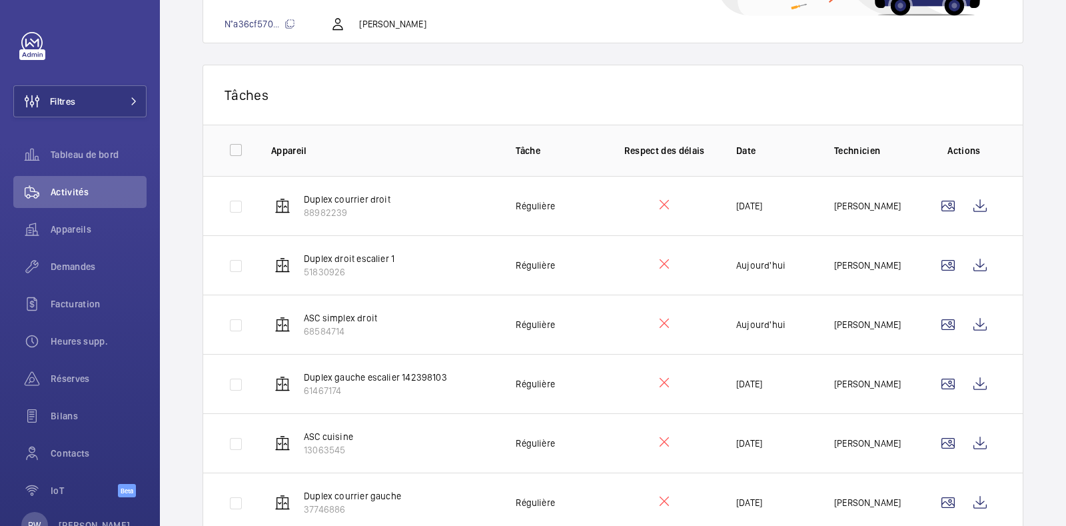
scroll to position [225, 0]
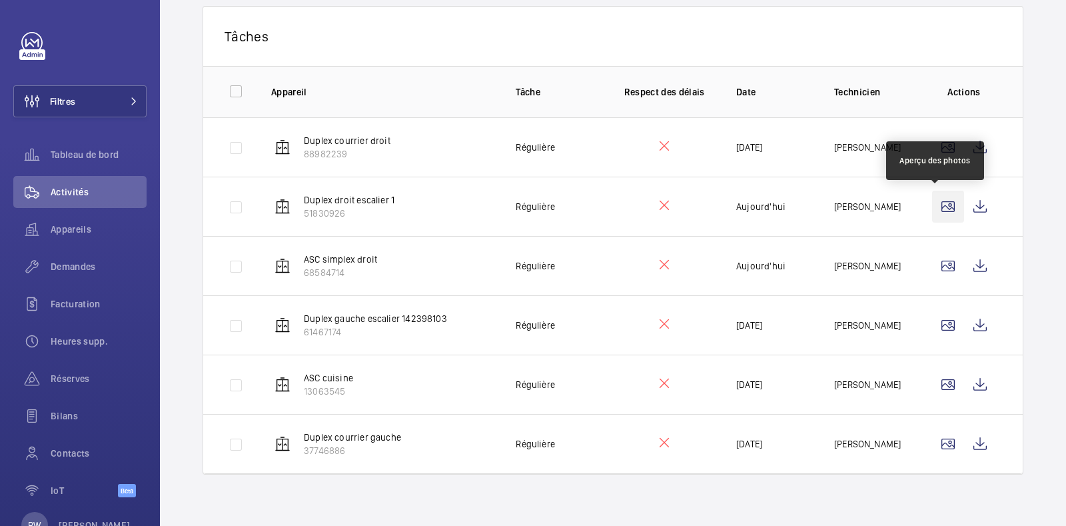
click at [938, 207] on wm-front-icon-button at bounding box center [948, 207] width 32 height 32
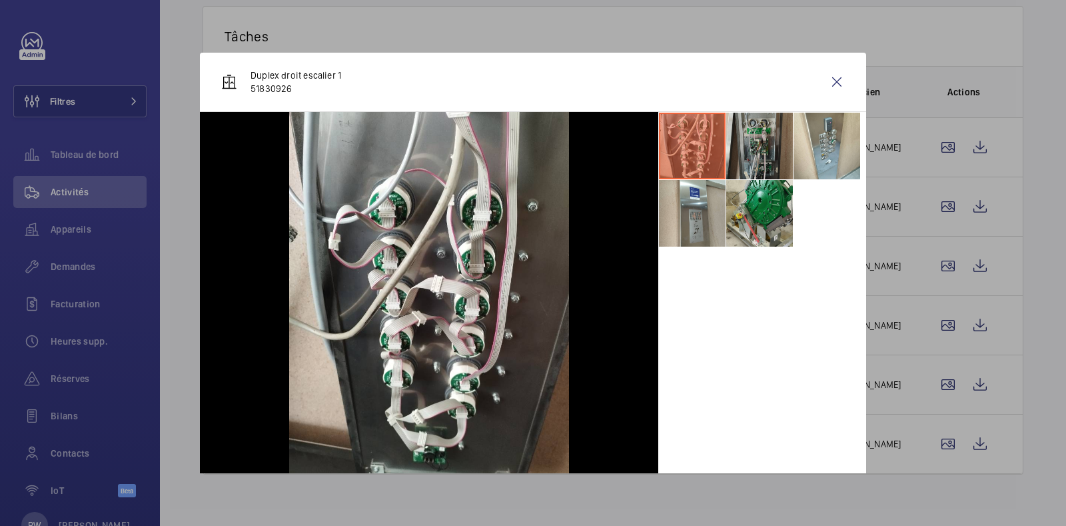
click at [740, 145] on li at bounding box center [759, 146] width 67 height 67
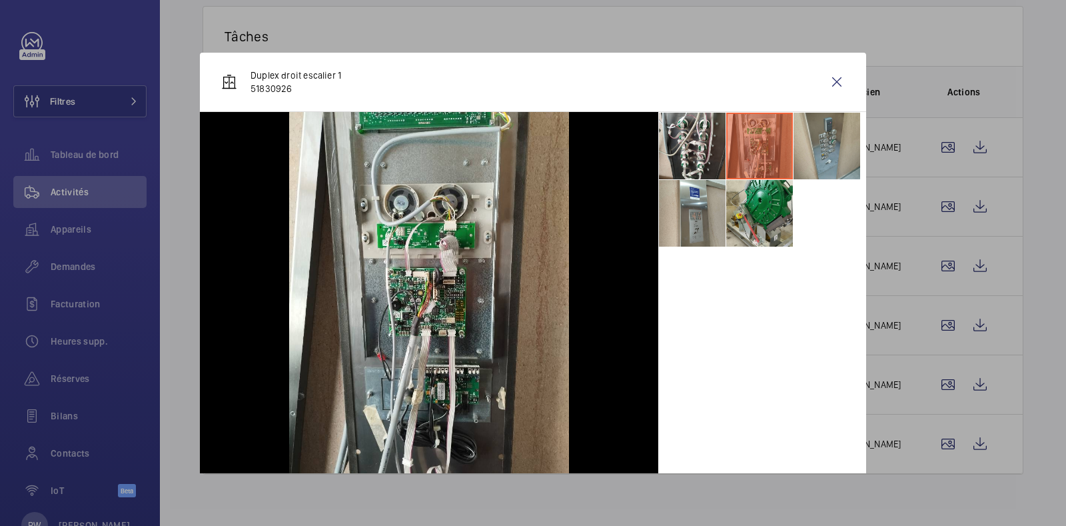
click at [814, 143] on li at bounding box center [827, 146] width 67 height 67
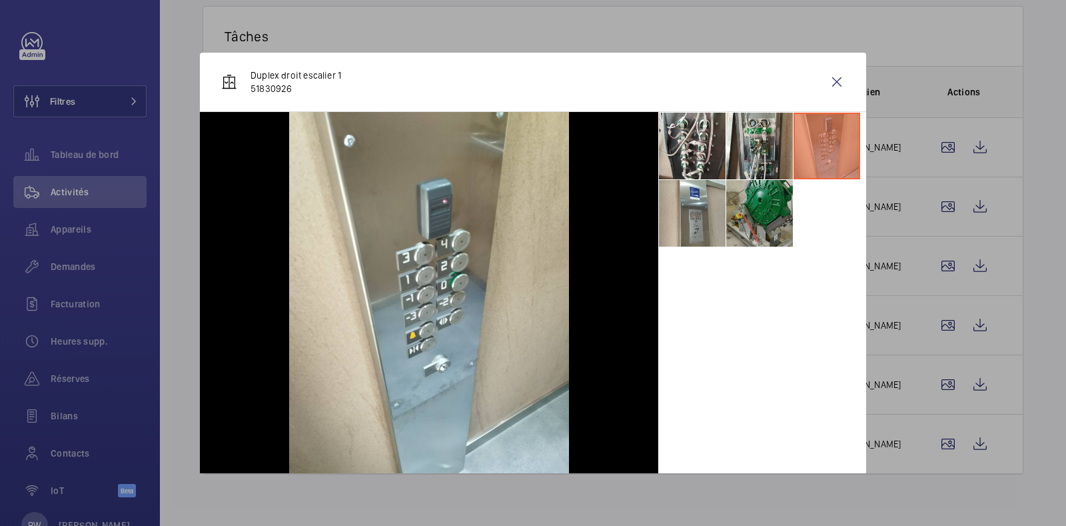
click at [759, 198] on li at bounding box center [759, 213] width 67 height 67
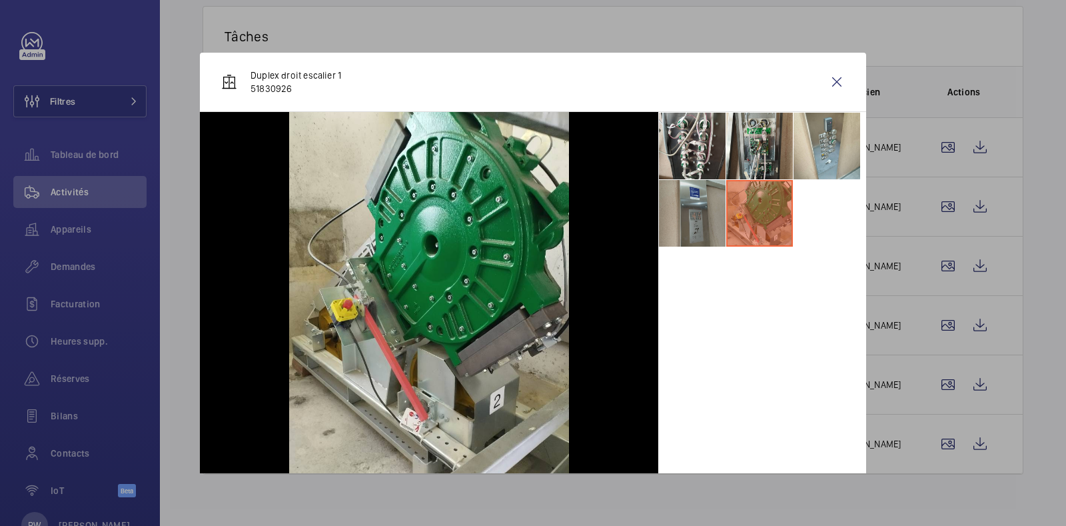
click at [702, 195] on li at bounding box center [692, 213] width 67 height 67
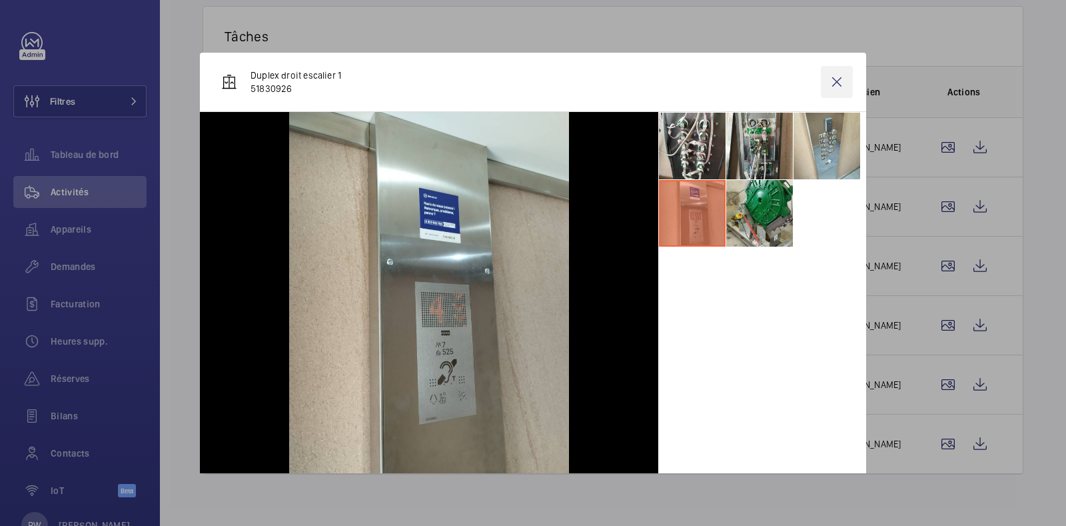
click at [827, 81] on wm-front-icon-button at bounding box center [837, 82] width 32 height 32
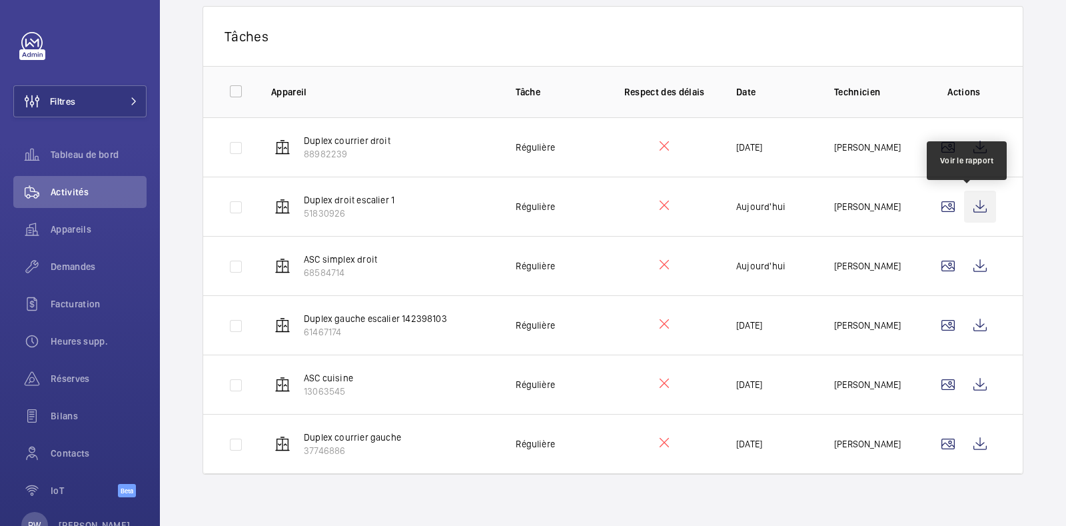
click at [971, 206] on wm-front-icon-button at bounding box center [980, 207] width 32 height 32
drag, startPoint x: 31, startPoint y: 42, endPoint x: 47, endPoint y: 41, distance: 16.0
click at [31, 42] on link at bounding box center [31, 42] width 21 height 21
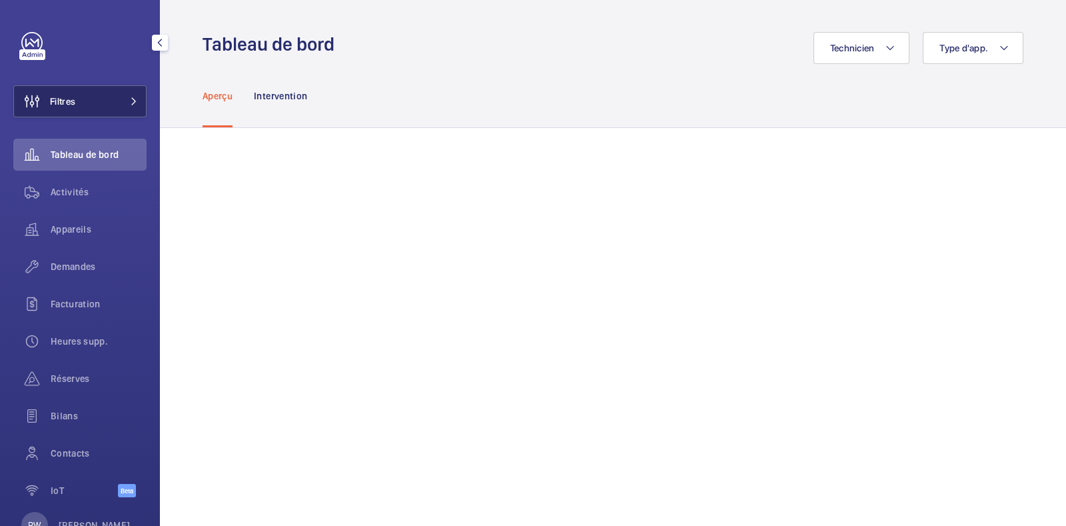
click at [94, 101] on button "Filtres" at bounding box center [79, 101] width 133 height 32
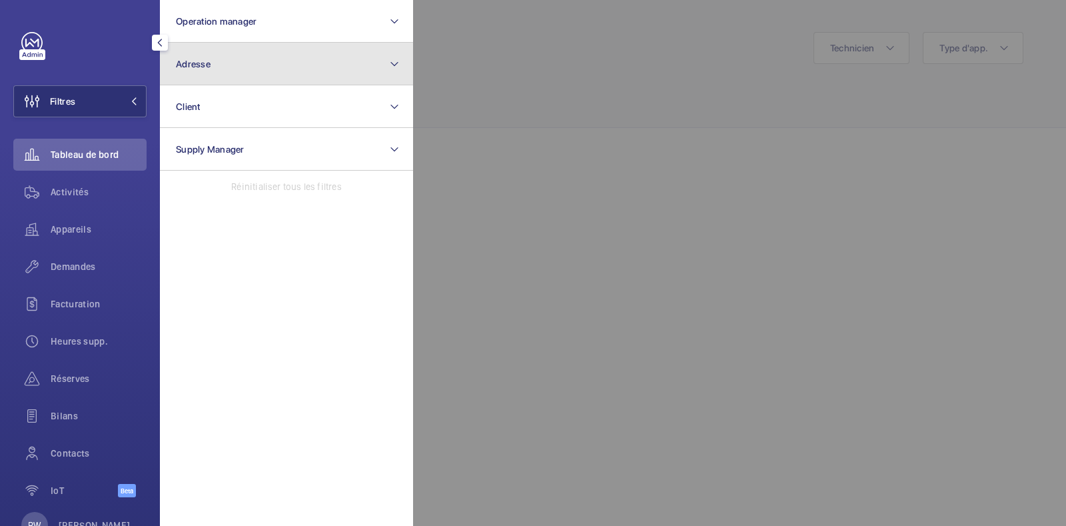
click at [253, 61] on button "Adresse" at bounding box center [286, 64] width 253 height 43
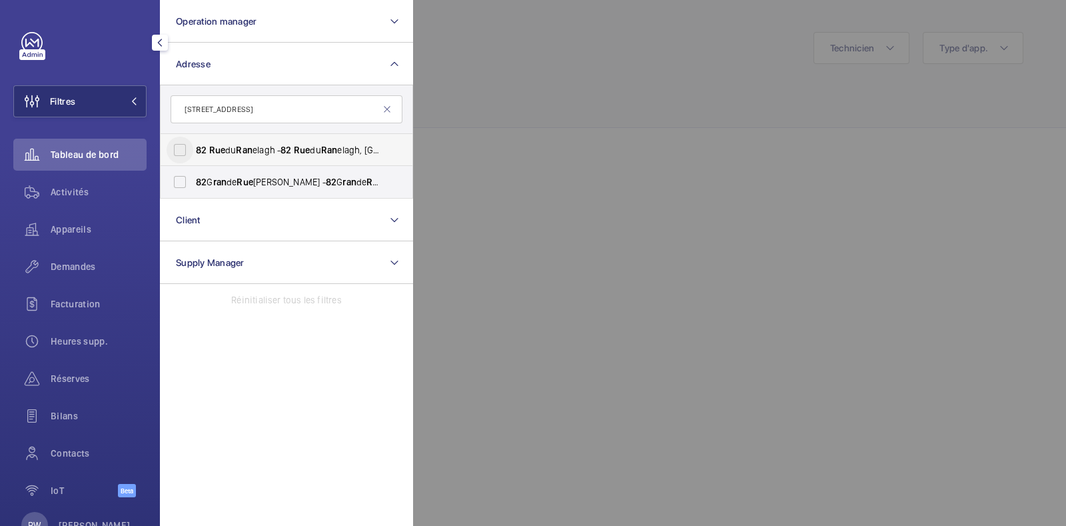
type input "82 rue ran"
click at [182, 145] on input "82 Rue du Ran elagh - 82 Rue du Ran elagh, 75016 PARIS, PARIS 75016" at bounding box center [180, 150] width 27 height 27
checkbox input "true"
click at [544, 61] on div at bounding box center [946, 263] width 1066 height 526
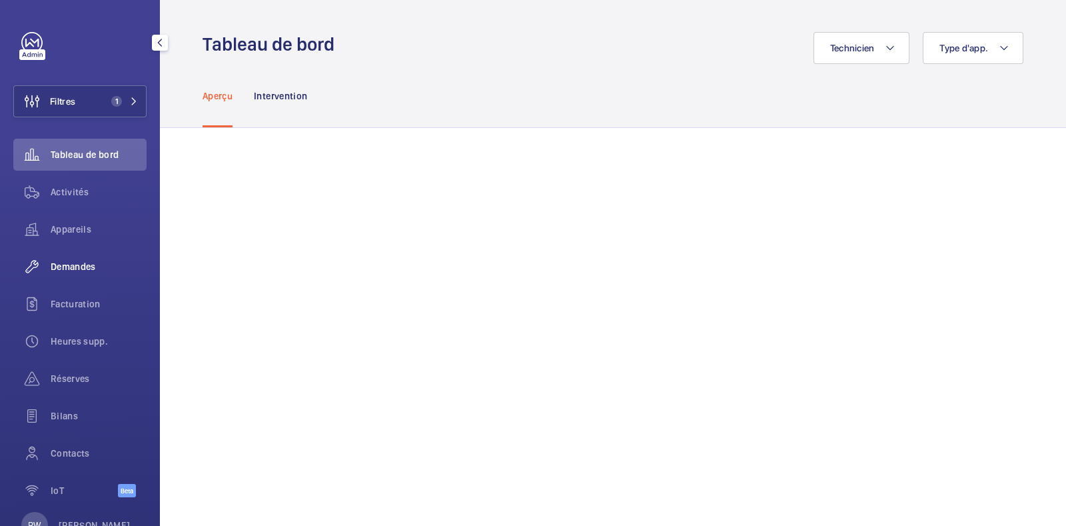
click at [69, 270] on span "Demandes" at bounding box center [99, 266] width 96 height 13
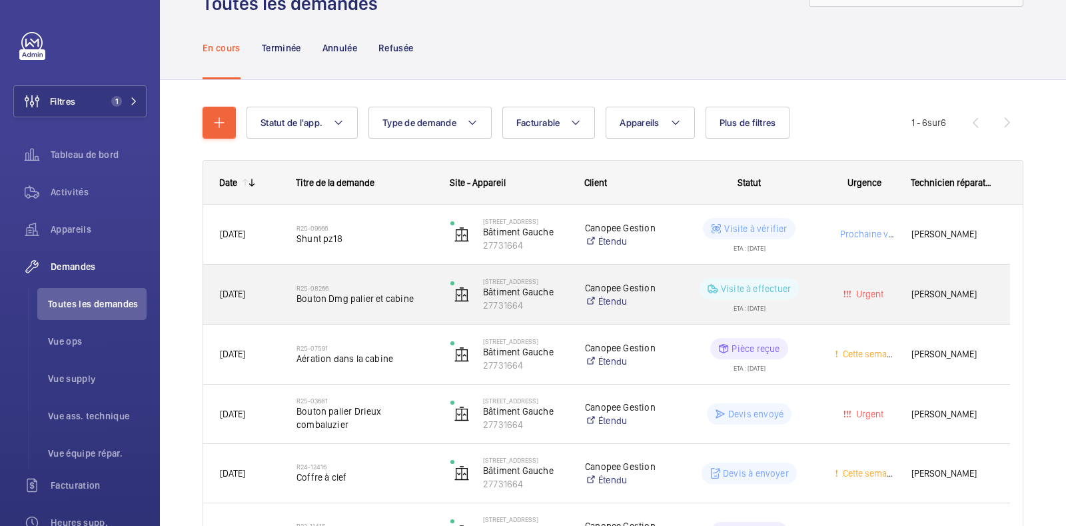
scroll to position [83, 0]
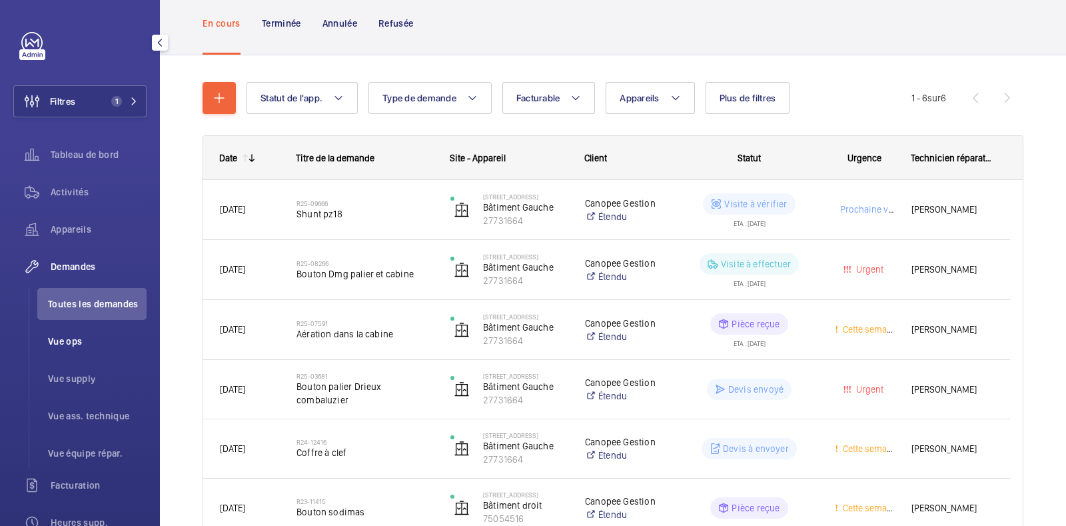
click at [79, 340] on span "Vue ops" at bounding box center [97, 340] width 99 height 13
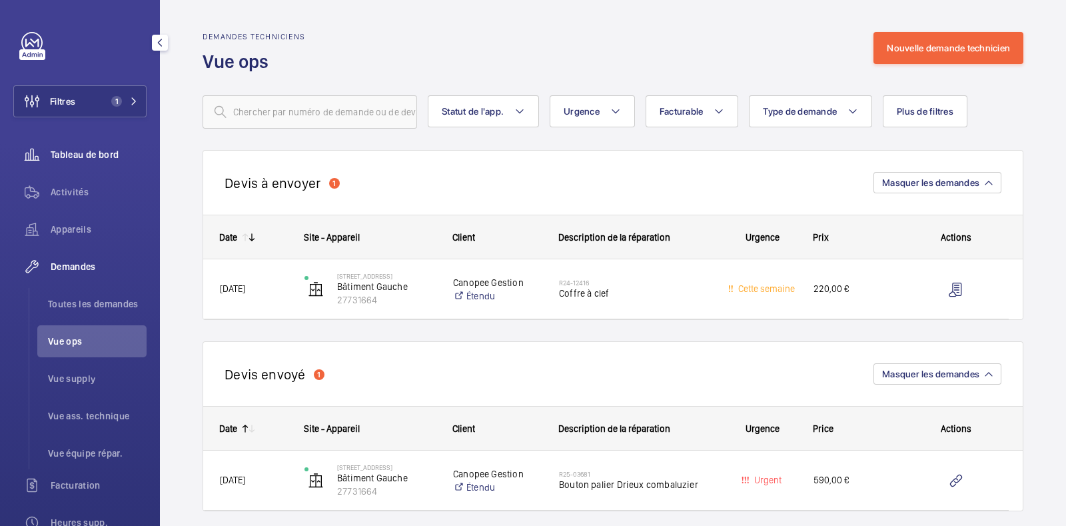
click at [97, 158] on span "Tableau de bord" at bounding box center [99, 154] width 96 height 13
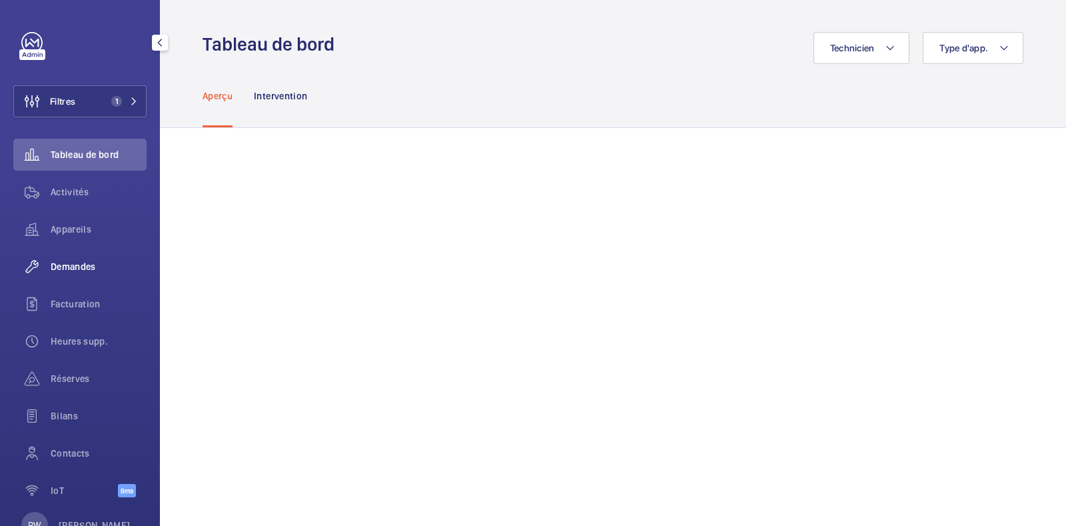
drag, startPoint x: 73, startPoint y: 262, endPoint x: 124, endPoint y: 281, distance: 54.8
click at [73, 262] on span "Demandes" at bounding box center [99, 266] width 96 height 13
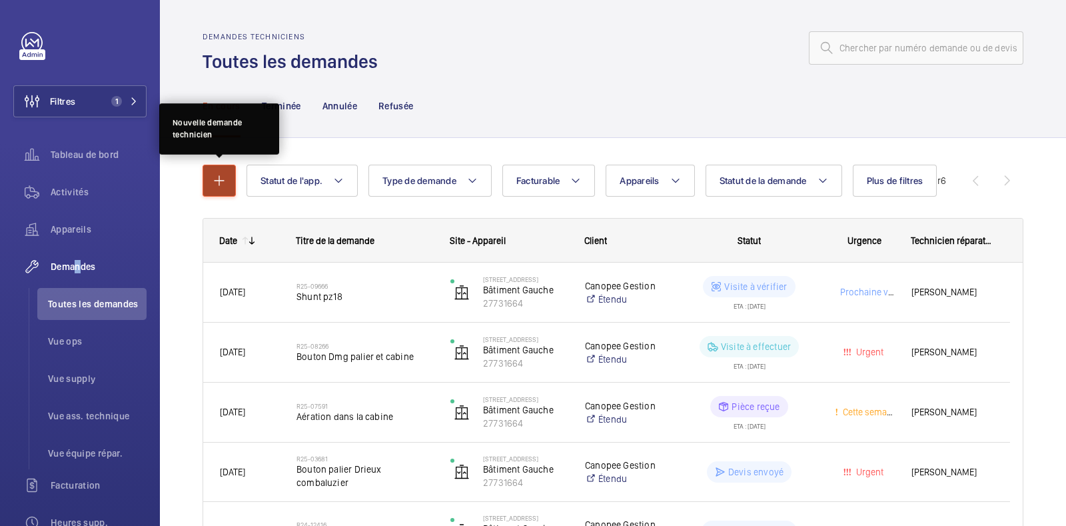
click at [217, 181] on mat-icon "button" at bounding box center [219, 181] width 16 height 16
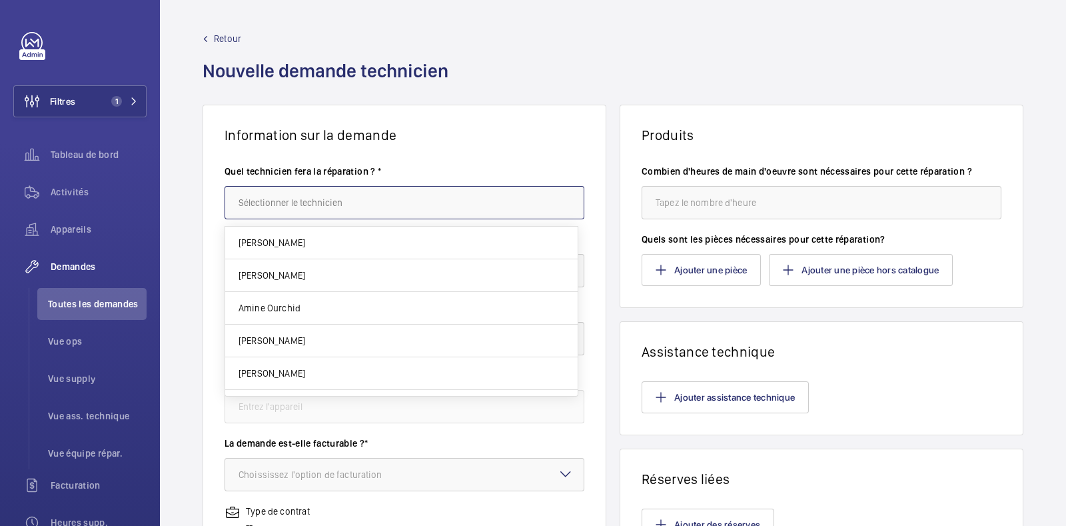
click at [330, 210] on input "text" at bounding box center [405, 202] width 360 height 33
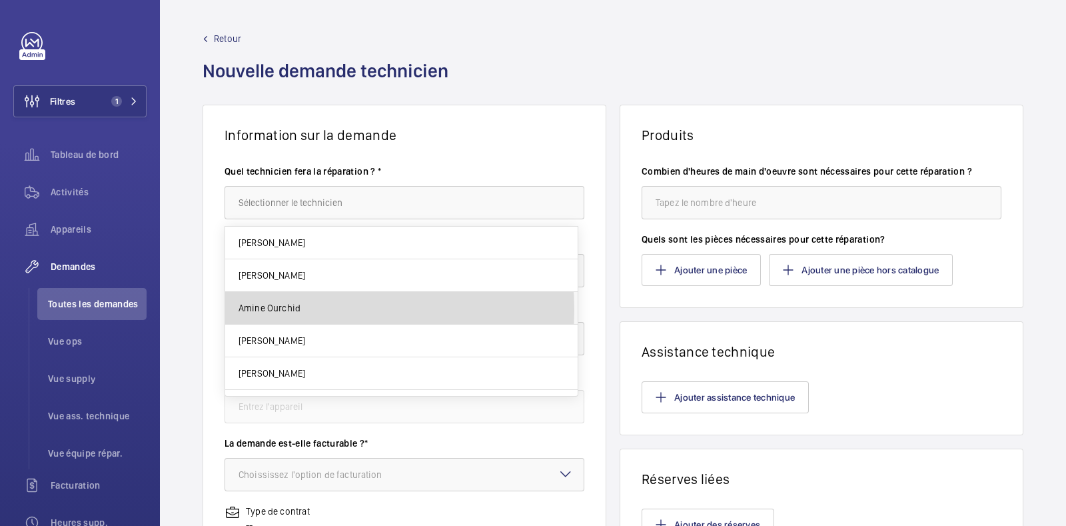
click at [284, 309] on span "Amine Ourchid" at bounding box center [270, 307] width 62 height 13
type input "Amine Ourchid"
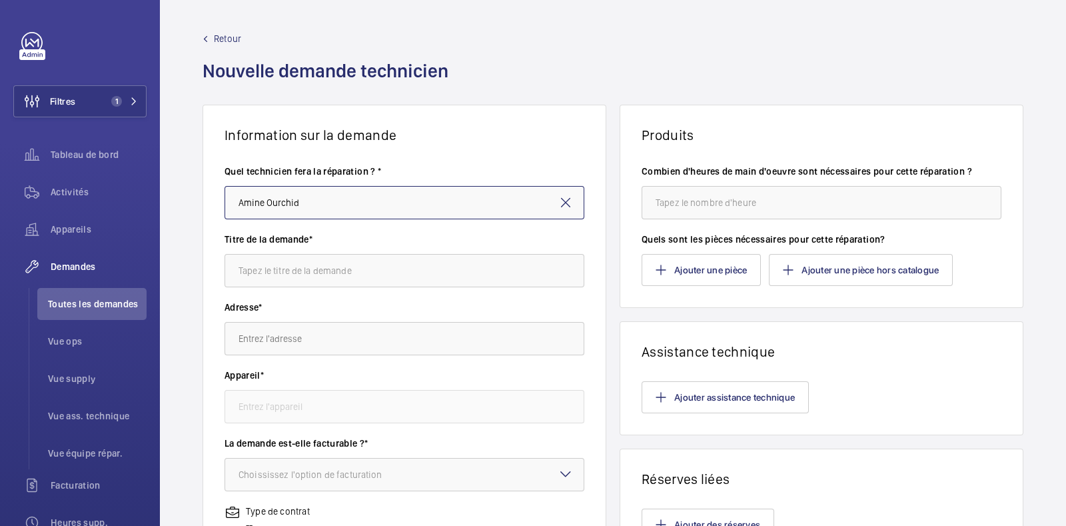
click at [320, 201] on input "Amine Ourchid" at bounding box center [405, 202] width 360 height 33
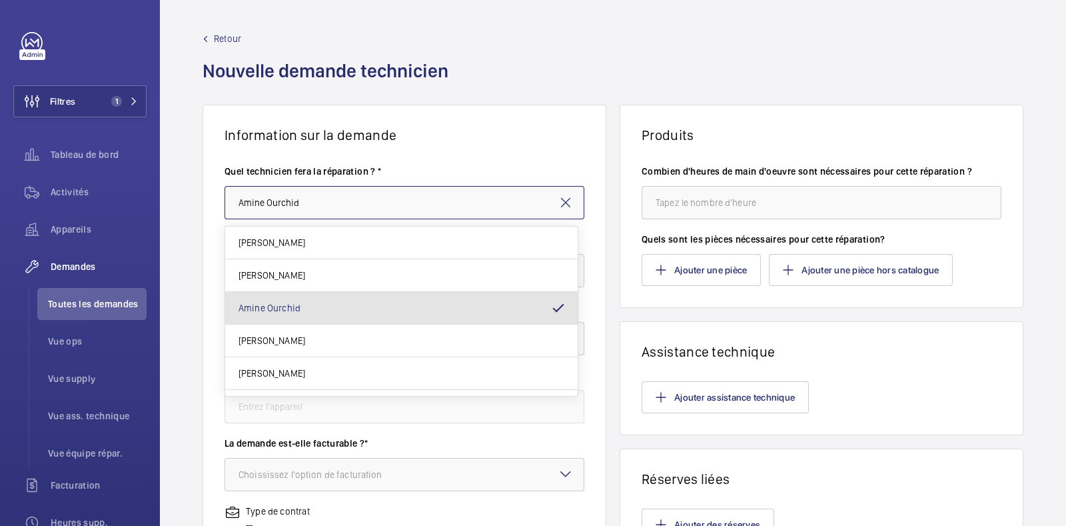
click at [311, 210] on input "Amine Ourchid" at bounding box center [405, 202] width 360 height 33
click at [312, 209] on input "Amine Ourchid" at bounding box center [405, 202] width 360 height 33
click at [444, 154] on wm-front-card-body "Quel technicien fera la réparation ? * Amine Ourchid Titre de la demande* Adres…" at bounding box center [404, 477] width 402 height 669
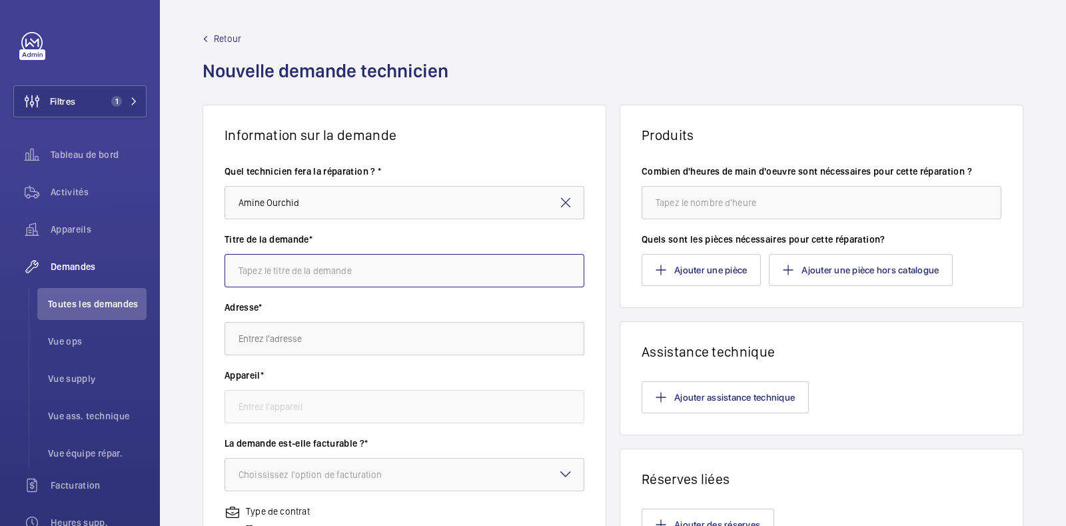
click at [273, 274] on input "text" at bounding box center [405, 270] width 360 height 33
type input "Modernisation de l'armoire de commande"
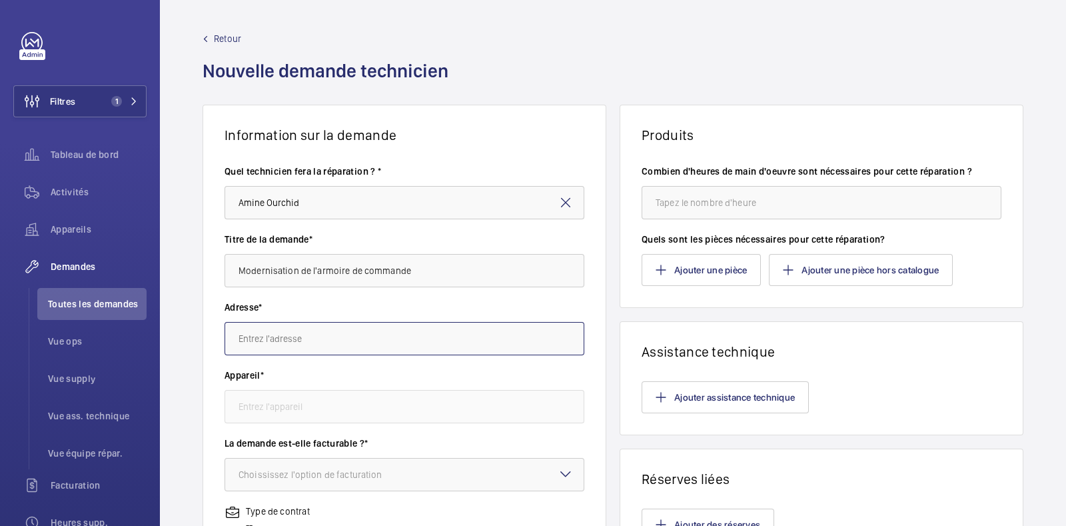
click at [294, 332] on input "text" at bounding box center [405, 338] width 360 height 33
click at [263, 343] on input "82 rue rane" at bounding box center [405, 338] width 360 height 33
click at [316, 381] on span "82 Rue du Ranelagh 82 Rue du Ranelagh, 75016 PARIS, 75016 PARIS" at bounding box center [318, 378] width 159 height 13
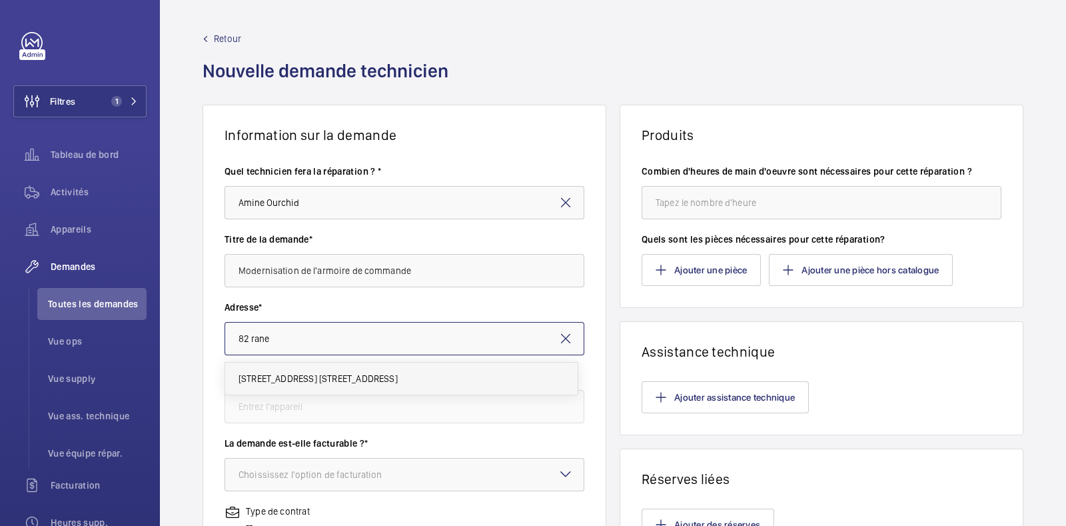
type input "82 Rue du Ranelagh 82 Rue du Ranelagh, 75016 PARIS, 75016 PARIS"
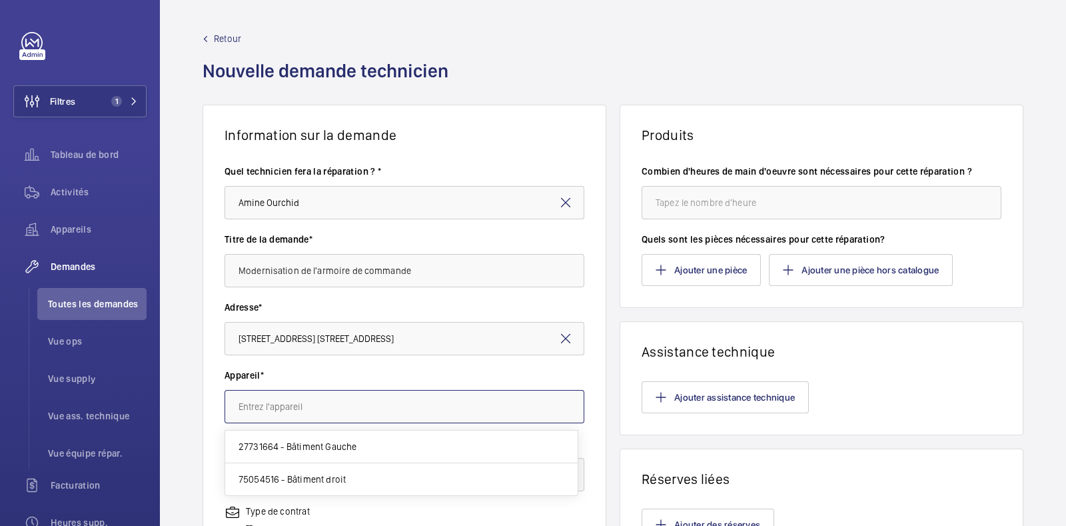
click at [294, 410] on input "text" at bounding box center [405, 406] width 360 height 33
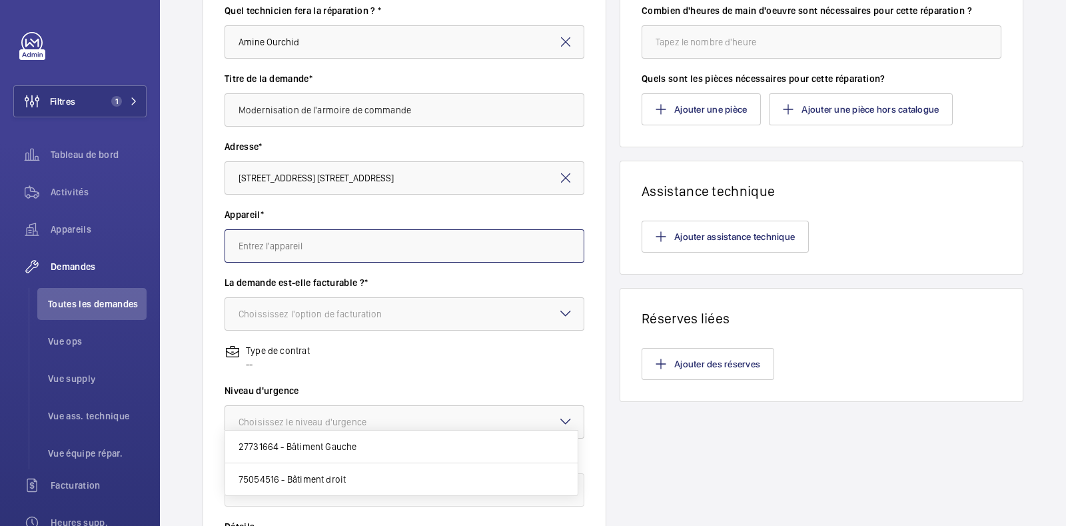
scroll to position [166, 0]
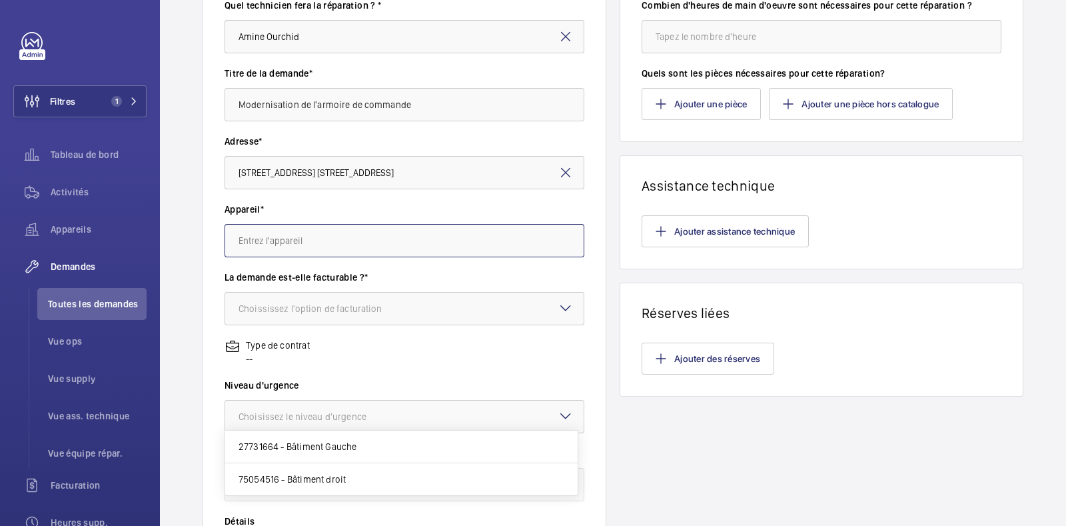
click at [320, 234] on input "text" at bounding box center [405, 240] width 360 height 33
click at [279, 241] on input "text" at bounding box center [405, 240] width 360 height 33
click at [285, 242] on input "text" at bounding box center [405, 240] width 360 height 33
type input "e"
click at [356, 243] on input "e" at bounding box center [405, 240] width 360 height 33
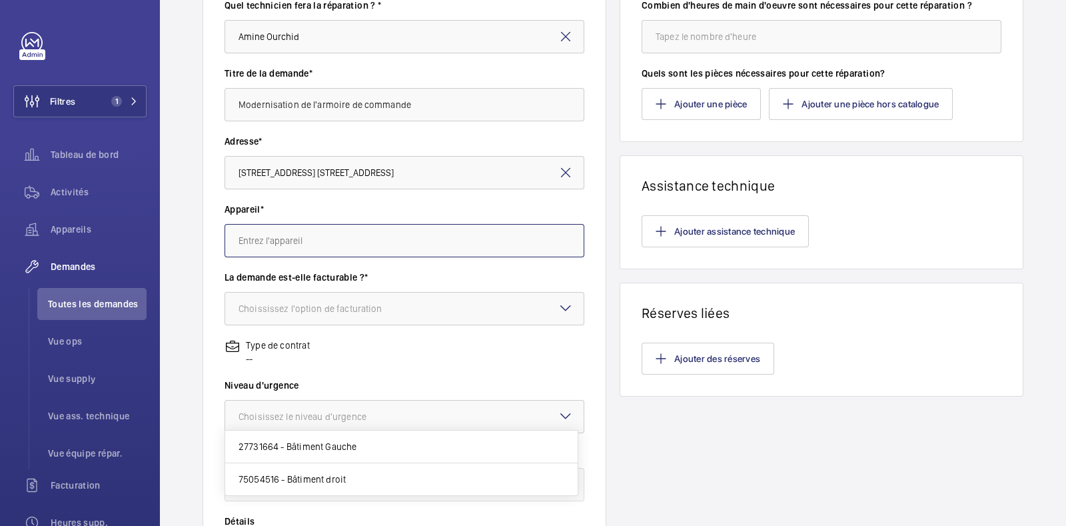
click at [538, 247] on input "text" at bounding box center [405, 240] width 360 height 33
click at [540, 247] on input "text" at bounding box center [405, 240] width 360 height 33
click at [366, 166] on input "82 Rue du Ranelagh 82 Rue du Ranelagh, 75016 PARIS, 75016 PARIS" at bounding box center [405, 172] width 360 height 33
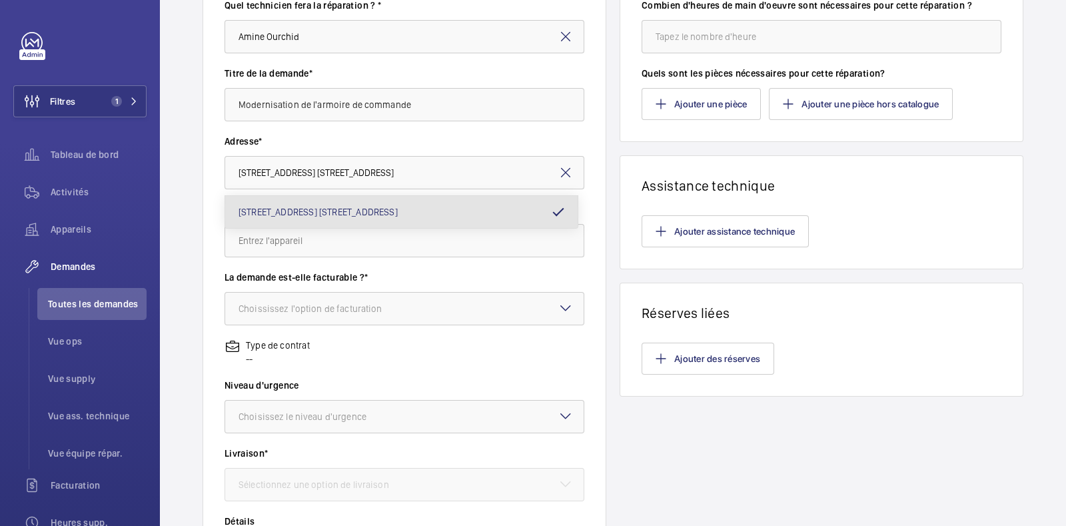
click at [322, 212] on span "82 Rue du Ranelagh 82 Rue du Ranelagh, 75016 PARIS, 75016 PARIS" at bounding box center [318, 211] width 159 height 13
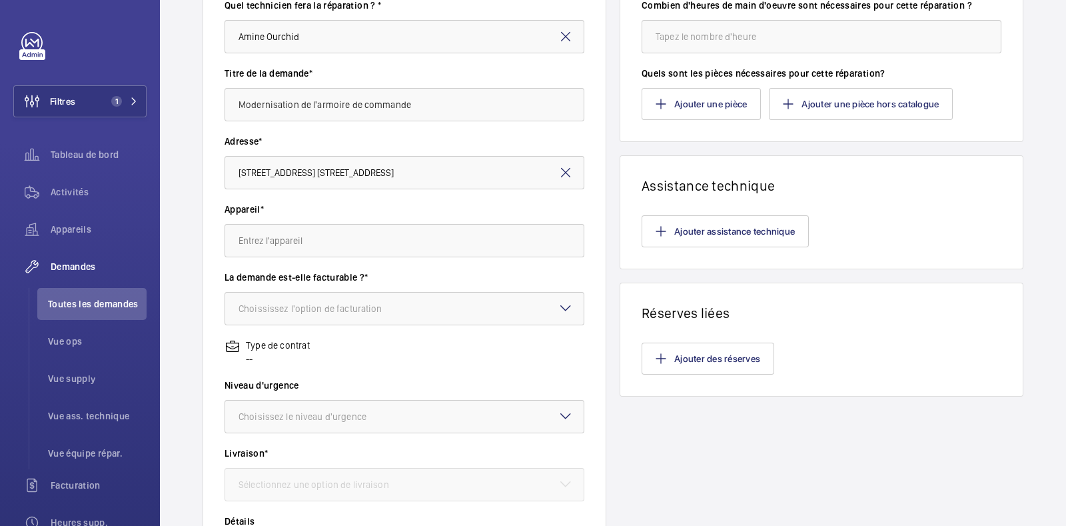
click at [310, 258] on div "Appareil*" at bounding box center [405, 237] width 360 height 68
click at [313, 243] on input "text" at bounding box center [405, 240] width 360 height 33
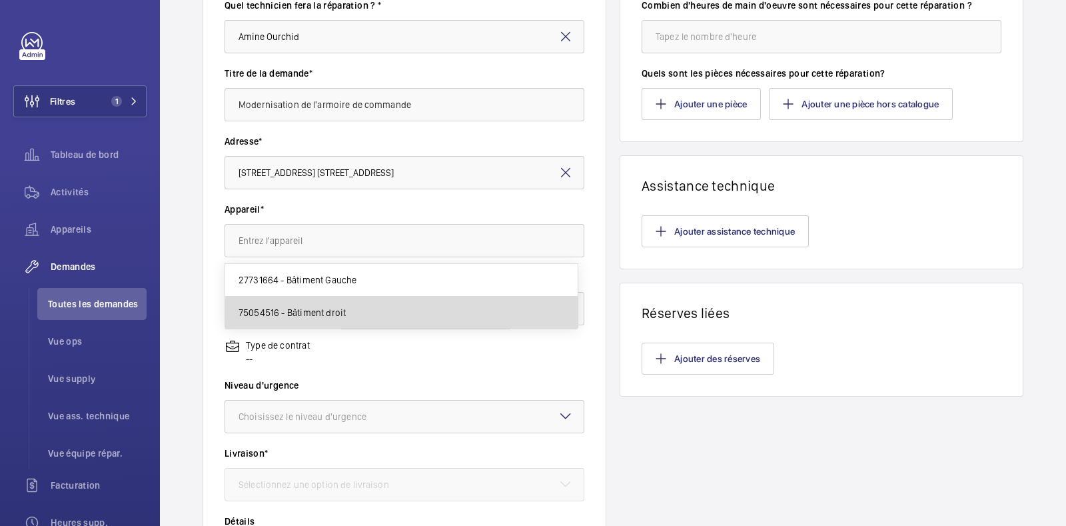
click at [290, 312] on span "75054516 - Bâtiment droit" at bounding box center [293, 312] width 108 height 13
type input "75054516 - Bâtiment droit"
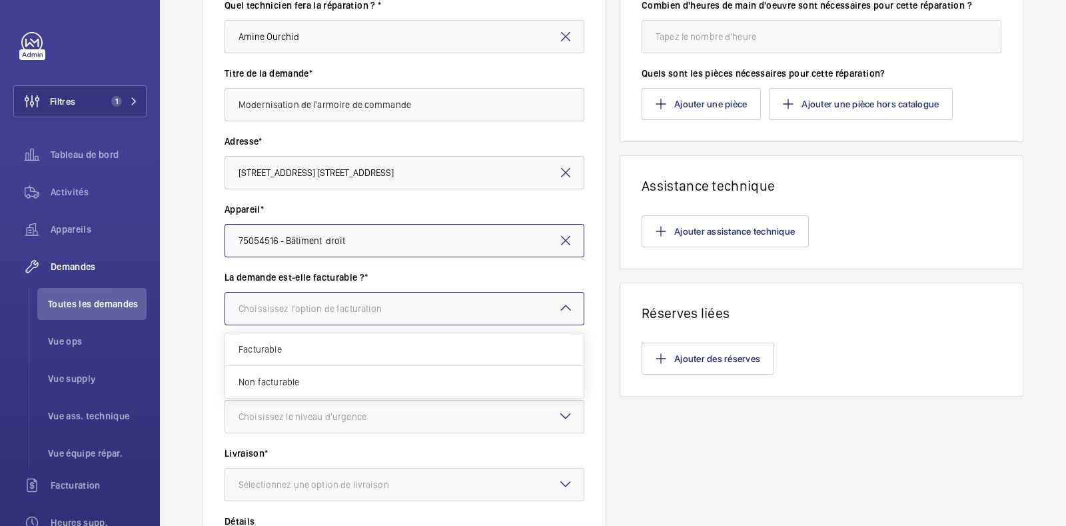
click at [316, 314] on div at bounding box center [404, 308] width 358 height 32
click at [292, 348] on span "Facturable" at bounding box center [405, 348] width 332 height 13
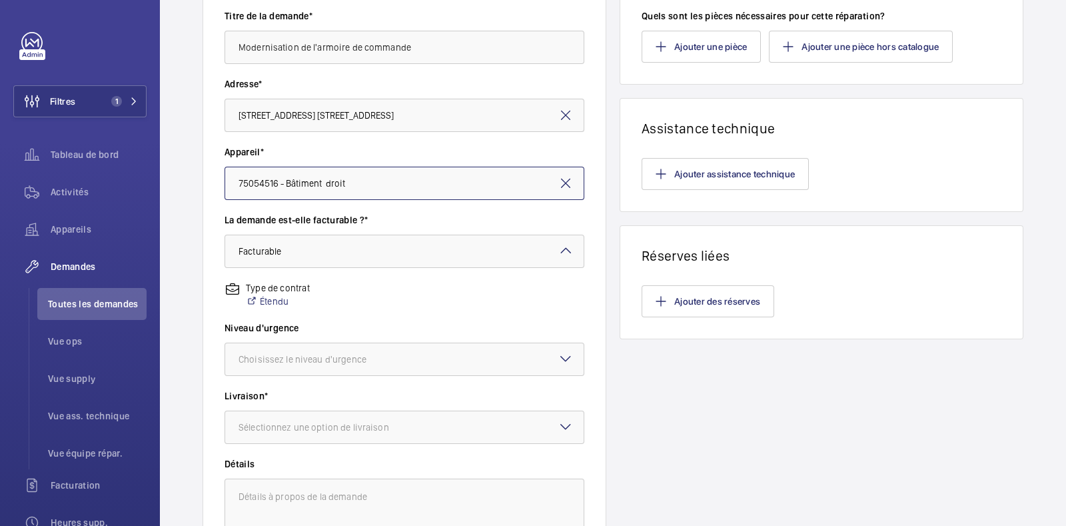
scroll to position [250, 0]
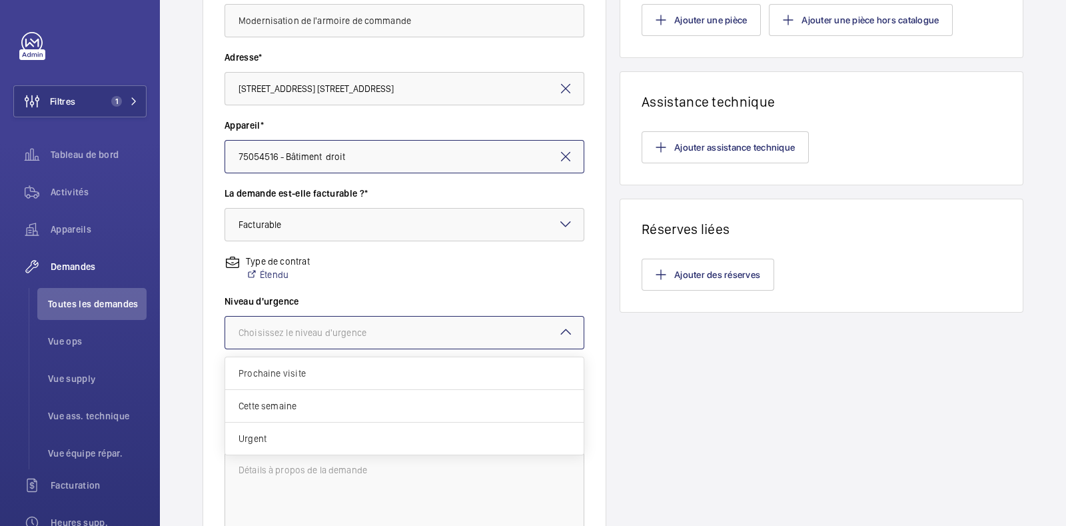
click at [286, 326] on div "Choisissez le niveau d'urgence" at bounding box center [319, 332] width 161 height 13
click at [275, 374] on span "Prochaine visite" at bounding box center [405, 372] width 332 height 13
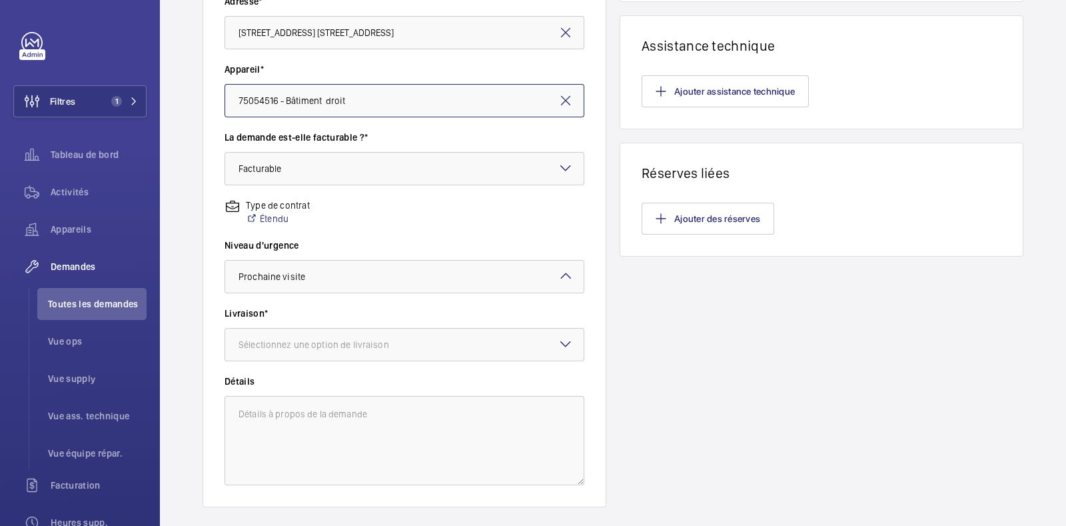
scroll to position [382, 0]
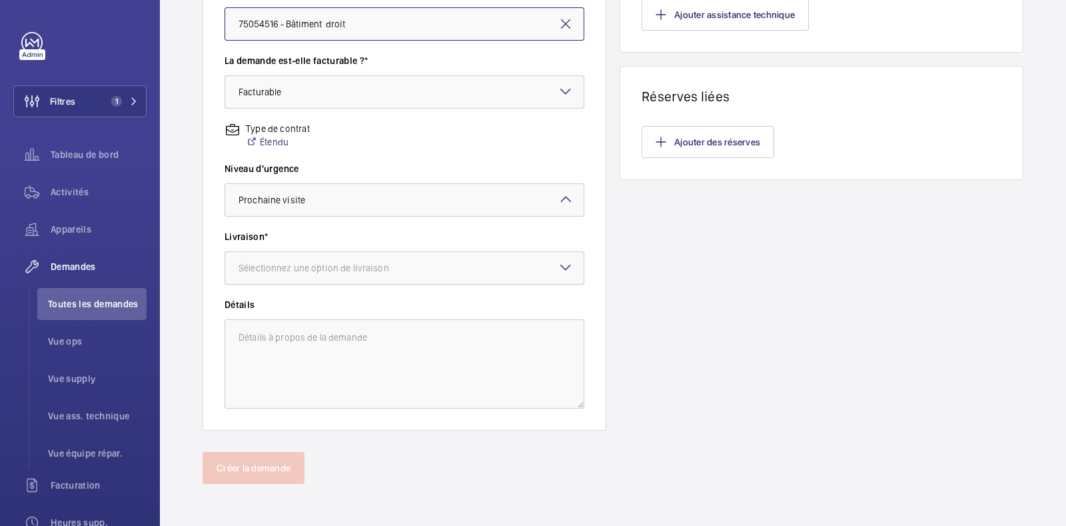
click at [292, 252] on div at bounding box center [404, 268] width 358 height 32
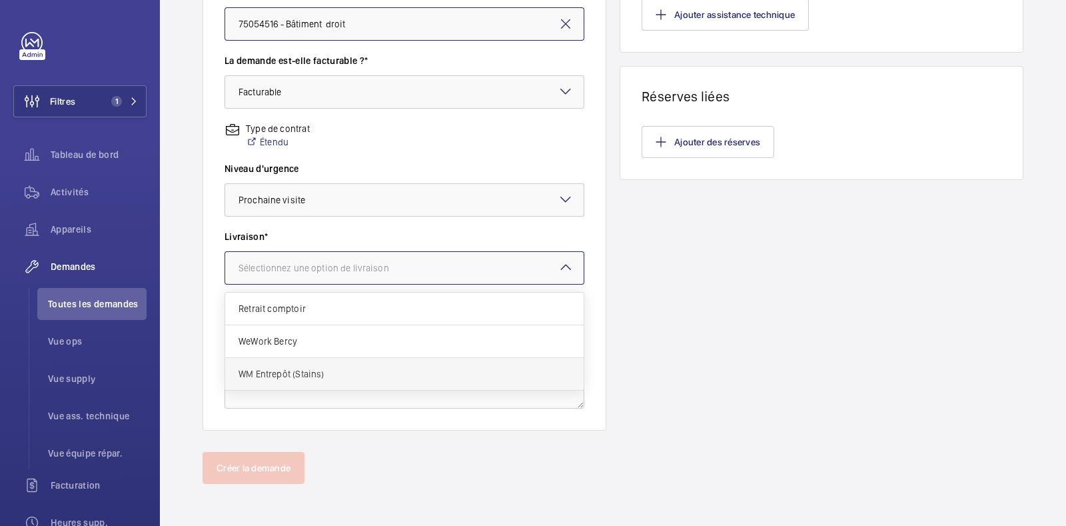
click at [290, 377] on span "WM Entrepôt (Stains)" at bounding box center [405, 373] width 332 height 13
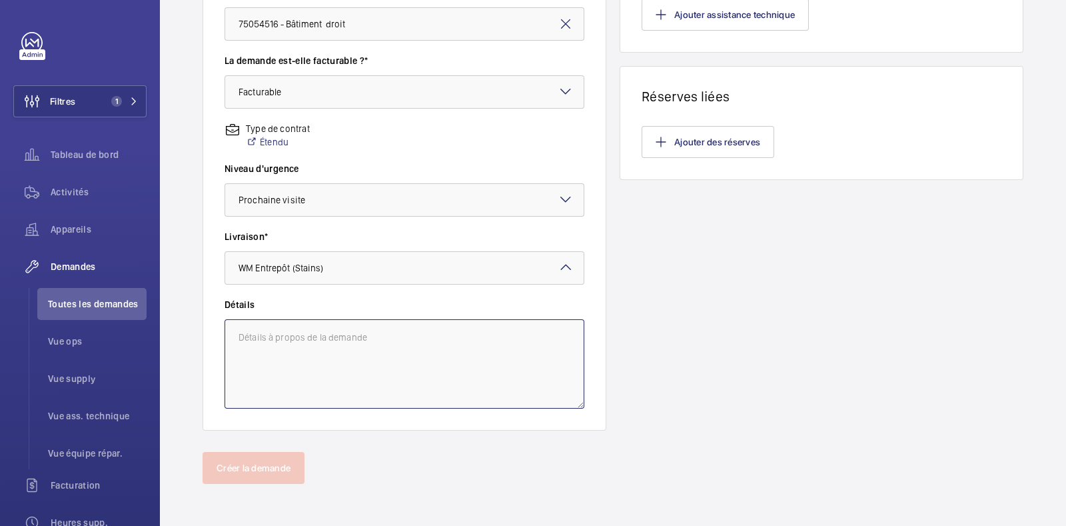
click at [303, 334] on textarea at bounding box center [405, 363] width 360 height 89
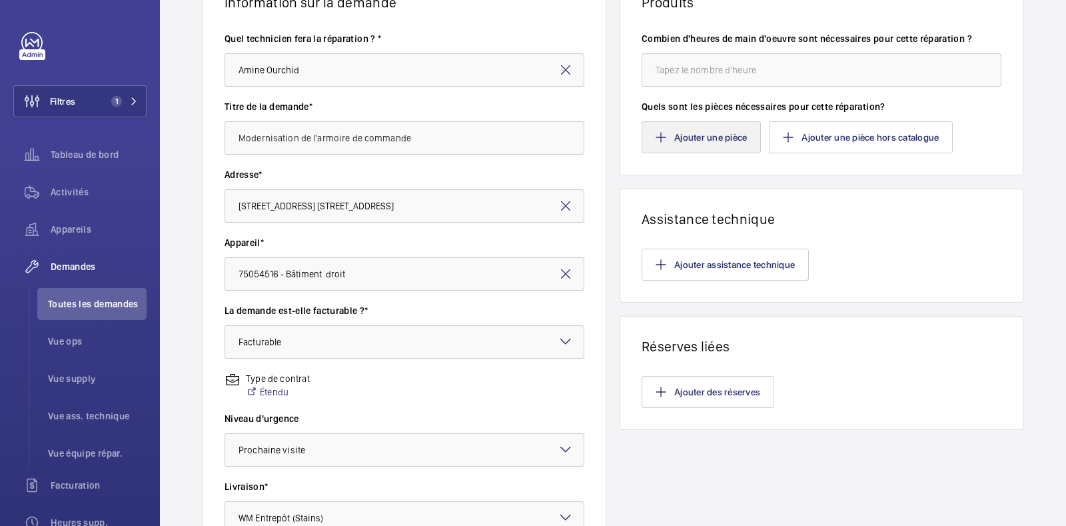
scroll to position [0, 0]
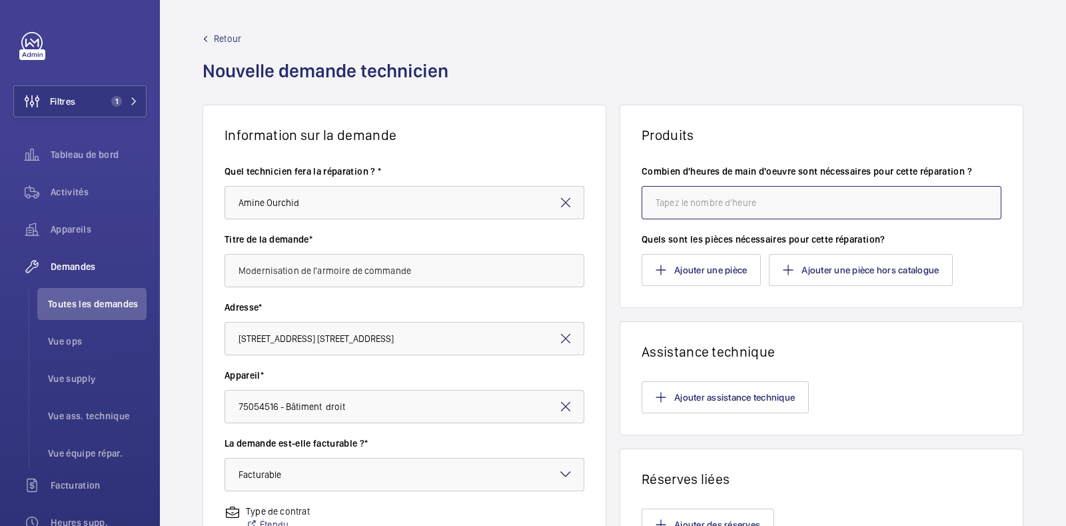
click at [680, 200] on input "number" at bounding box center [822, 202] width 360 height 33
type input "4"
click at [713, 111] on wm-front-card-header "Produits" at bounding box center [821, 124] width 402 height 38
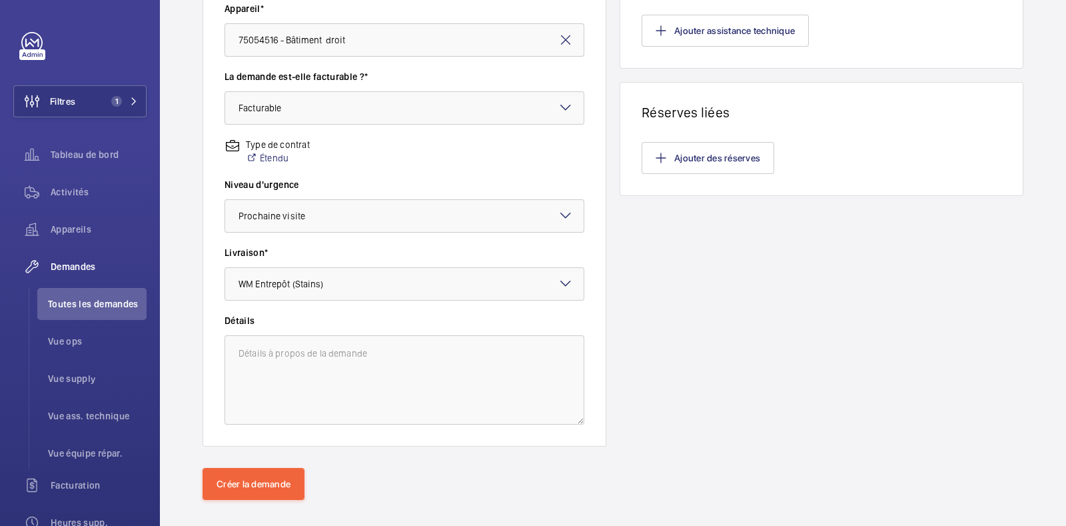
scroll to position [382, 0]
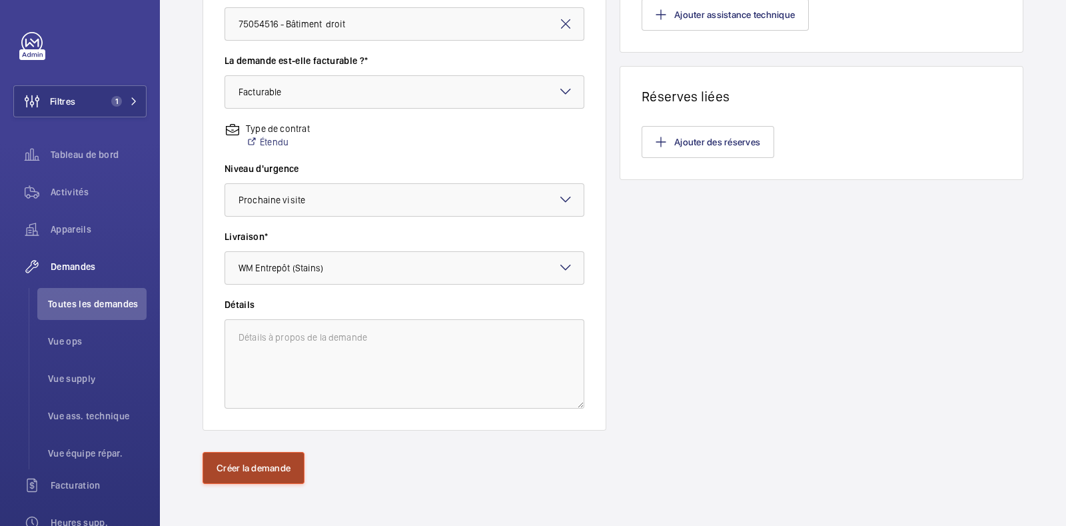
click at [245, 470] on button "Créer la demande" at bounding box center [254, 468] width 102 height 32
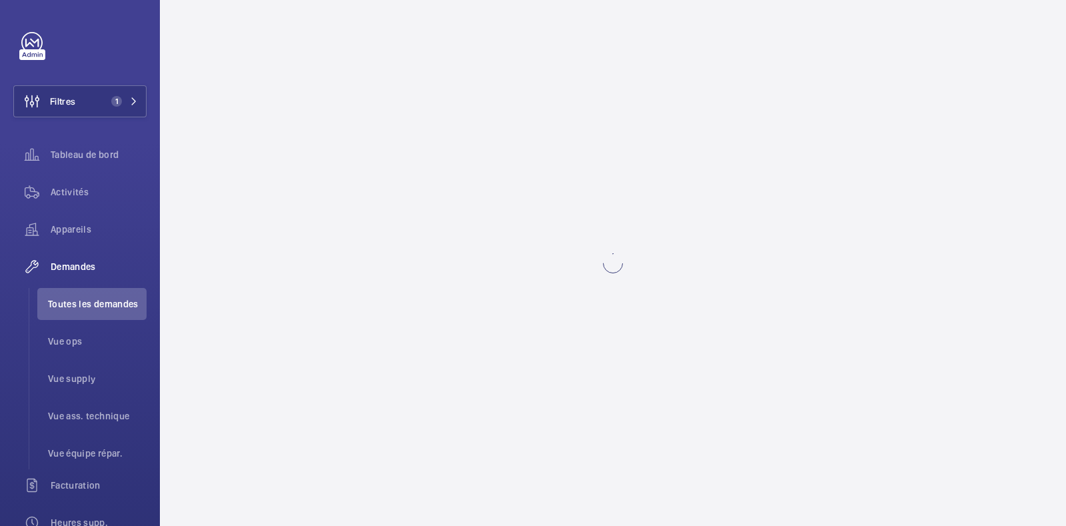
scroll to position [0, 0]
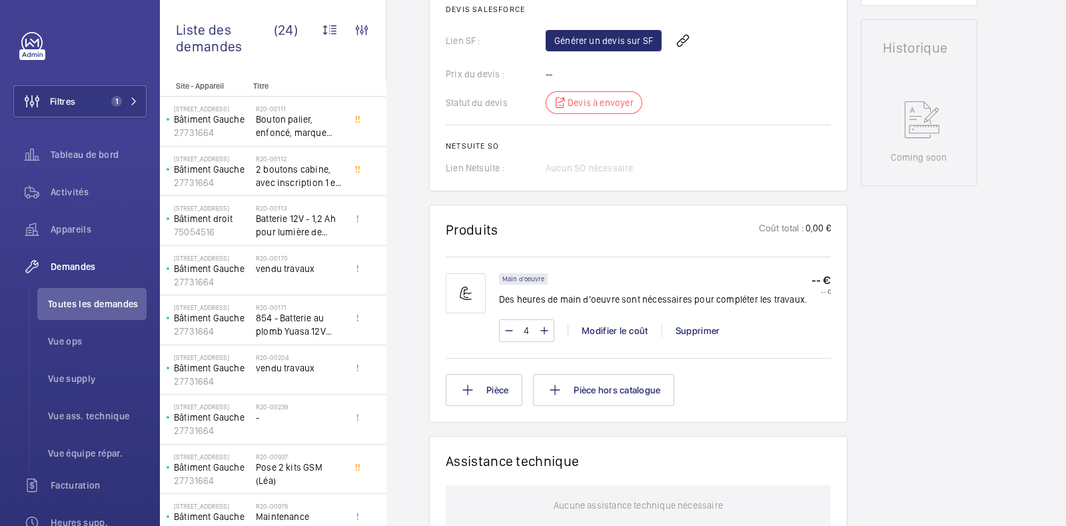
scroll to position [512, 0]
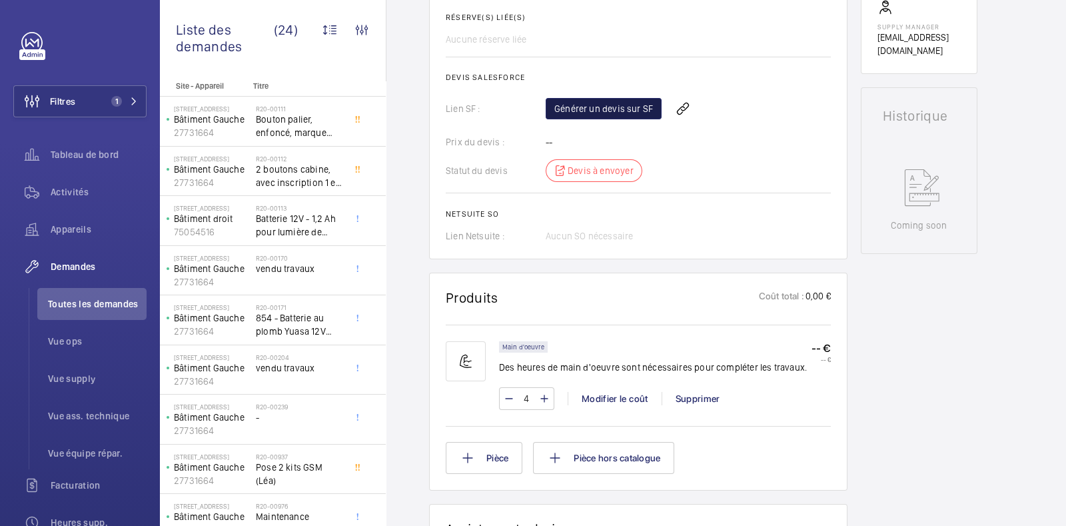
click at [596, 106] on link "Générer un devis sur SF" at bounding box center [604, 108] width 116 height 21
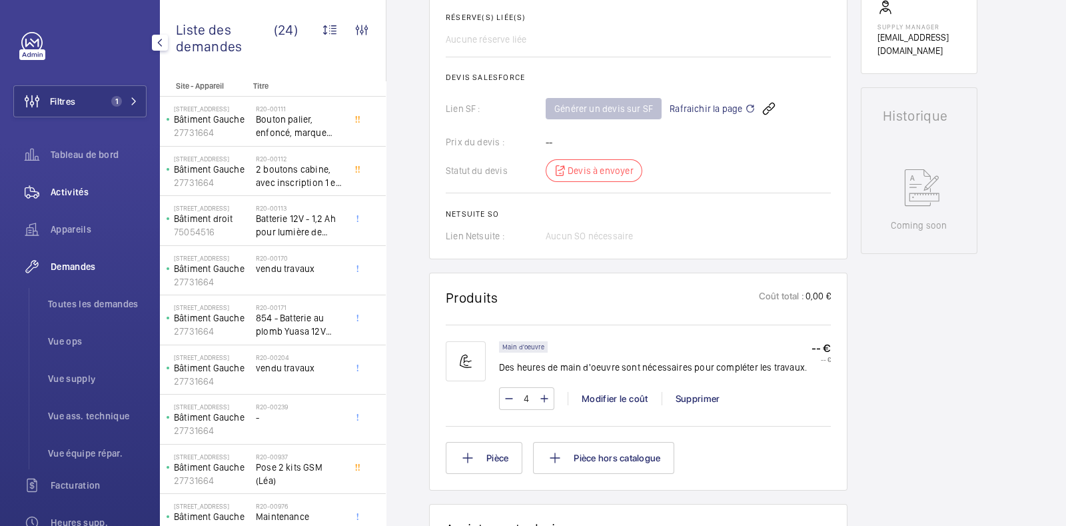
click at [67, 185] on span "Activités" at bounding box center [99, 191] width 96 height 13
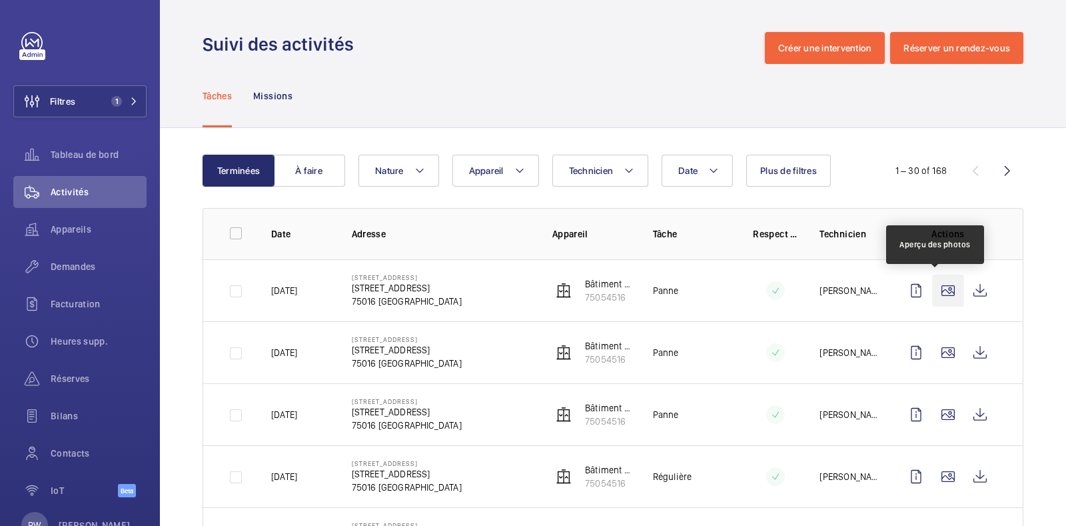
click at [939, 291] on wm-front-icon-button at bounding box center [948, 291] width 32 height 32
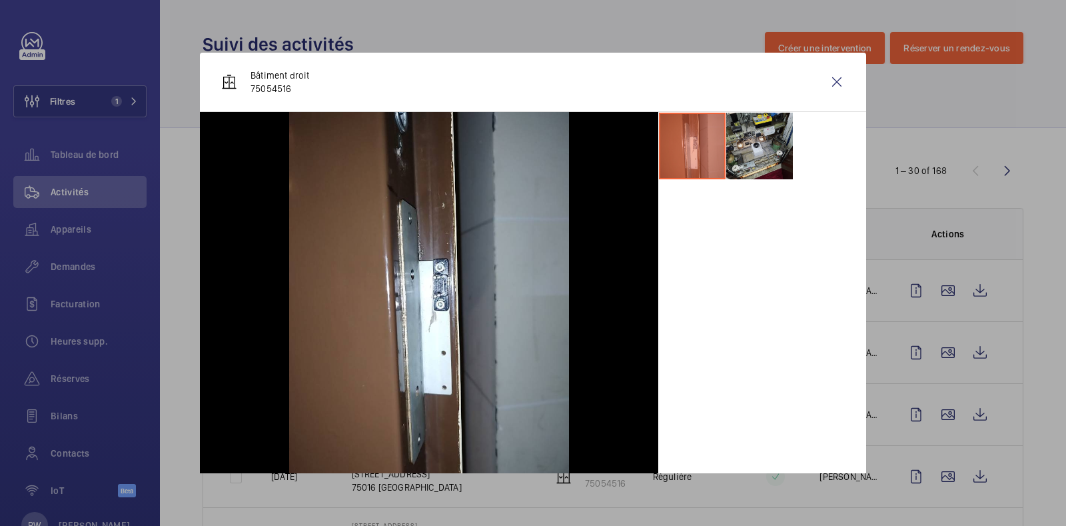
click at [748, 143] on li at bounding box center [759, 146] width 67 height 67
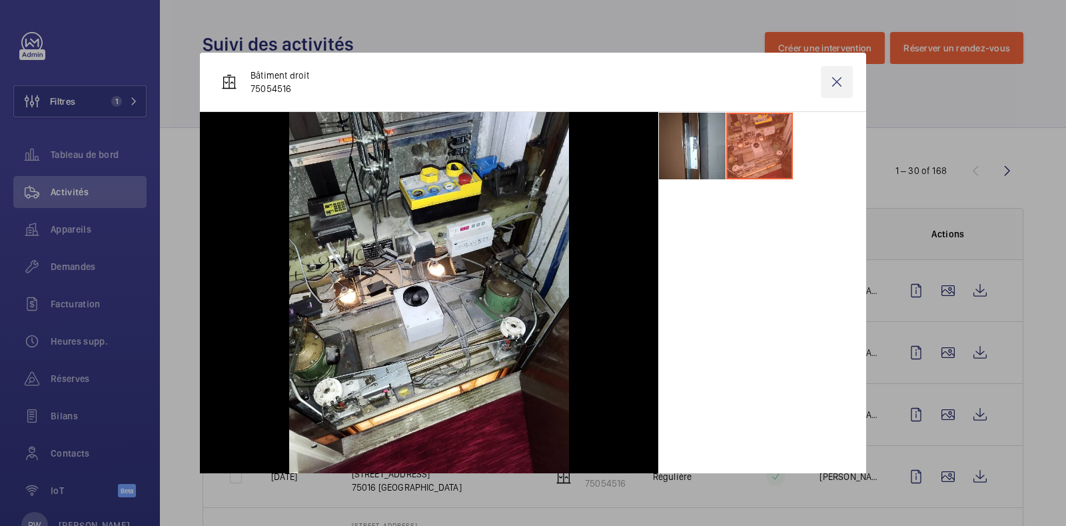
click at [824, 81] on wm-front-icon-button at bounding box center [837, 82] width 32 height 32
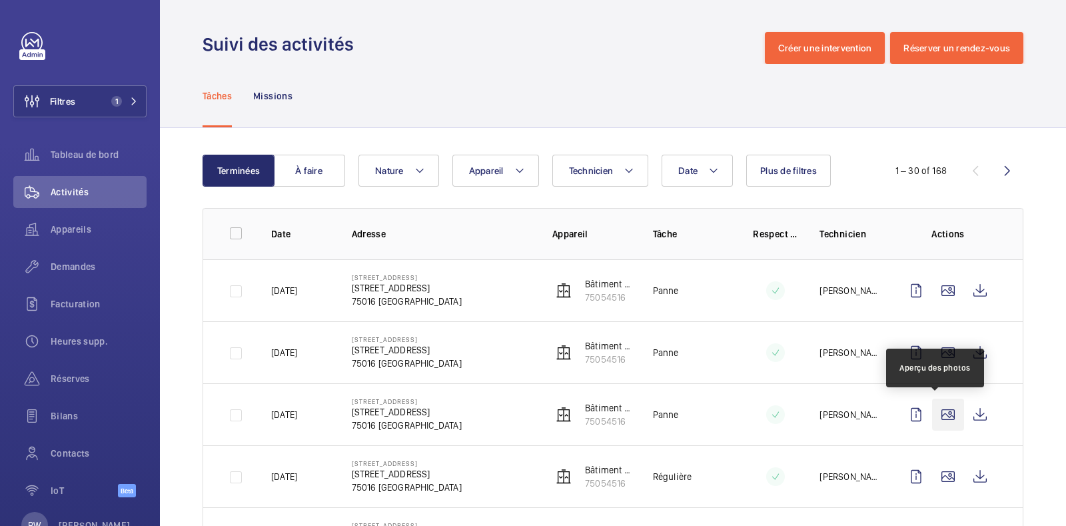
click at [938, 416] on wm-front-icon-button at bounding box center [948, 414] width 32 height 32
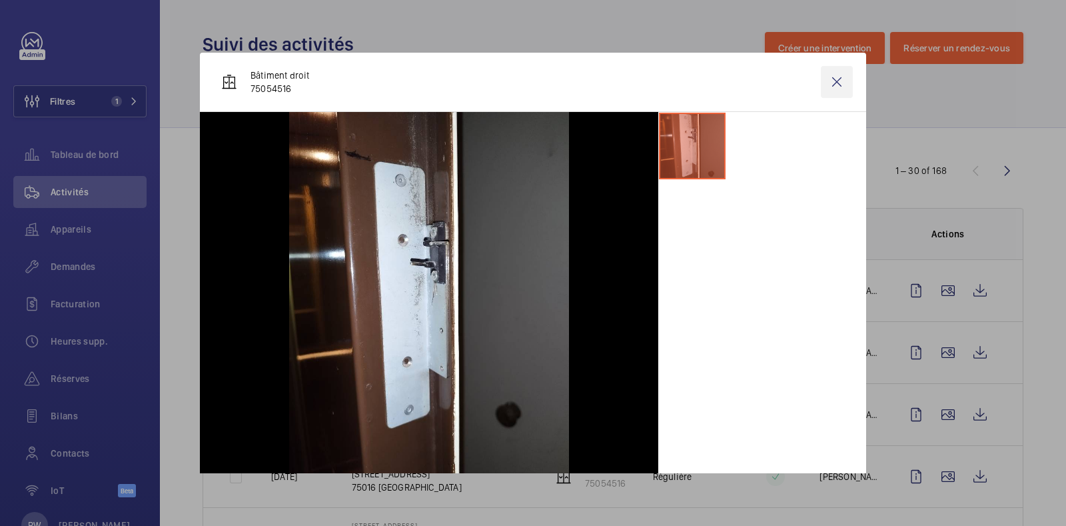
click at [832, 81] on wm-front-icon-button at bounding box center [837, 82] width 32 height 32
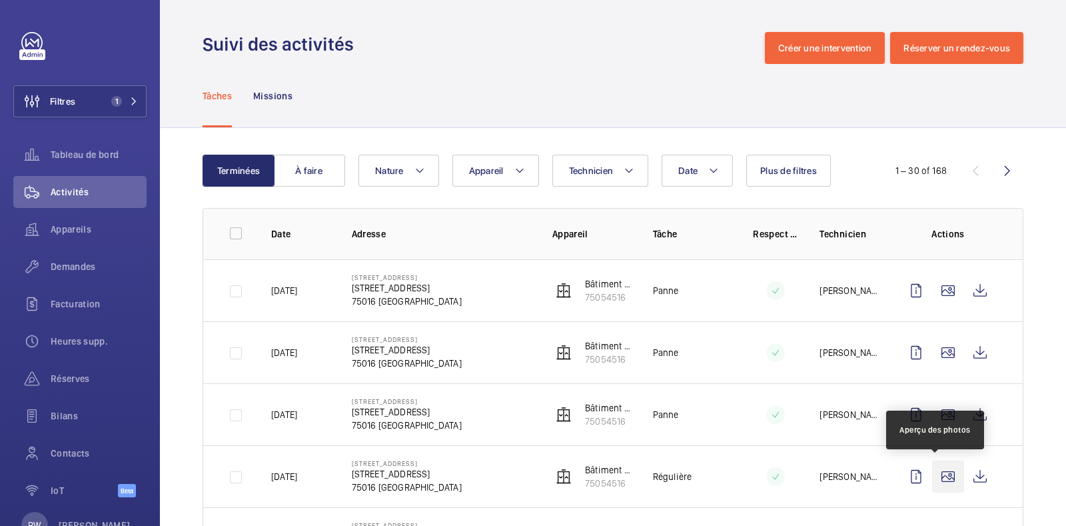
click at [938, 480] on wm-front-icon-button at bounding box center [948, 476] width 32 height 32
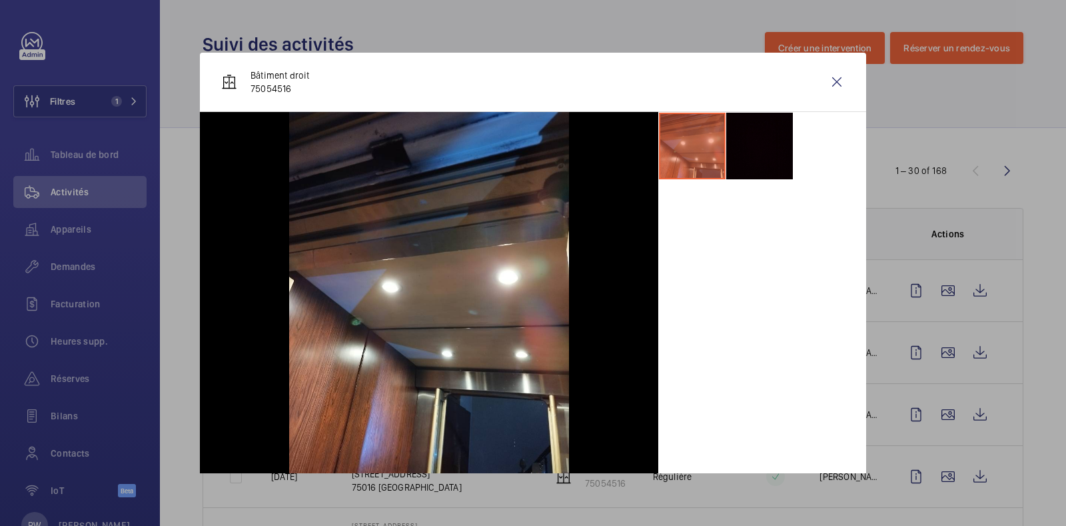
click at [728, 138] on li at bounding box center [759, 146] width 67 height 67
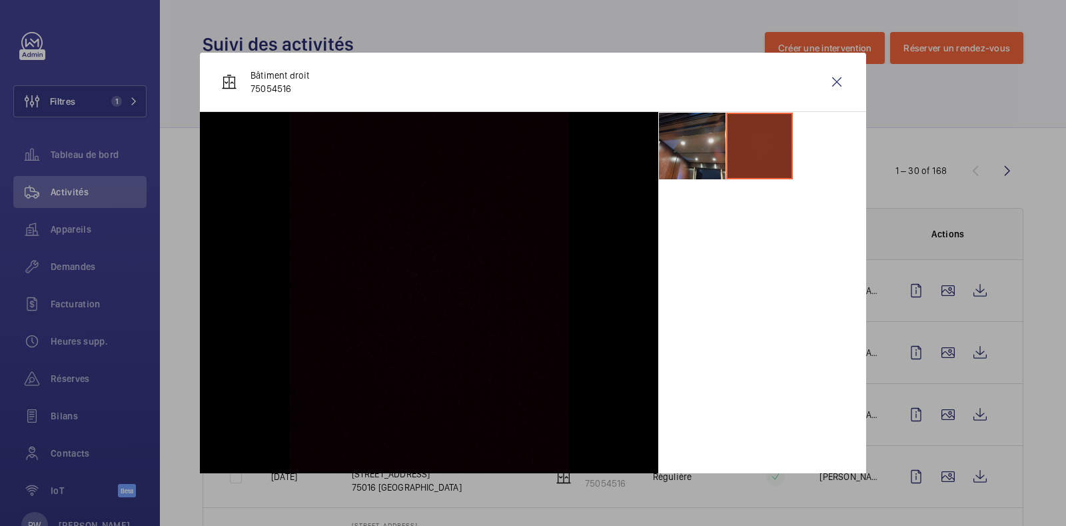
click at [696, 141] on li at bounding box center [692, 146] width 67 height 67
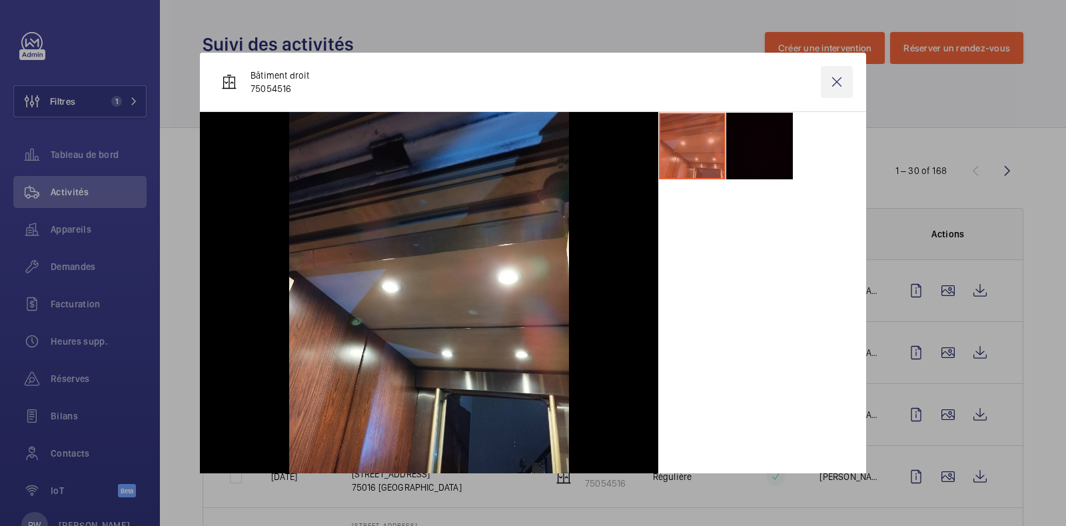
click at [826, 79] on wm-front-icon-button at bounding box center [837, 82] width 32 height 32
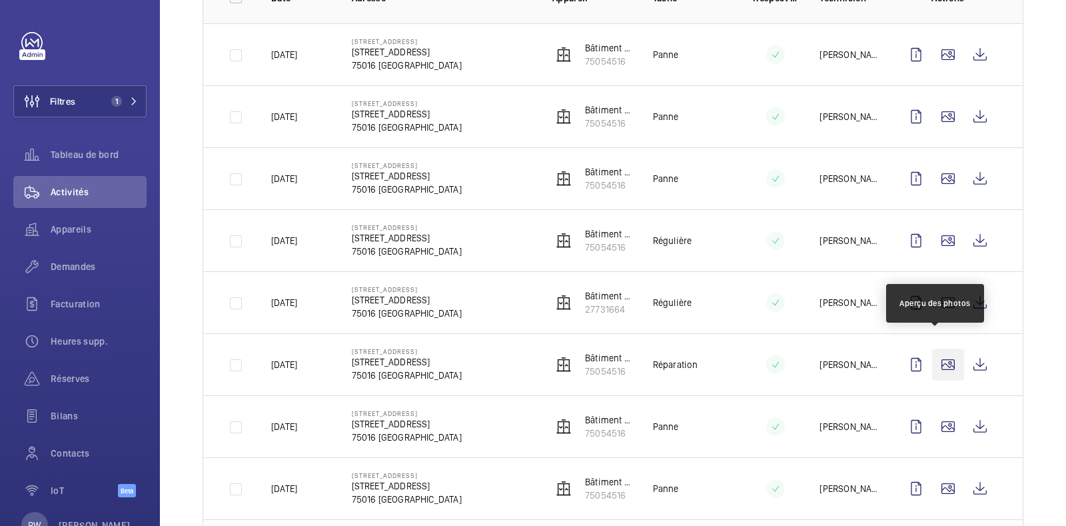
scroll to position [250, 0]
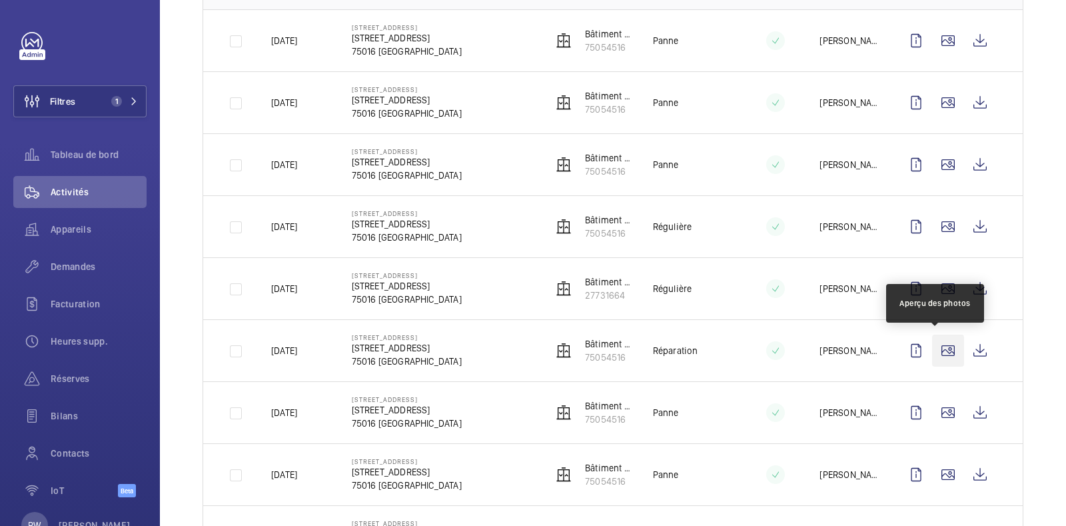
click at [935, 348] on wm-front-icon-button at bounding box center [948, 350] width 32 height 32
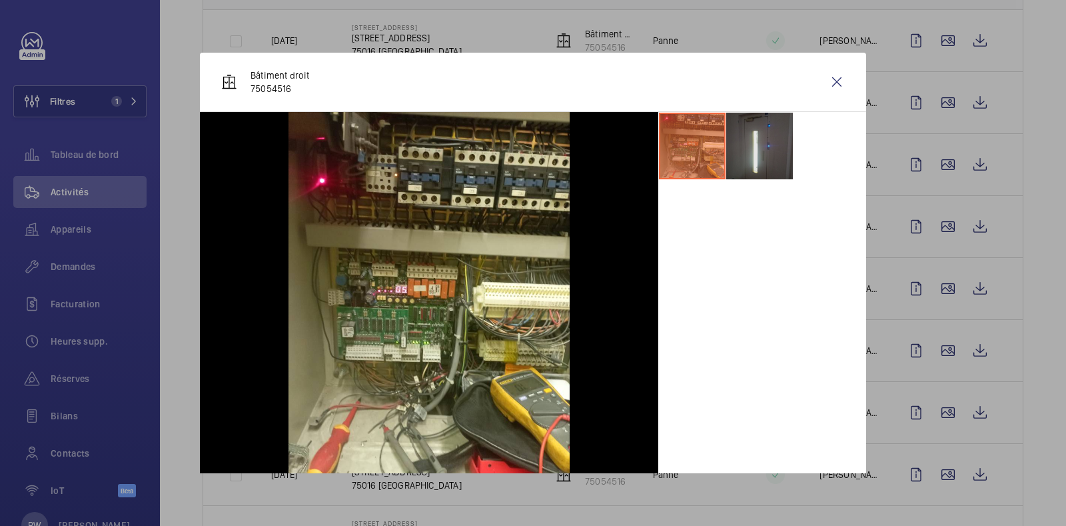
click at [733, 152] on li at bounding box center [759, 146] width 67 height 67
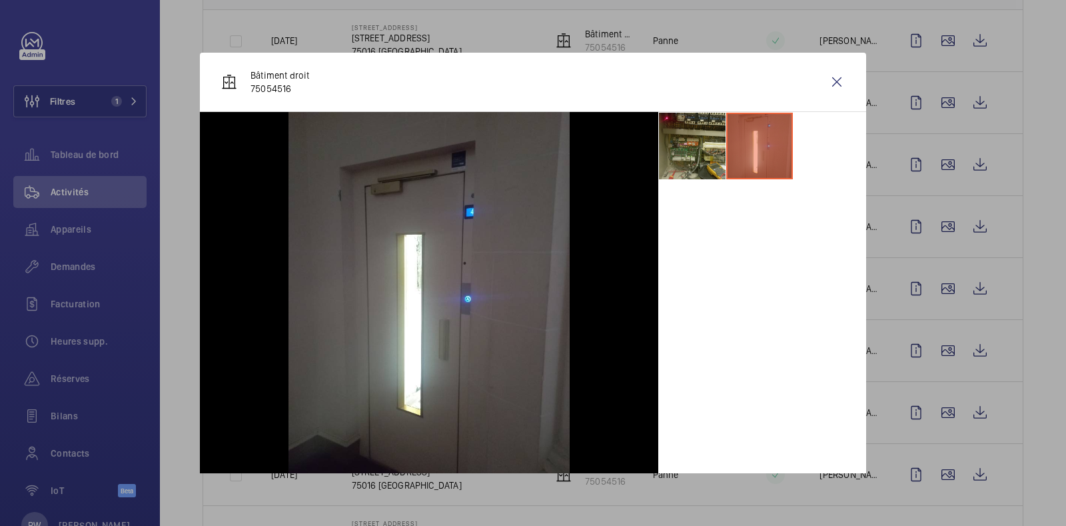
click at [694, 154] on li at bounding box center [692, 146] width 67 height 67
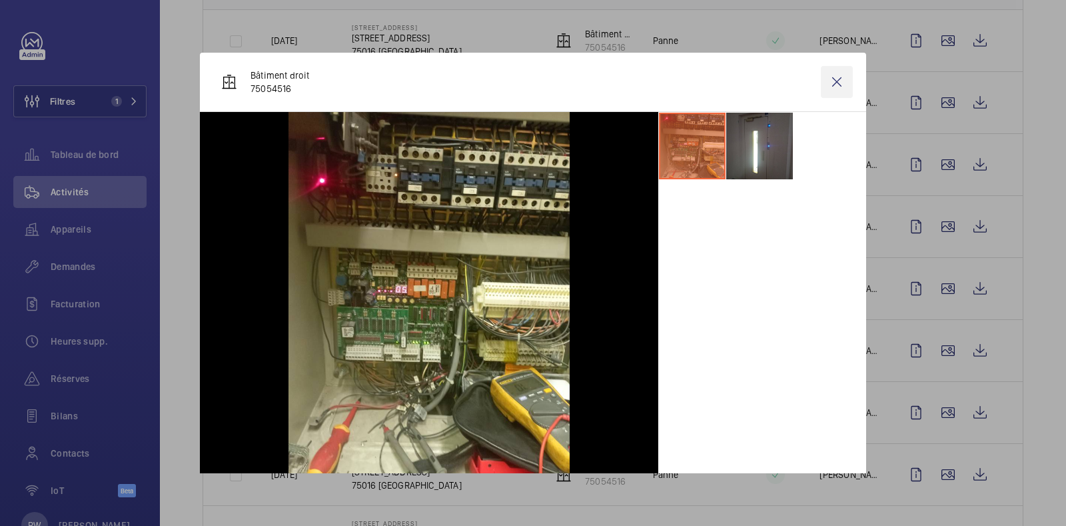
click at [821, 84] on wm-front-icon-button at bounding box center [837, 82] width 32 height 32
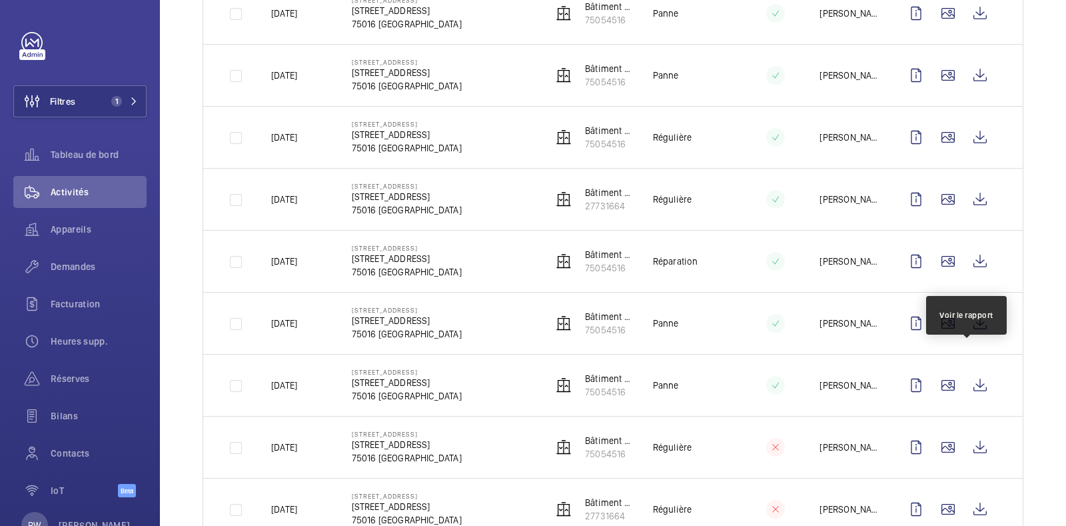
scroll to position [582, 0]
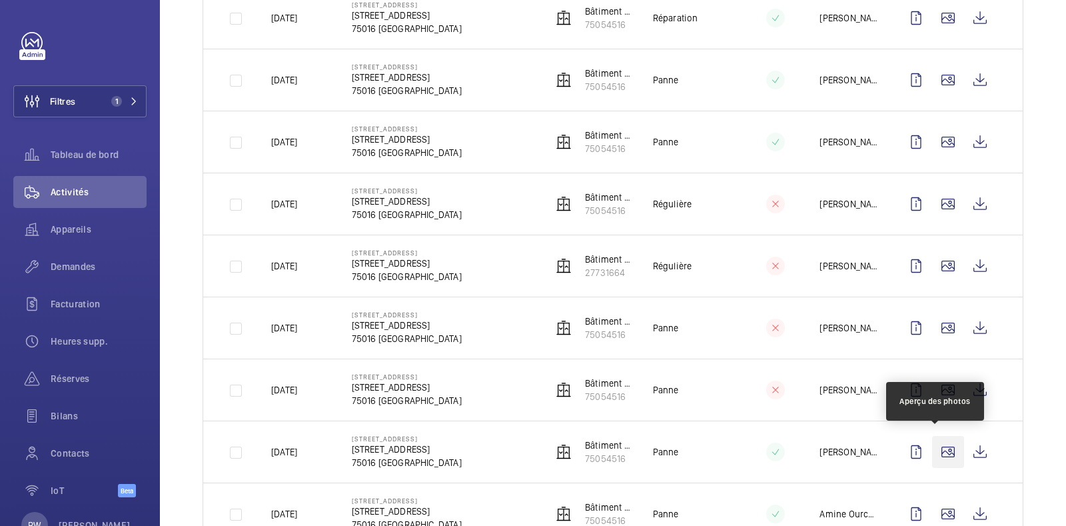
click at [937, 445] on wm-front-icon-button at bounding box center [948, 452] width 32 height 32
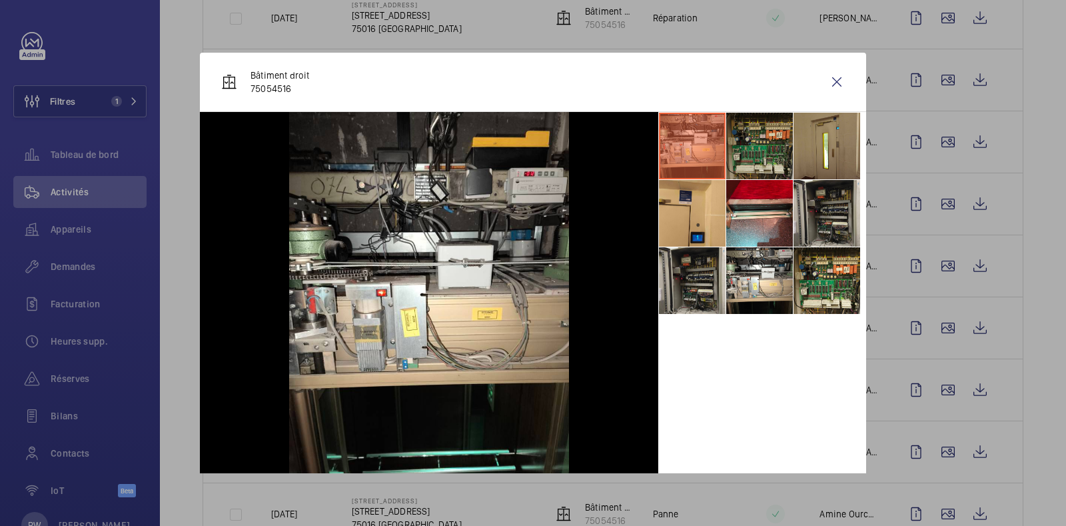
click at [754, 143] on li at bounding box center [759, 146] width 67 height 67
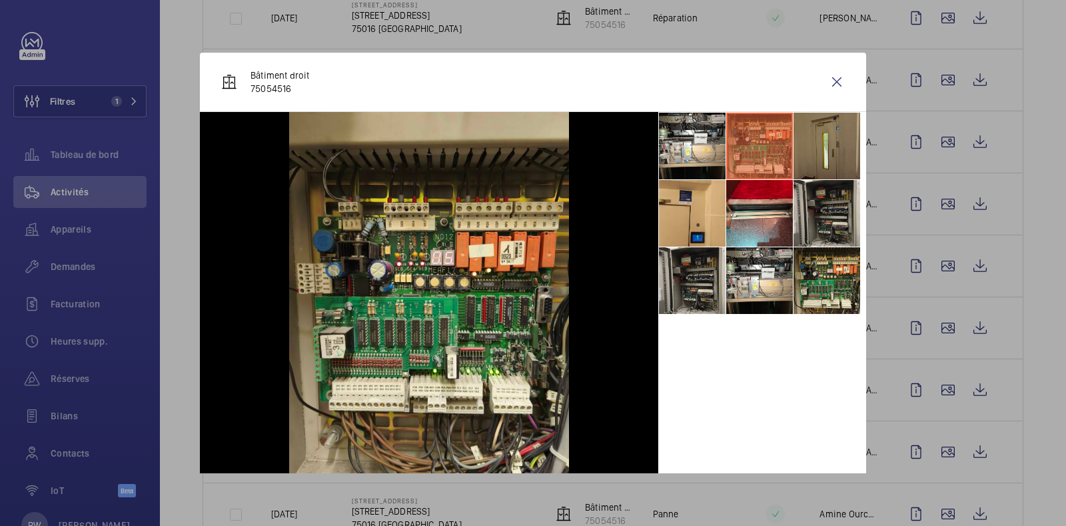
click at [813, 143] on li at bounding box center [827, 146] width 67 height 67
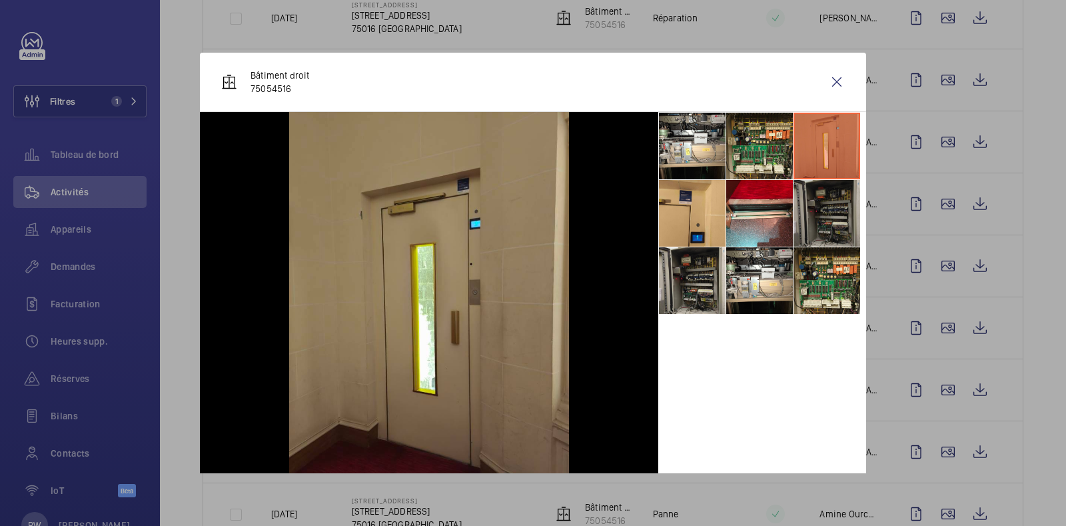
click at [818, 206] on li at bounding box center [827, 213] width 67 height 67
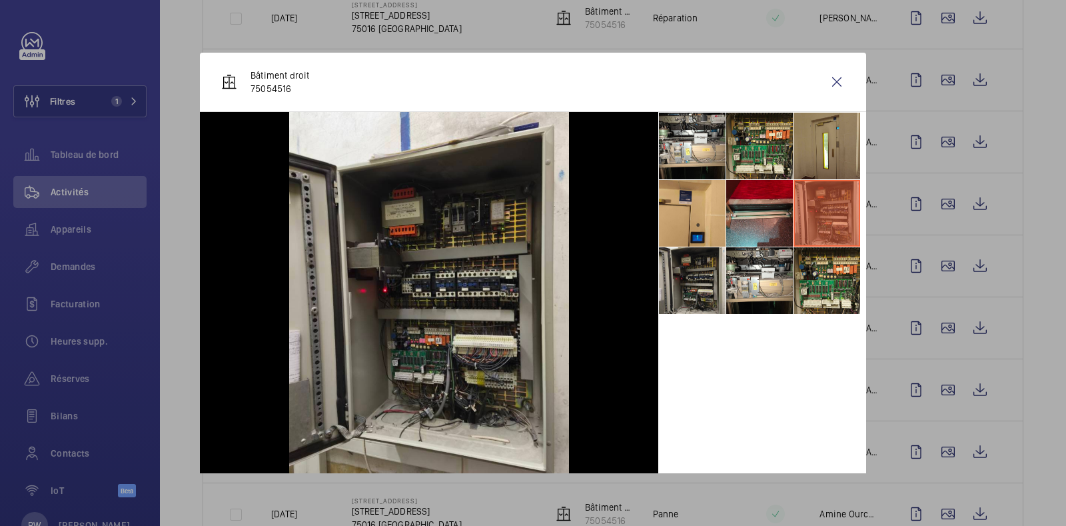
click at [760, 215] on li at bounding box center [759, 213] width 67 height 67
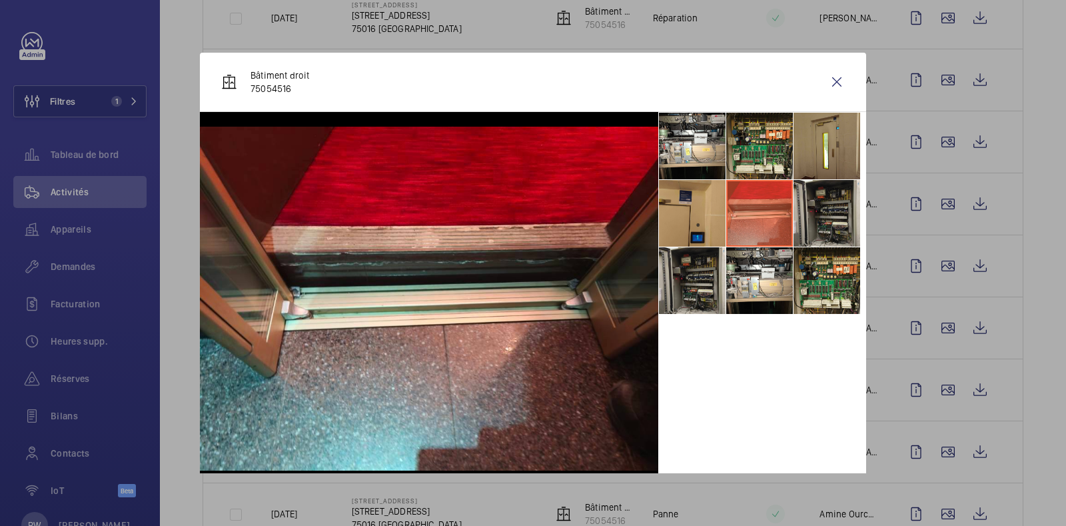
click at [715, 212] on li at bounding box center [692, 213] width 67 height 67
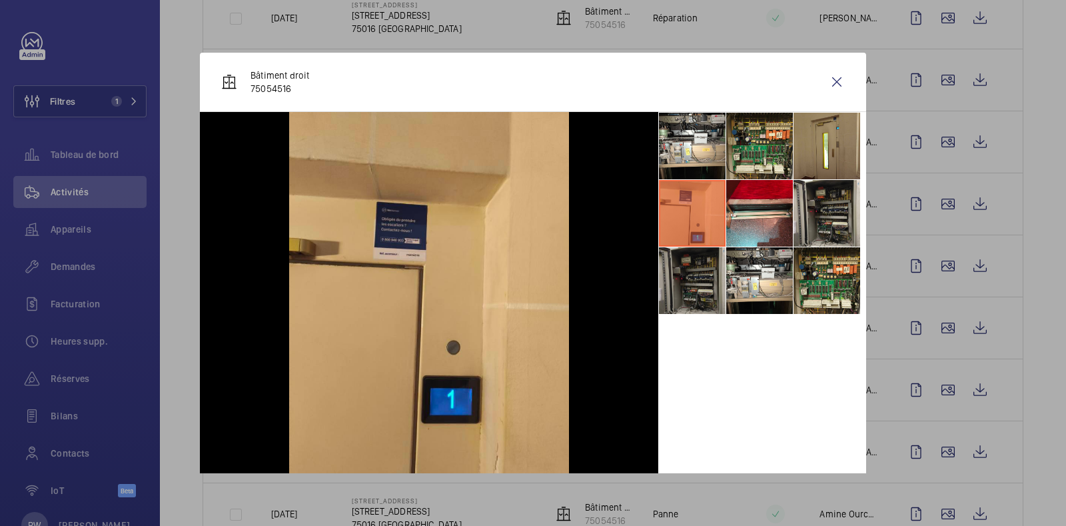
click at [691, 301] on li at bounding box center [692, 280] width 67 height 67
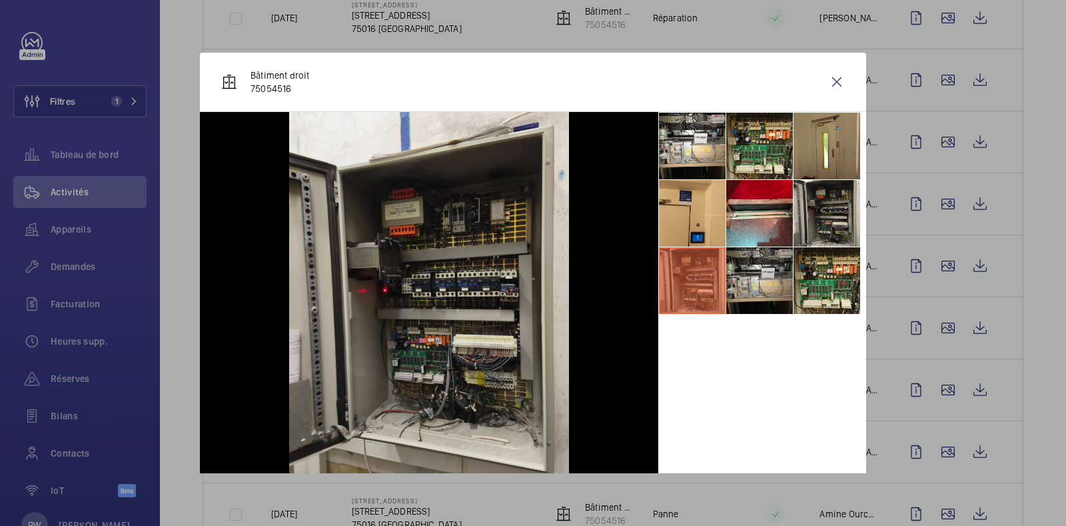
click at [746, 288] on li at bounding box center [759, 280] width 67 height 67
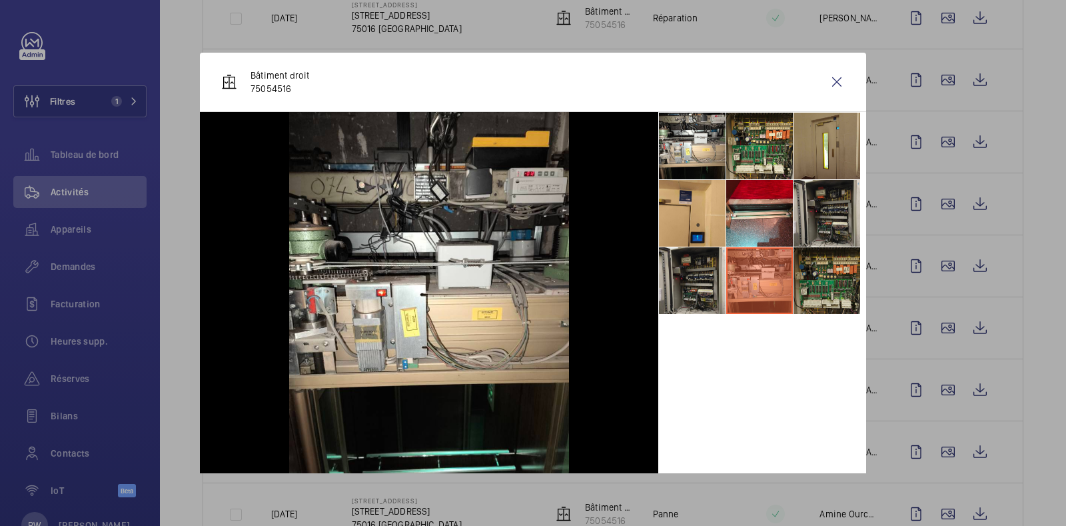
click at [817, 285] on li at bounding box center [827, 280] width 67 height 67
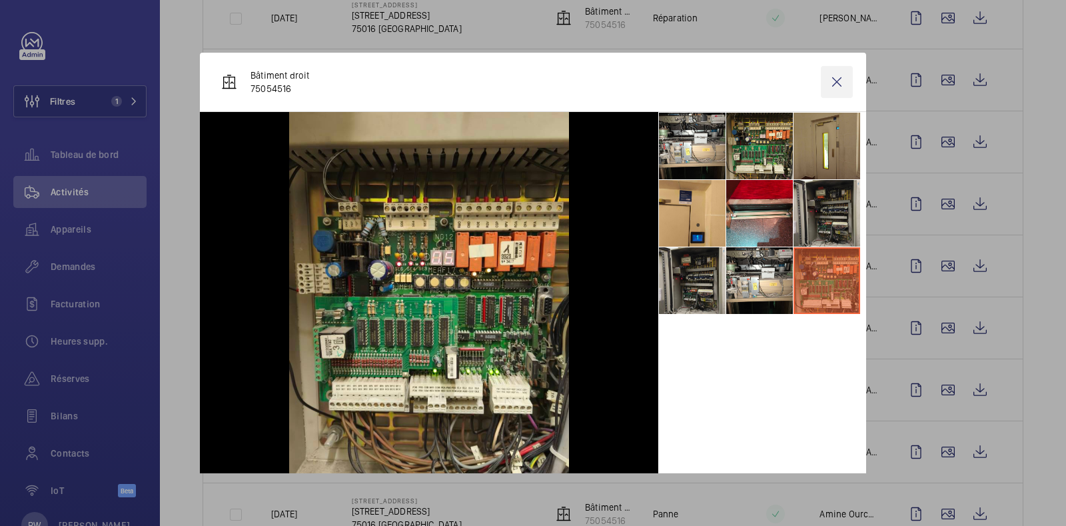
click at [821, 85] on wm-front-icon-button at bounding box center [837, 82] width 32 height 32
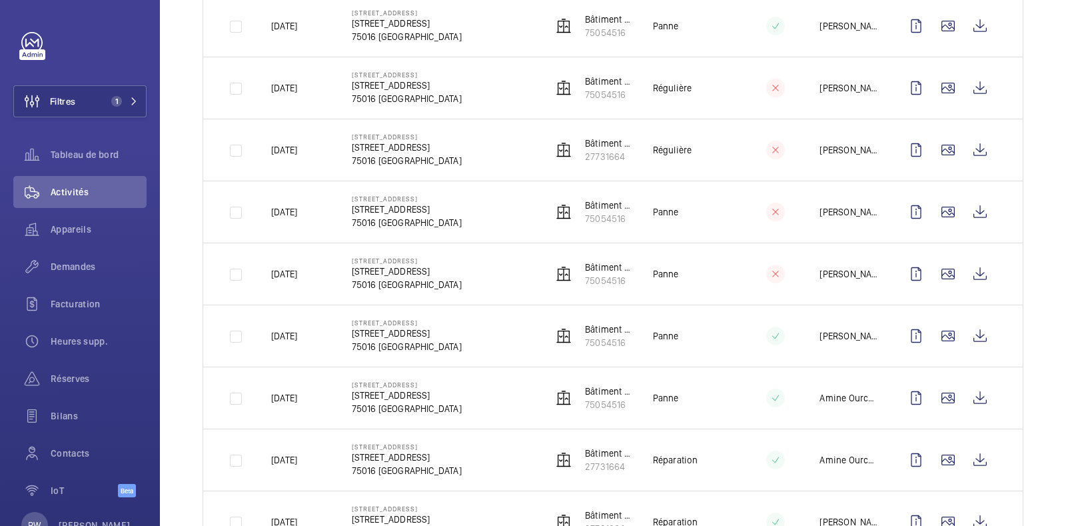
scroll to position [750, 0]
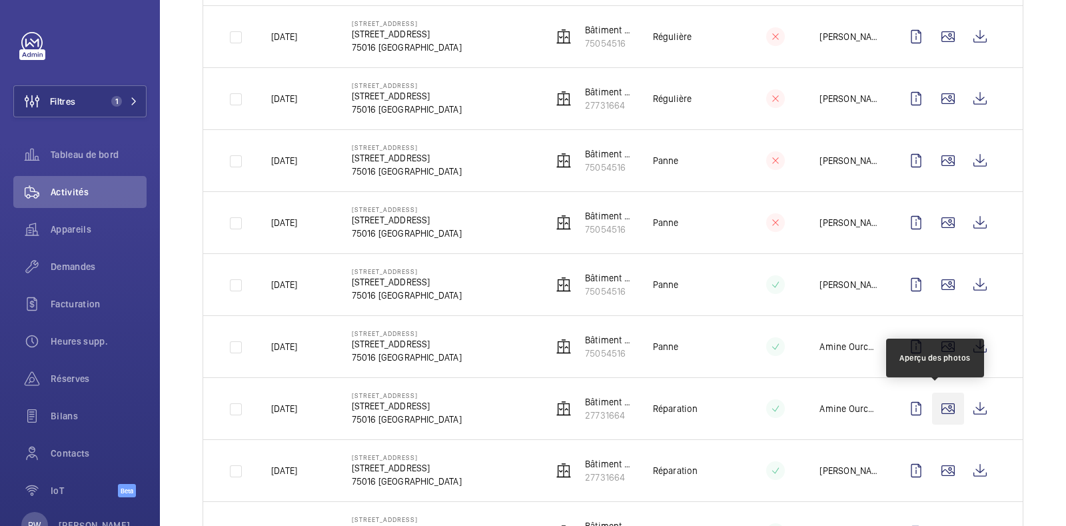
click at [939, 404] on wm-front-icon-button at bounding box center [948, 408] width 32 height 32
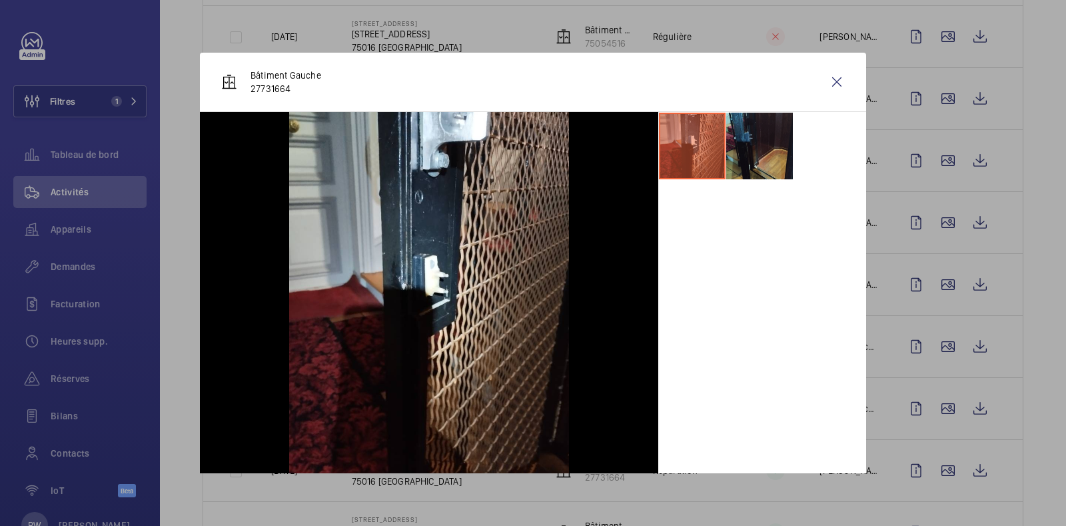
click at [740, 160] on li at bounding box center [759, 146] width 67 height 67
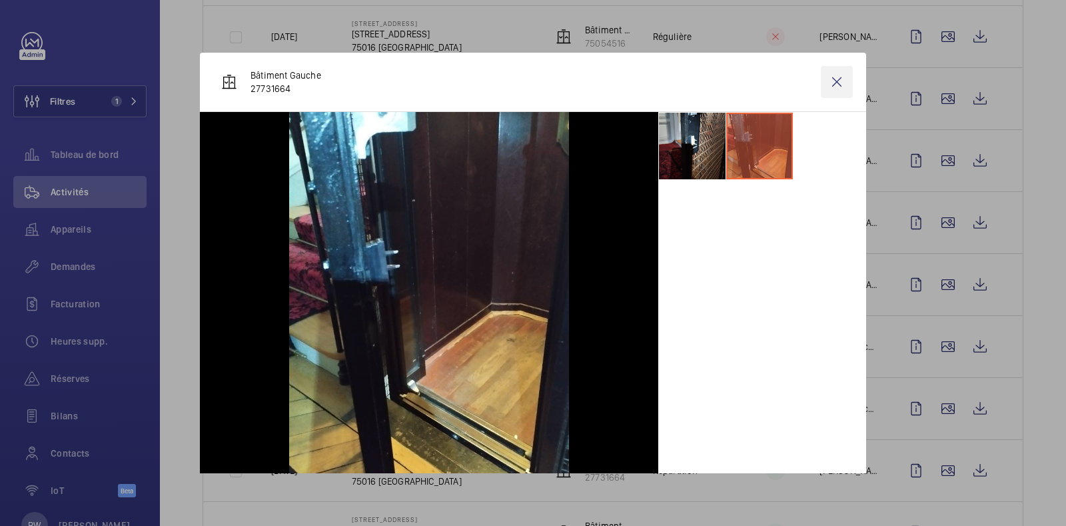
click at [825, 85] on wm-front-icon-button at bounding box center [837, 82] width 32 height 32
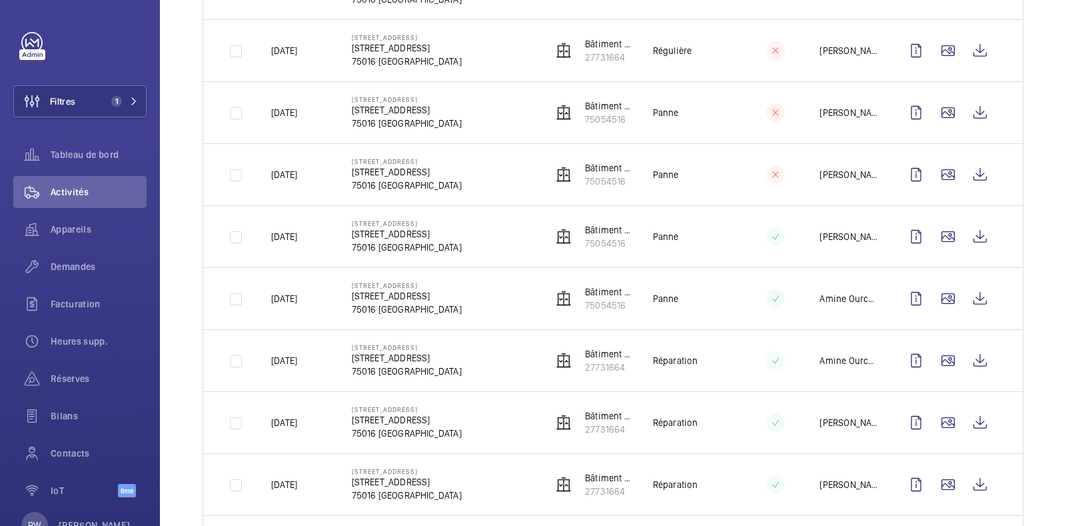
scroll to position [833, 0]
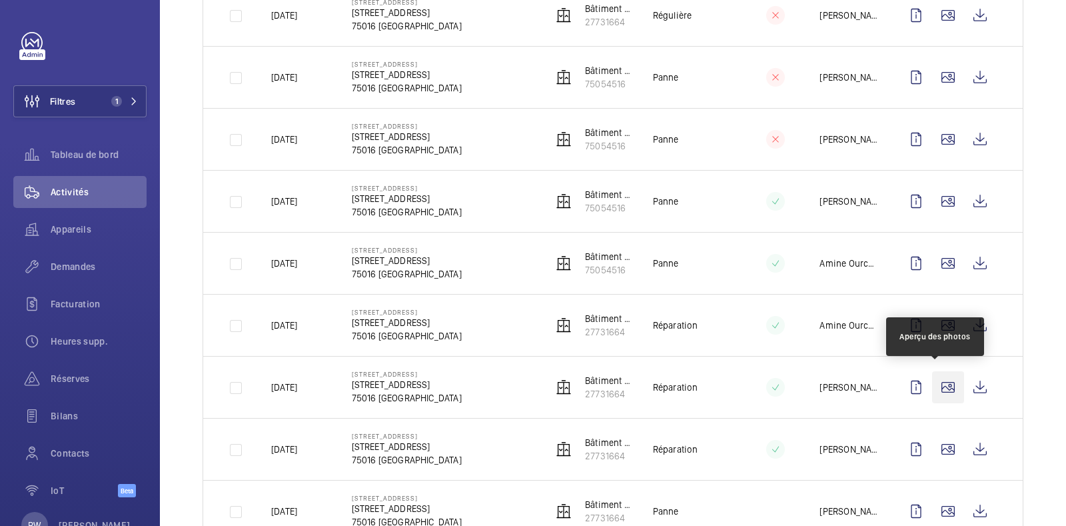
click at [934, 378] on wm-front-icon-button at bounding box center [948, 387] width 32 height 32
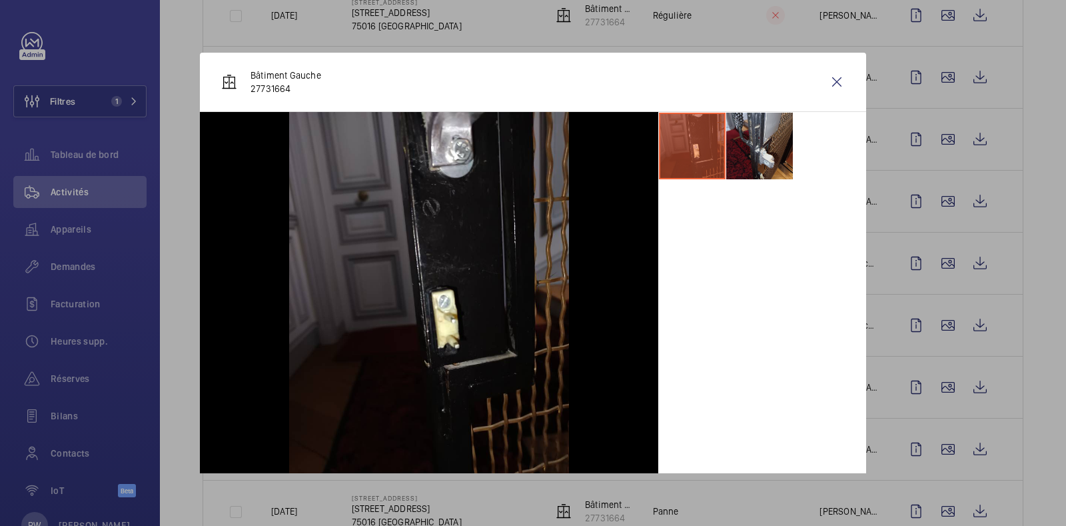
click at [753, 158] on li at bounding box center [759, 146] width 67 height 67
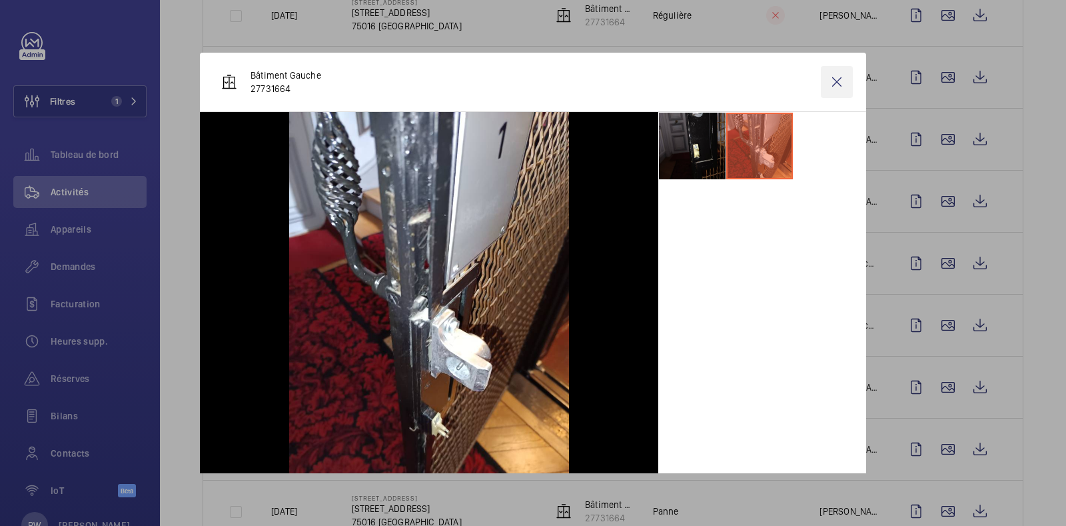
click at [821, 87] on wm-front-icon-button at bounding box center [837, 82] width 32 height 32
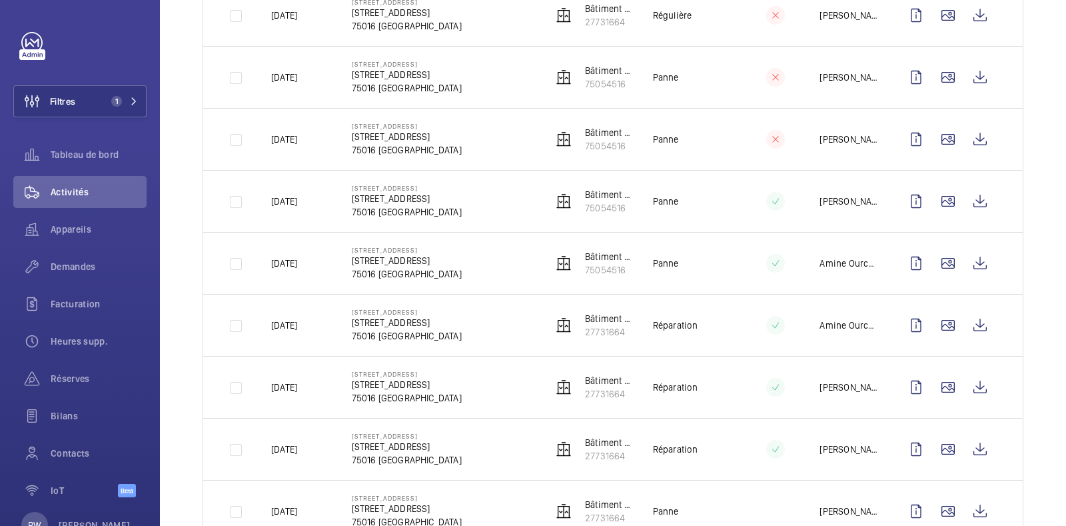
scroll to position [999, 0]
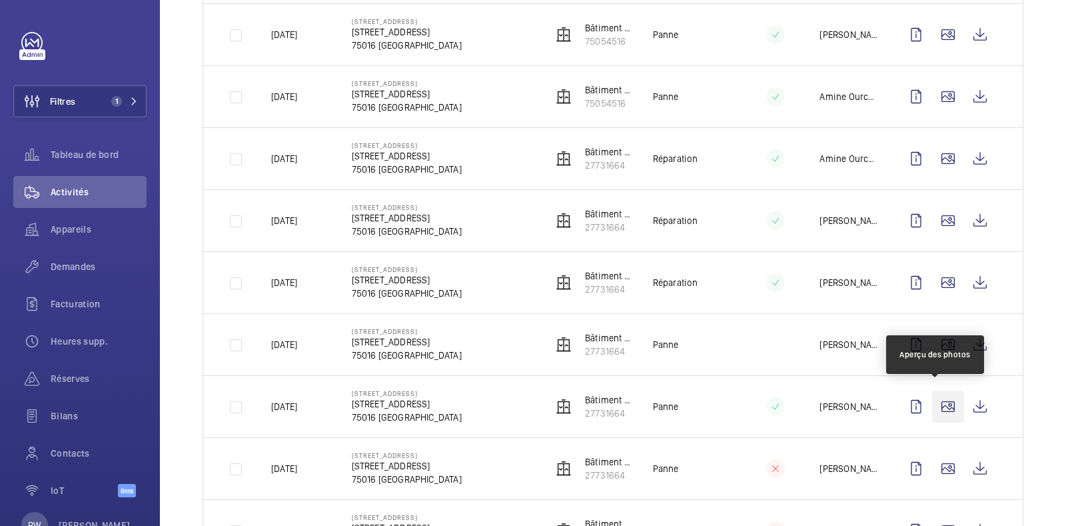
click at [936, 401] on wm-front-icon-button at bounding box center [948, 406] width 32 height 32
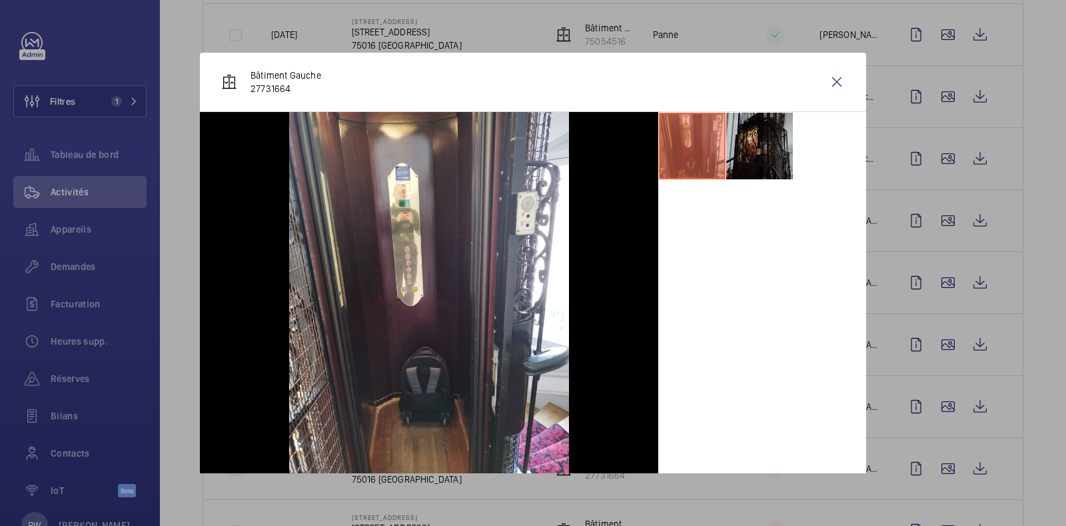
click at [764, 145] on li at bounding box center [759, 146] width 67 height 67
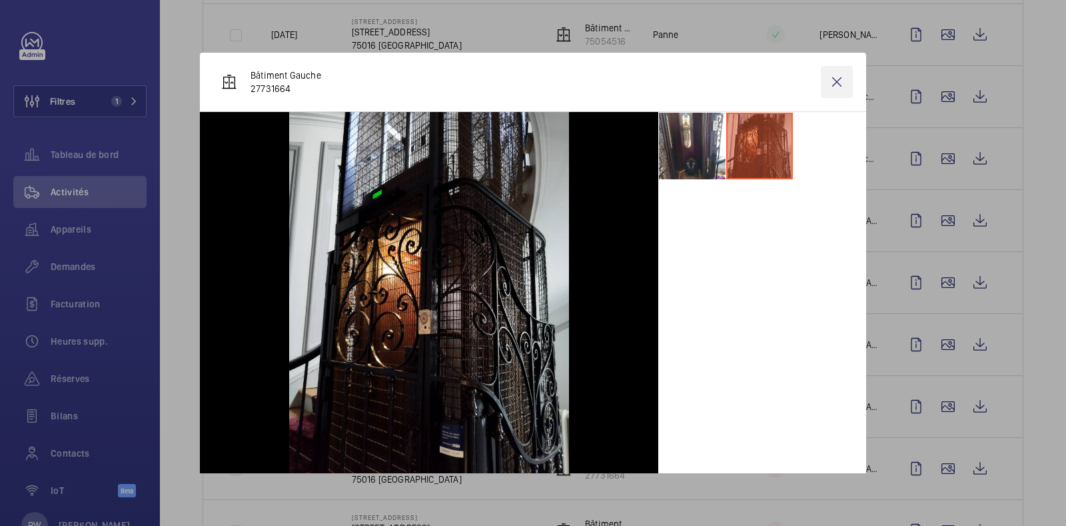
click at [832, 76] on wm-front-icon-button at bounding box center [837, 82] width 32 height 32
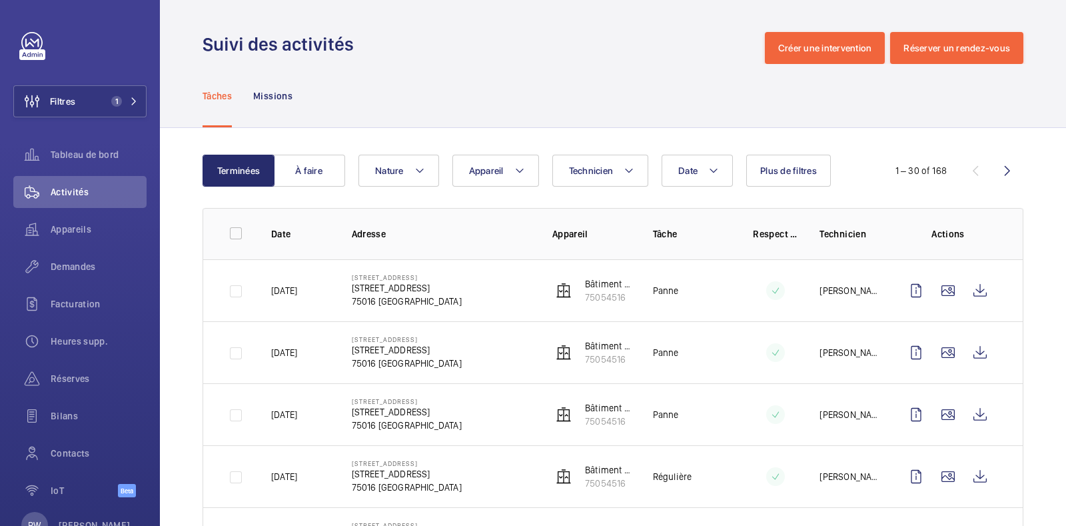
scroll to position [83, 0]
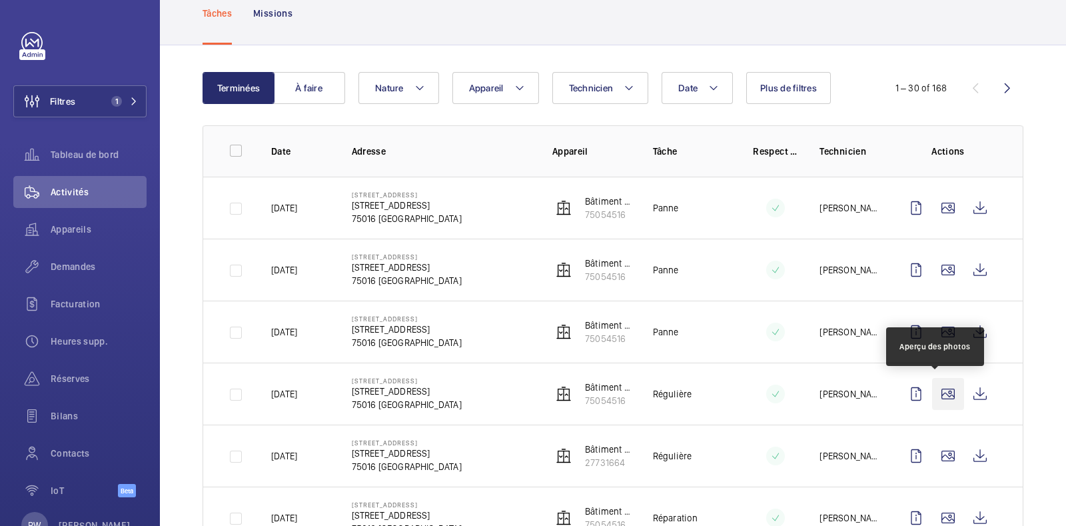
click at [943, 391] on wm-front-icon-button at bounding box center [948, 394] width 32 height 32
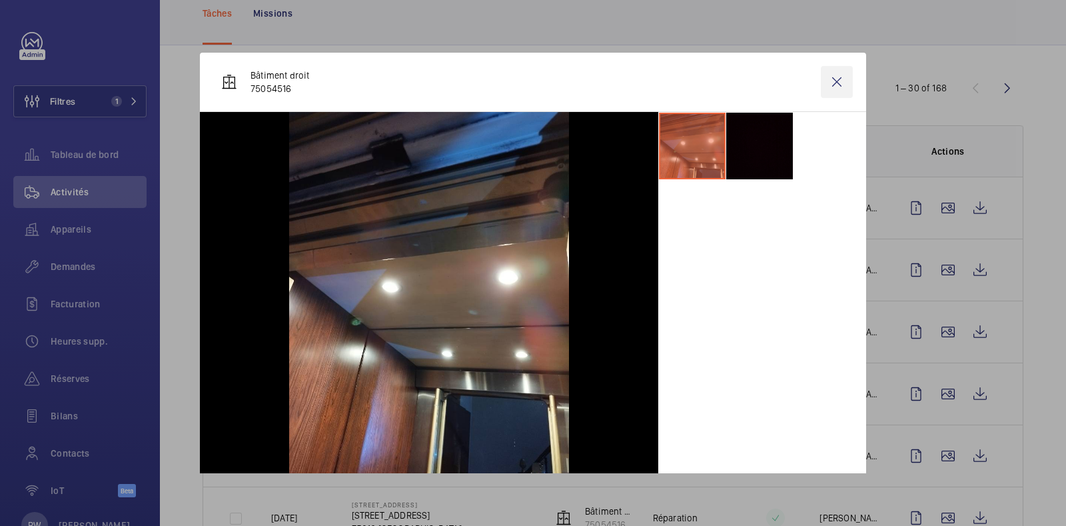
click at [822, 91] on wm-front-icon-button at bounding box center [837, 82] width 32 height 32
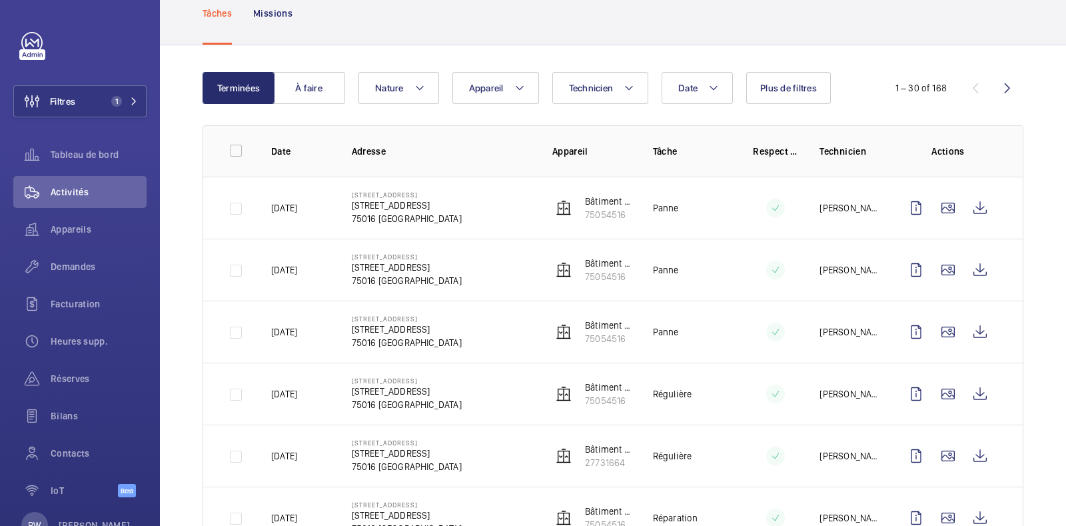
scroll to position [166, 0]
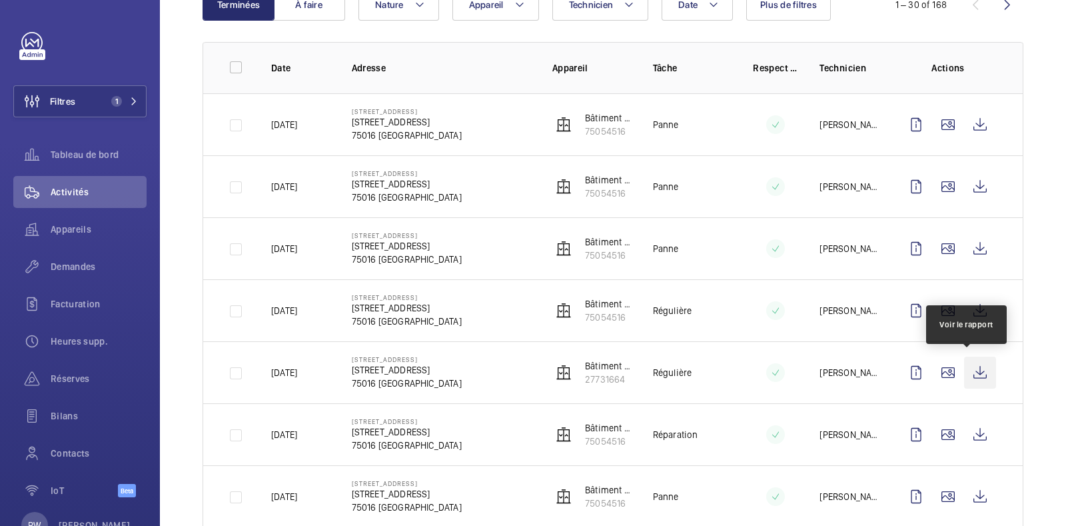
click at [964, 381] on wm-front-icon-button at bounding box center [980, 372] width 32 height 32
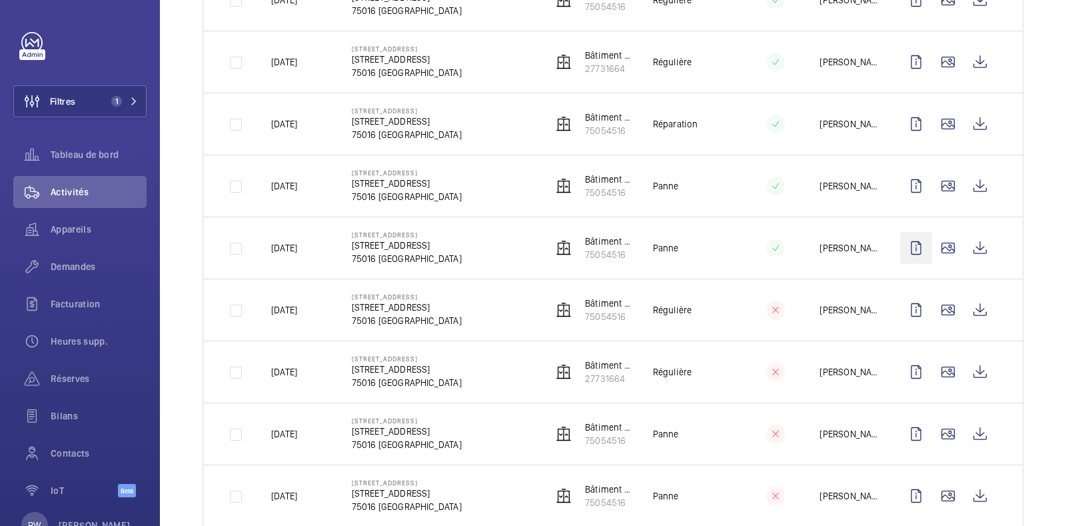
scroll to position [500, 0]
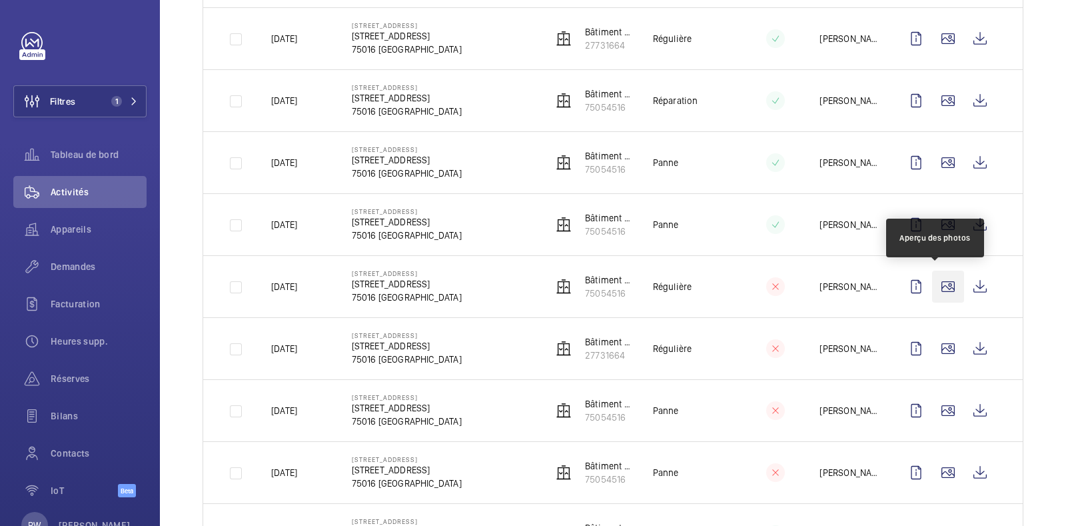
click at [935, 284] on wm-front-icon-button at bounding box center [948, 287] width 32 height 32
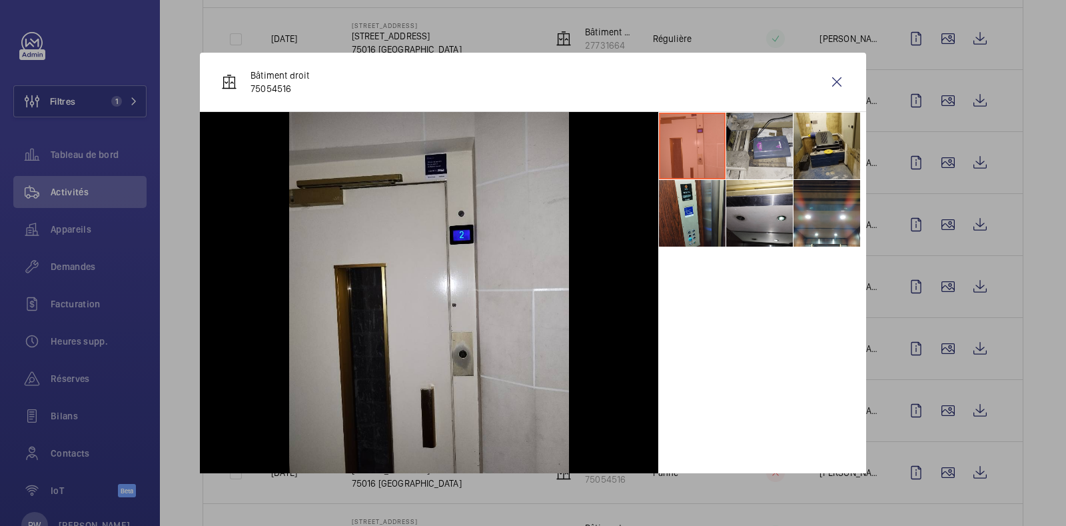
click at [748, 141] on li at bounding box center [759, 146] width 67 height 67
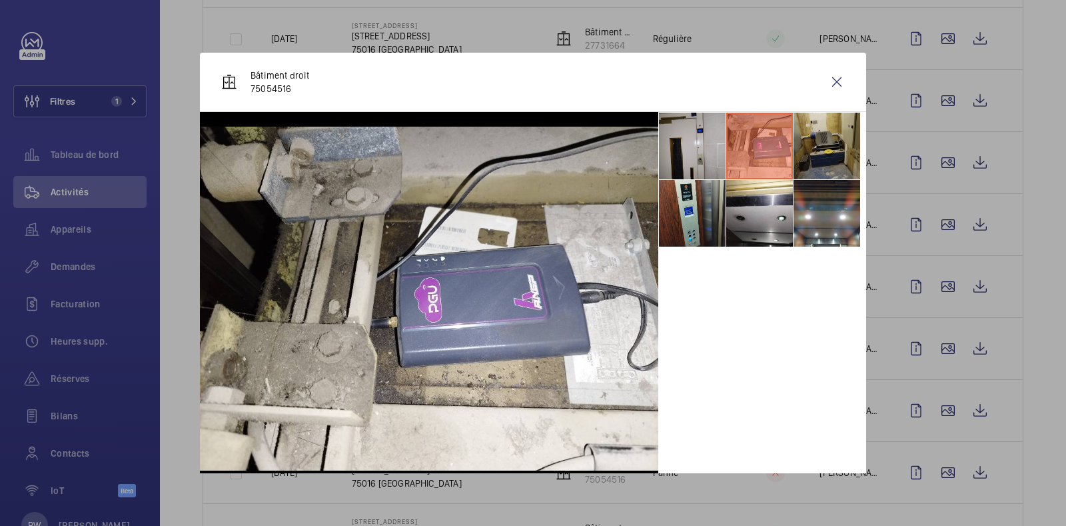
click at [810, 142] on li at bounding box center [827, 146] width 67 height 67
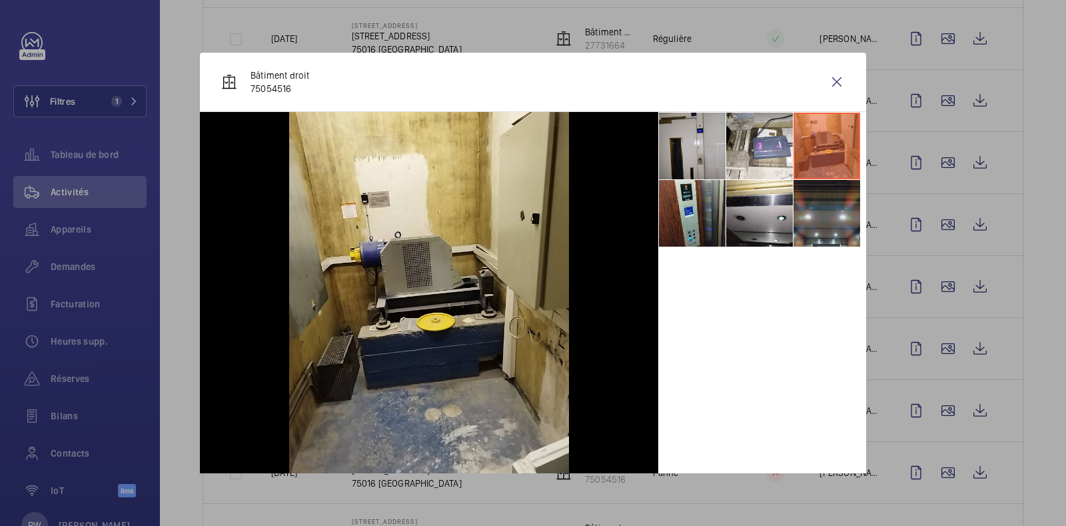
click at [813, 217] on li at bounding box center [827, 213] width 67 height 67
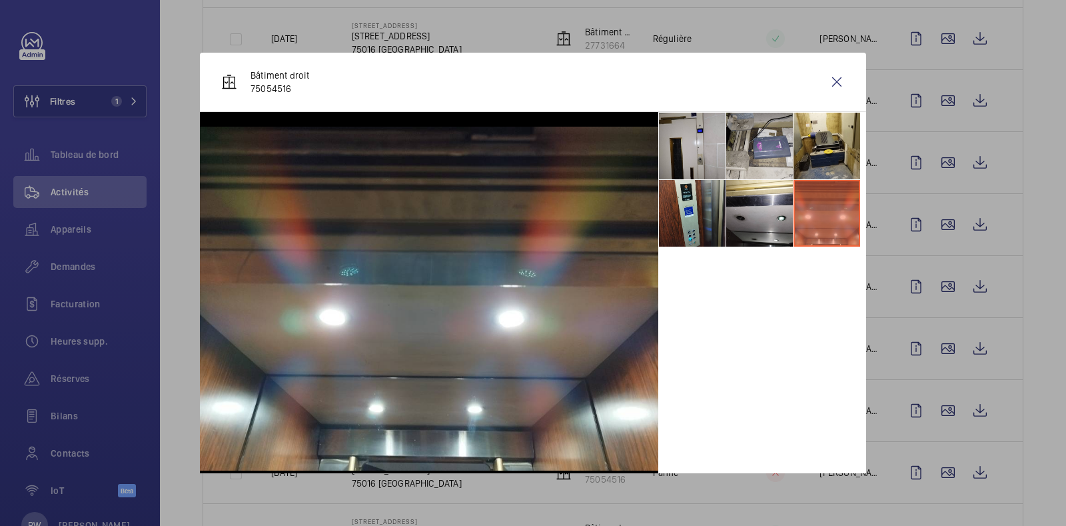
click at [776, 142] on li at bounding box center [759, 146] width 67 height 67
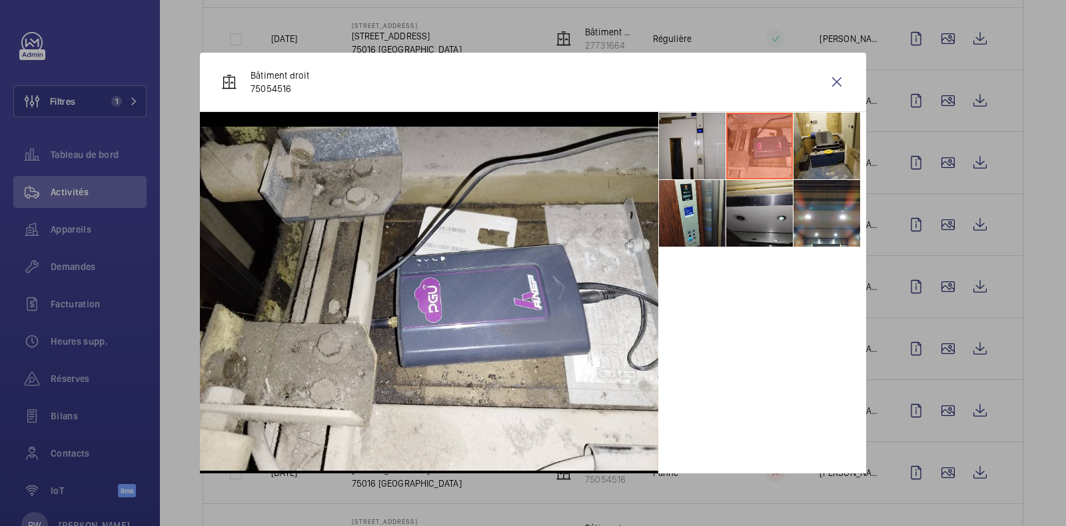
click at [763, 202] on li at bounding box center [759, 213] width 67 height 67
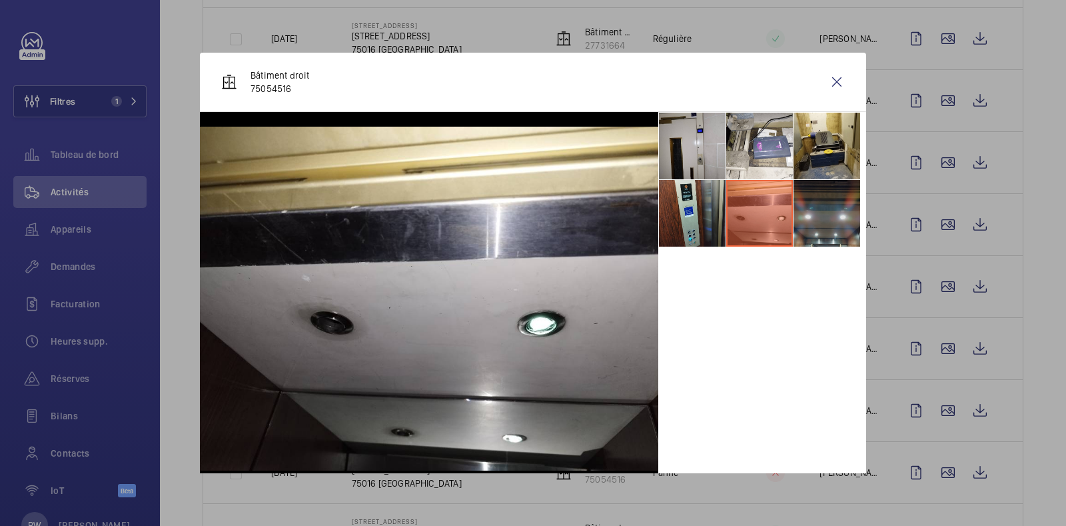
click at [812, 220] on li at bounding box center [827, 213] width 67 height 67
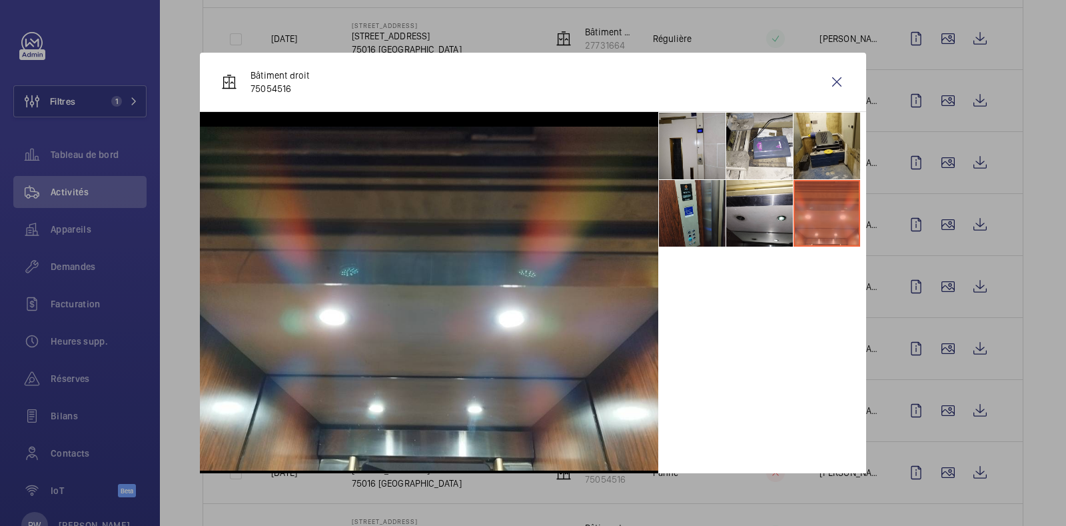
click at [682, 218] on li at bounding box center [692, 213] width 67 height 67
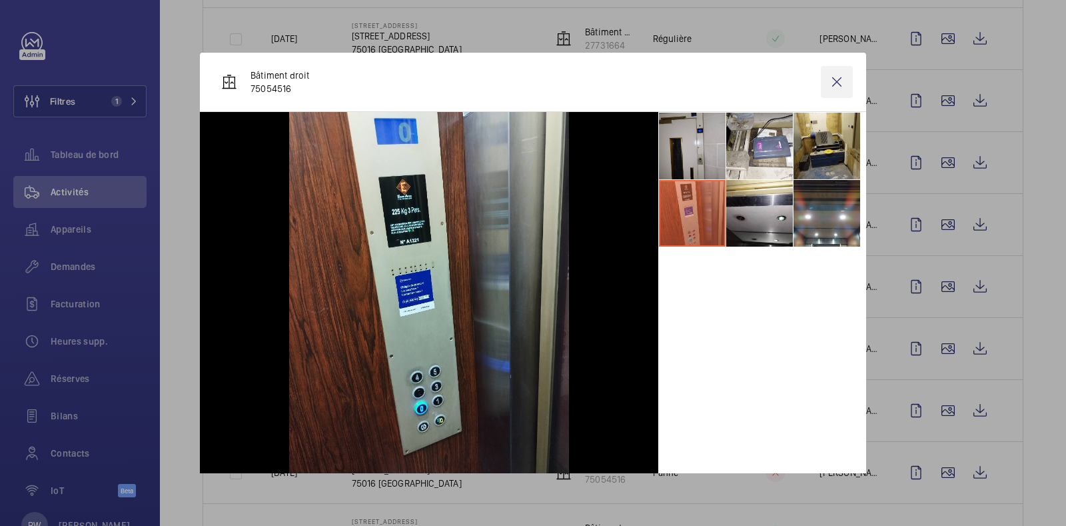
click at [830, 80] on wm-front-icon-button at bounding box center [837, 82] width 32 height 32
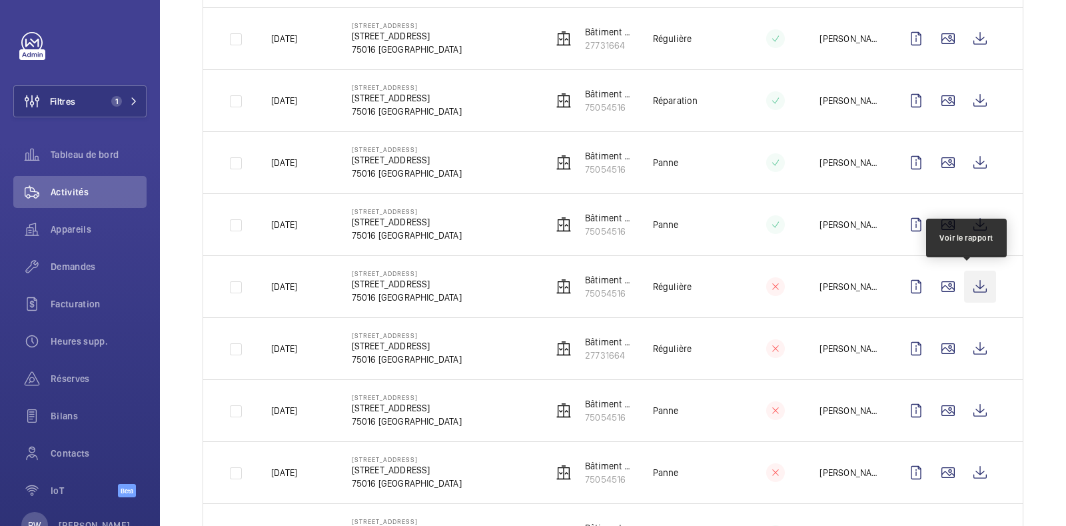
click at [971, 282] on wm-front-icon-button at bounding box center [980, 287] width 32 height 32
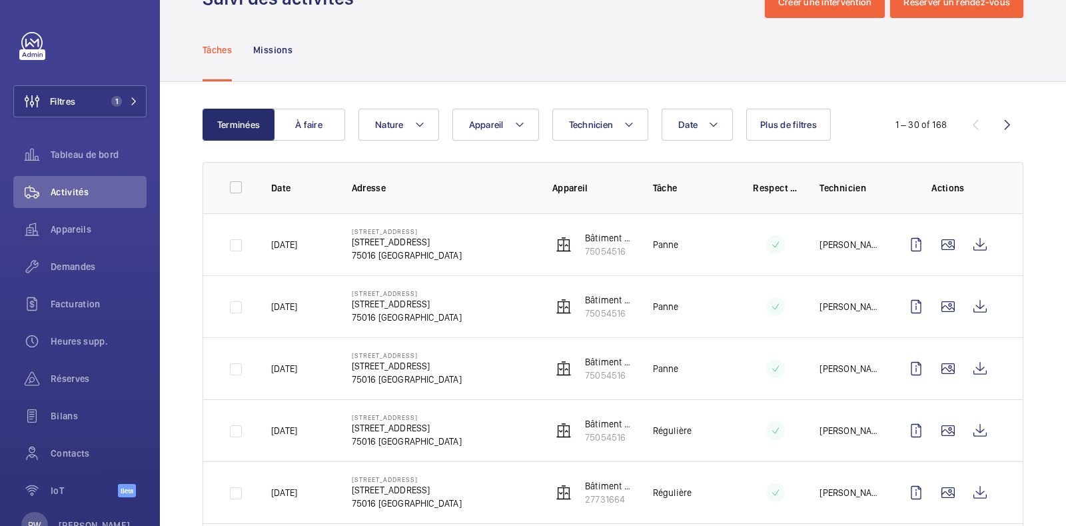
scroll to position [0, 0]
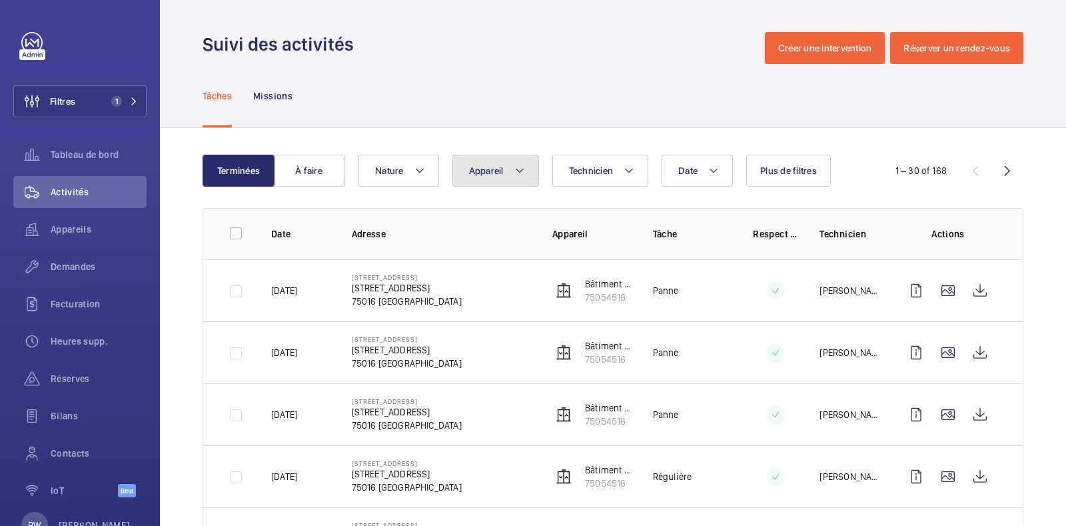
click at [510, 181] on button "Appareil" at bounding box center [495, 171] width 87 height 32
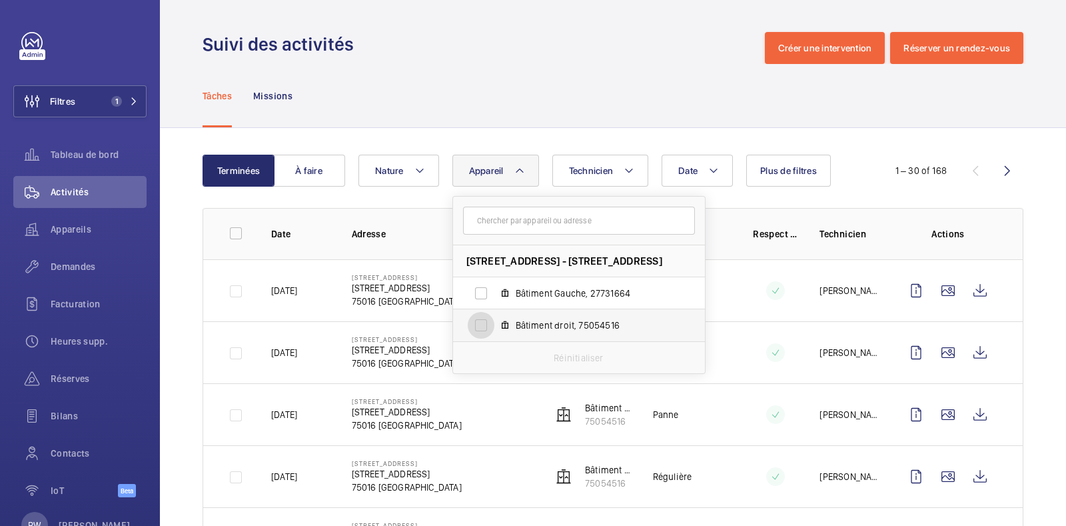
click at [486, 331] on input "Bâtiment droit, 75054516" at bounding box center [481, 325] width 27 height 27
checkbox input "true"
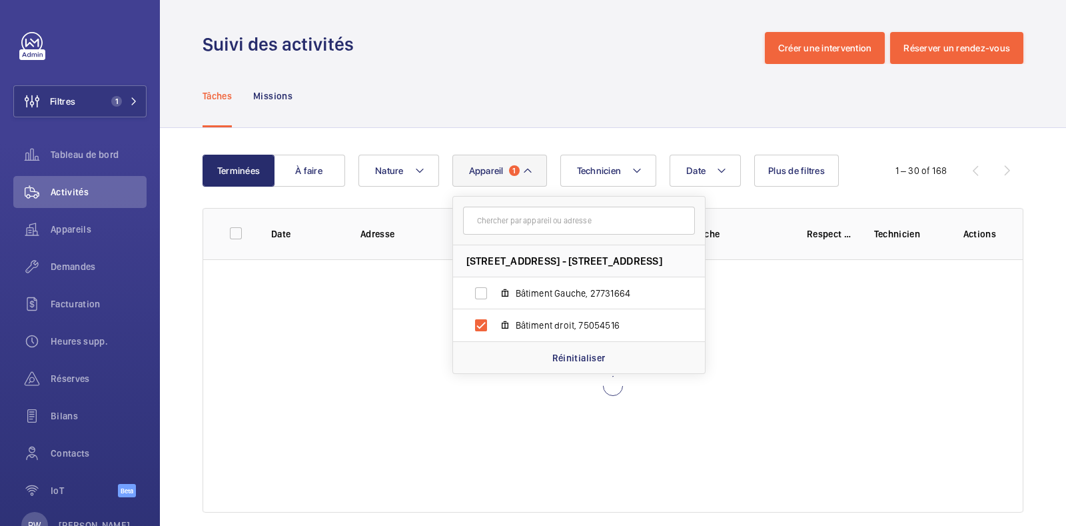
click at [522, 82] on div "Tâches Missions" at bounding box center [613, 95] width 821 height 63
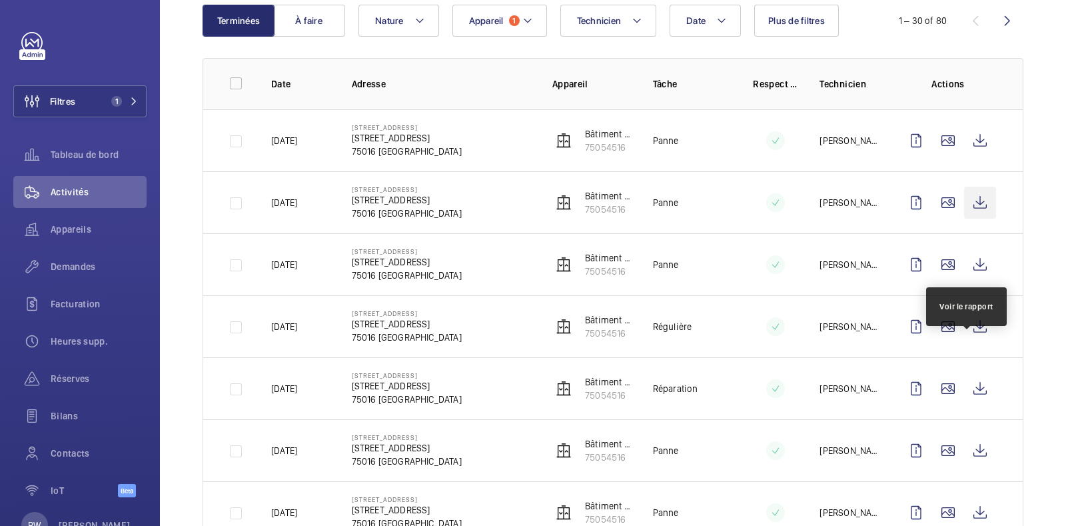
scroll to position [166, 0]
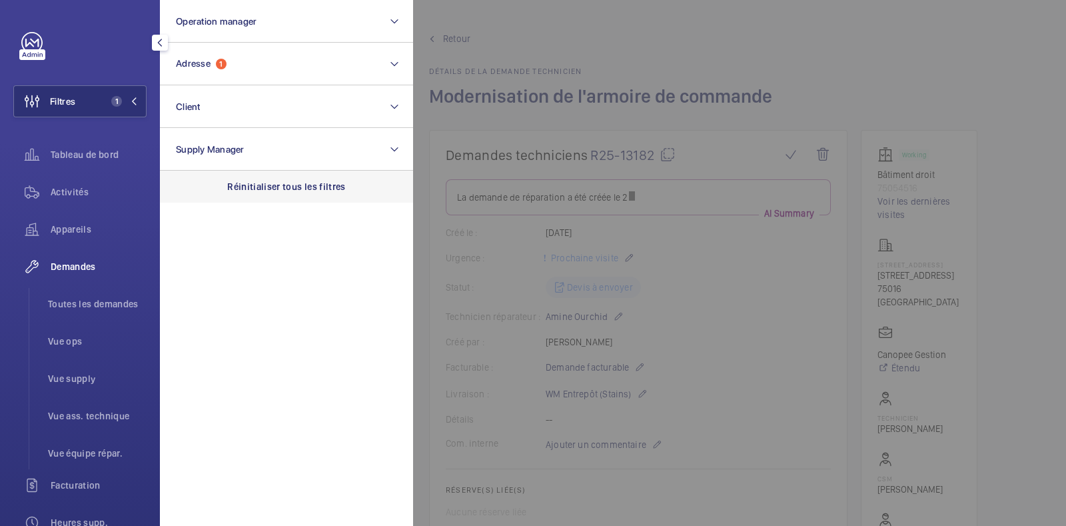
click at [262, 185] on p "Réinitialiser tous les filtres" at bounding box center [286, 186] width 119 height 13
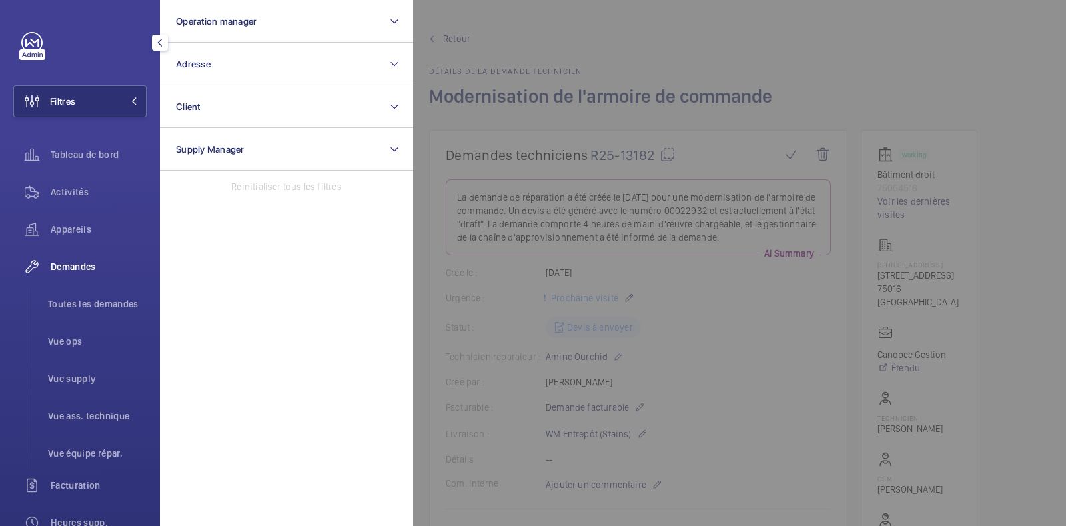
click at [71, 261] on span "Demandes" at bounding box center [99, 266] width 96 height 13
click at [812, 50] on div at bounding box center [946, 263] width 1066 height 526
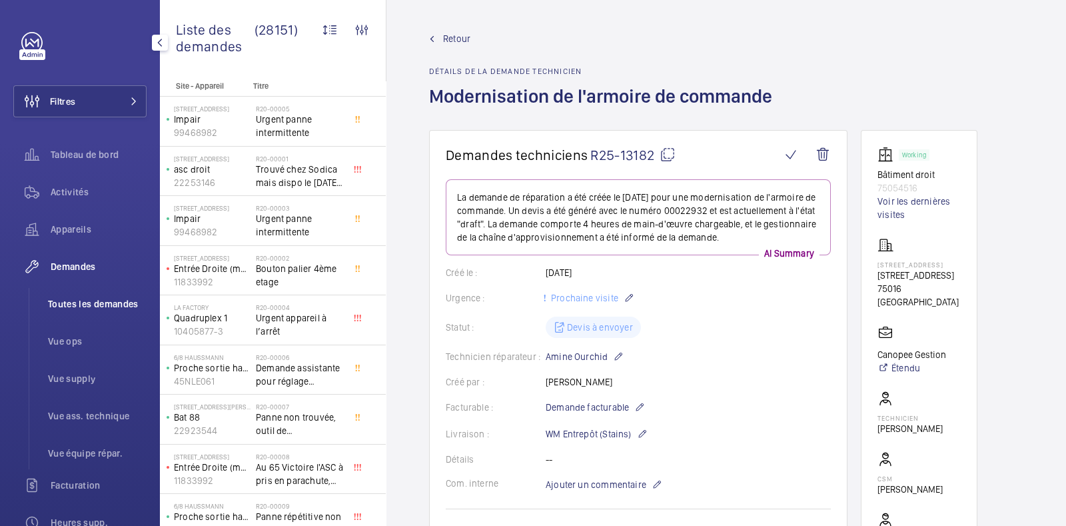
click at [76, 304] on span "Toutes les demandes" at bounding box center [97, 303] width 99 height 13
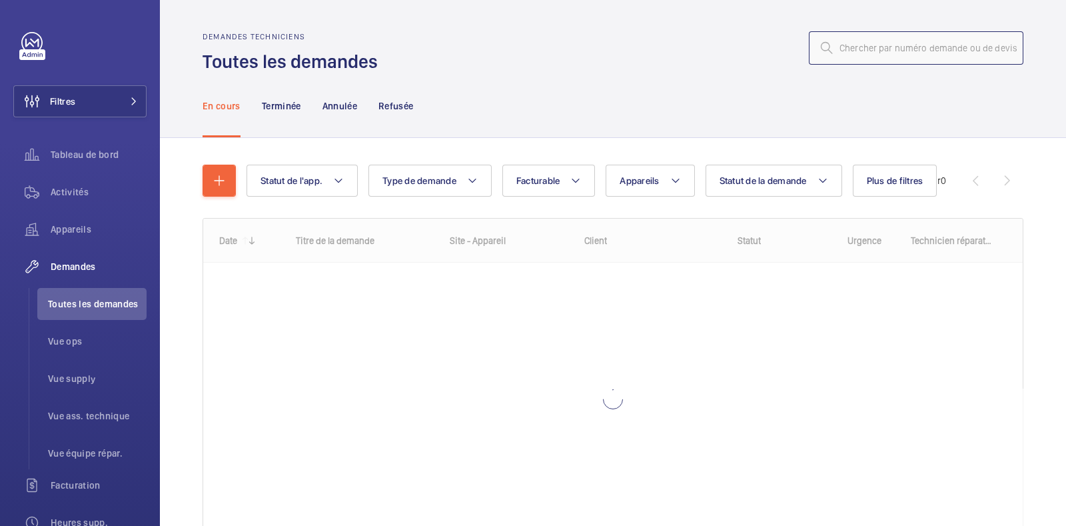
click at [857, 51] on input "text" at bounding box center [916, 47] width 215 height 33
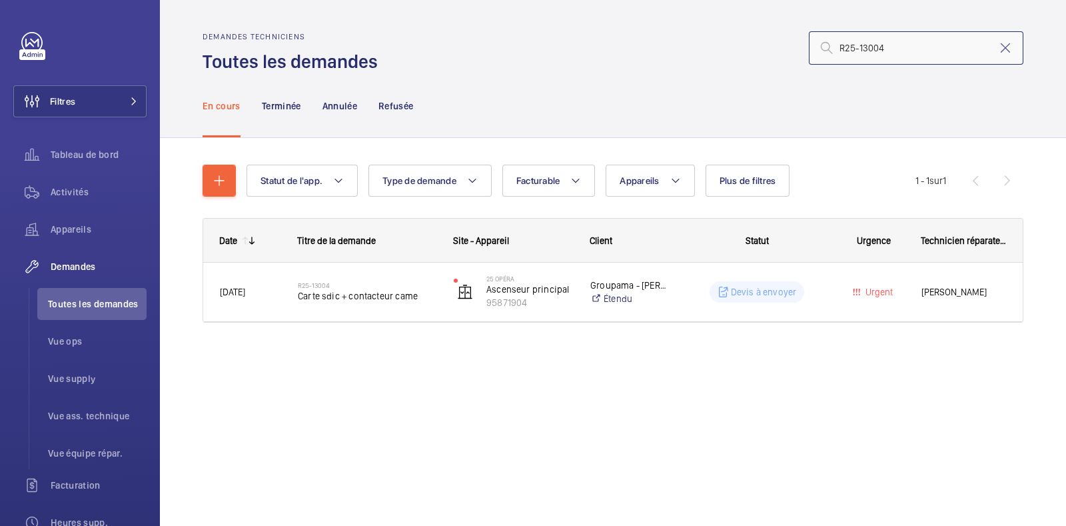
type input "R25-13004"
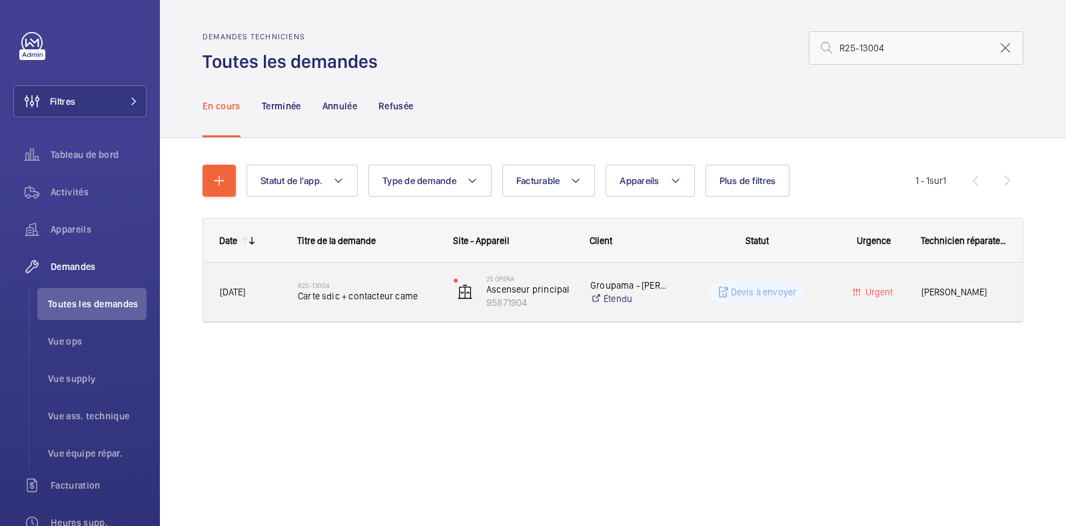
click at [343, 296] on span "Carte sdic + contacteur came" at bounding box center [367, 295] width 139 height 13
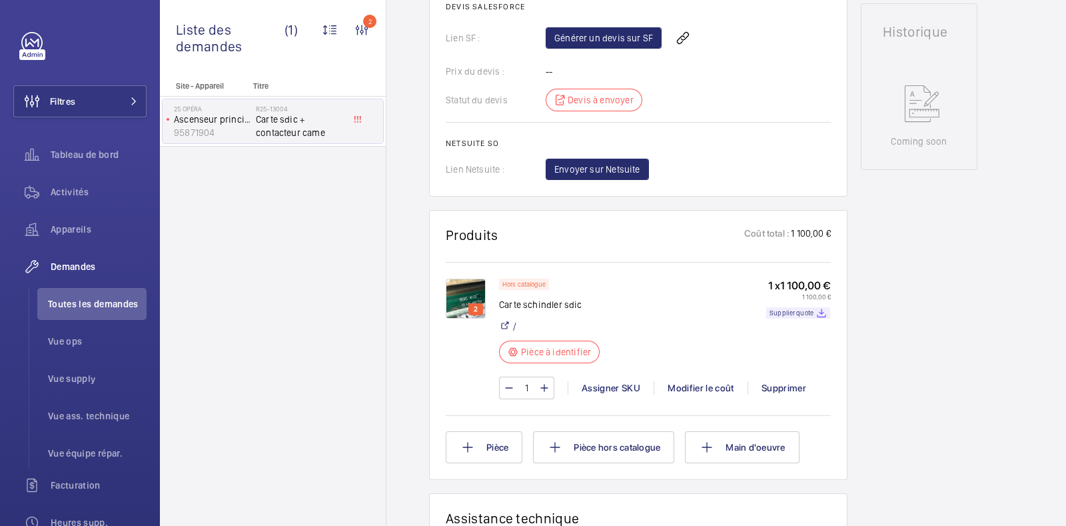
scroll to position [599, 0]
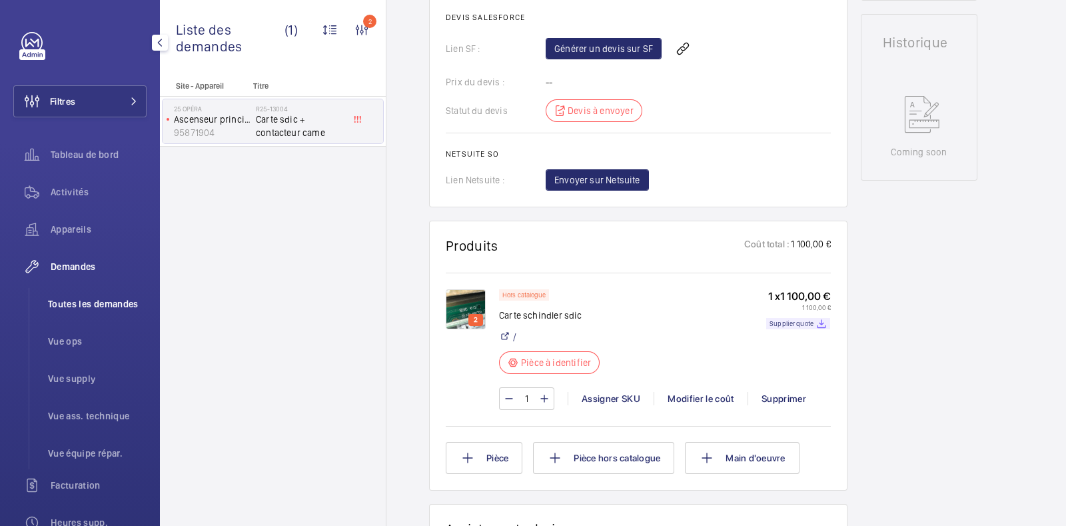
drag, startPoint x: 70, startPoint y: 303, endPoint x: 77, endPoint y: 304, distance: 6.7
click at [70, 303] on span "Toutes les demandes" at bounding box center [97, 303] width 99 height 13
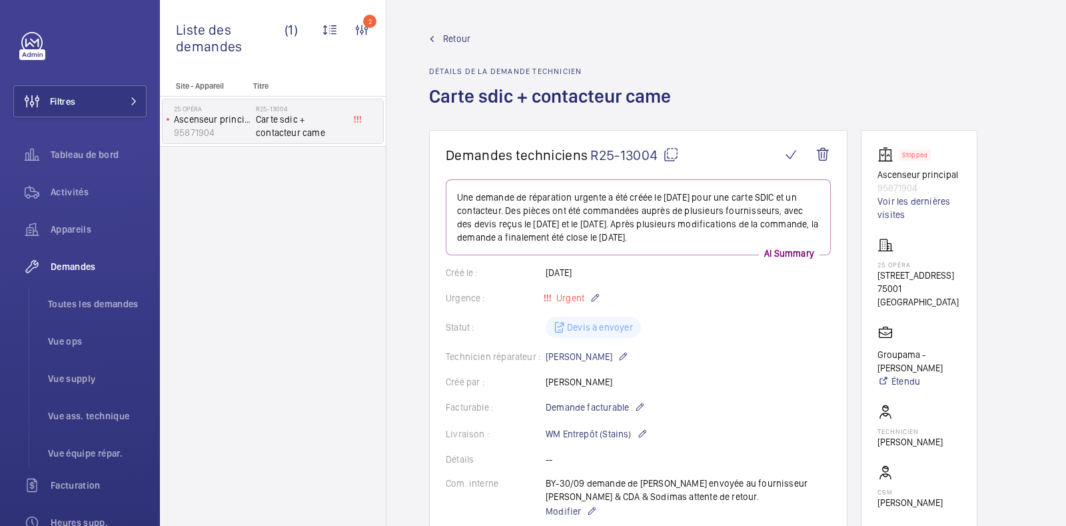
scroll to position [332, 0]
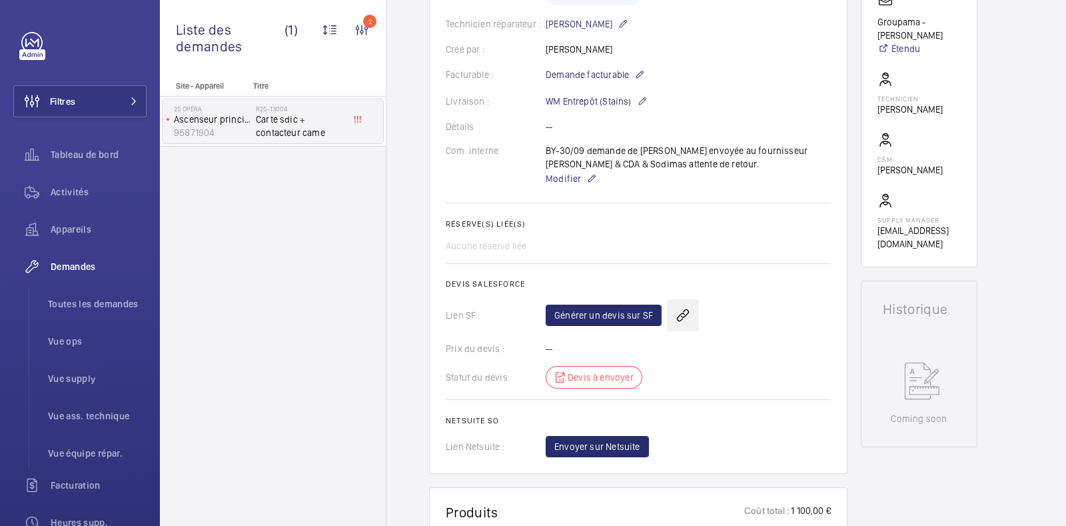
click at [681, 312] on wm-front-icon-button at bounding box center [683, 315] width 32 height 32
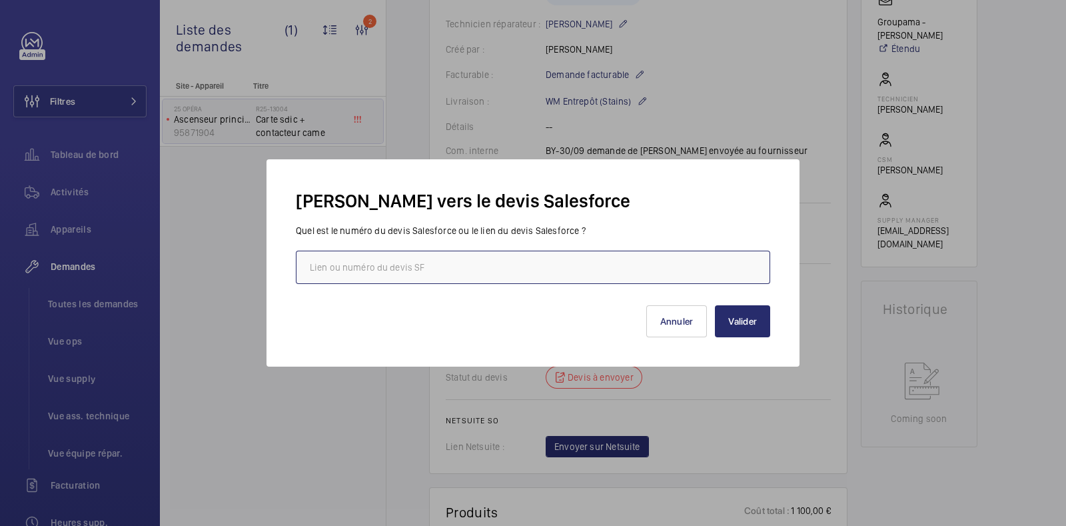
click at [376, 263] on input "text" at bounding box center [533, 267] width 474 height 33
click at [680, 322] on button "Annuler" at bounding box center [676, 321] width 61 height 32
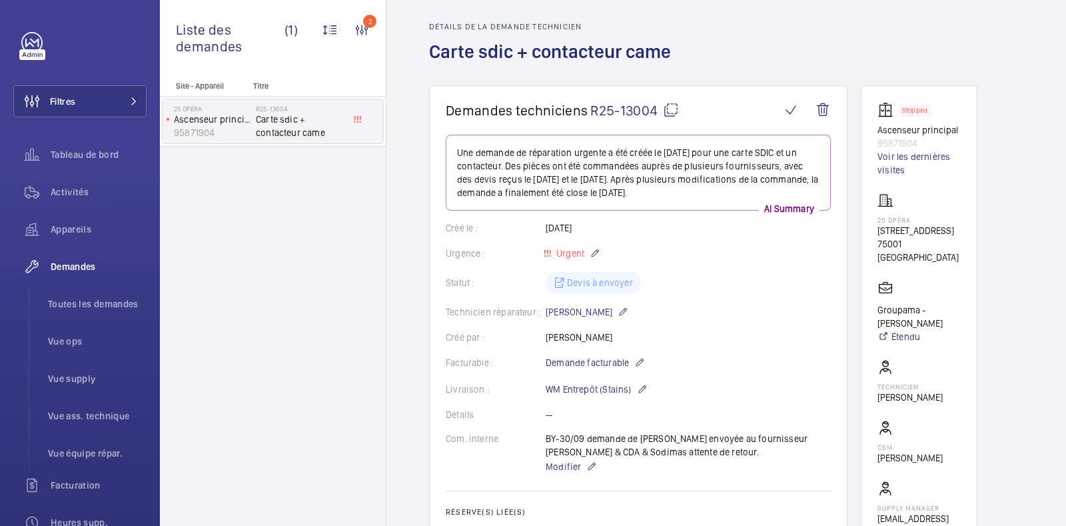
scroll to position [0, 0]
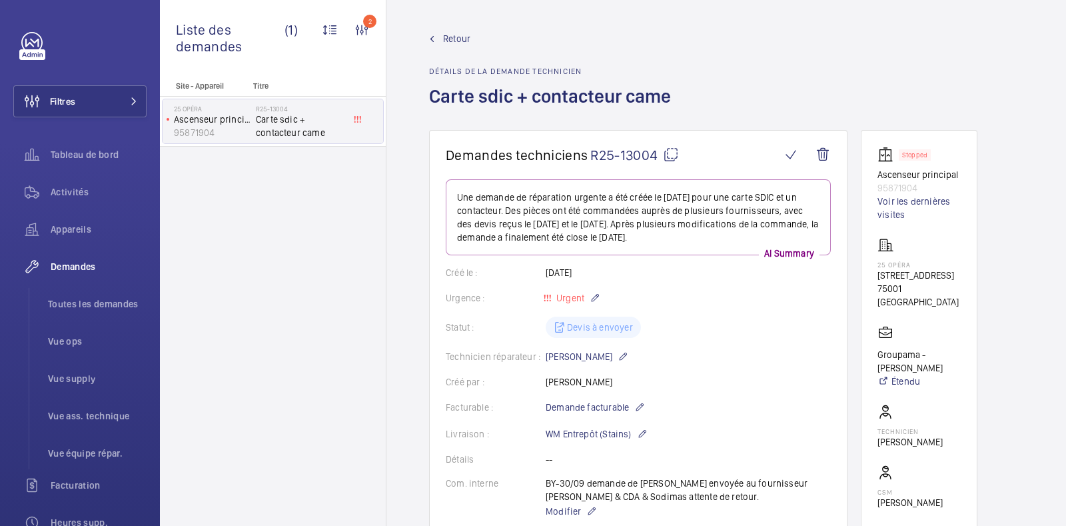
click at [364, 225] on div "Site - Appareil Titre 25 Opéra Ascenseur principal 95871904 R25-13004 Carte sdi…" at bounding box center [273, 303] width 226 height 444
click at [77, 266] on span "Demandes" at bounding box center [99, 266] width 96 height 13
click at [81, 301] on span "Toutes les demandes" at bounding box center [97, 303] width 99 height 13
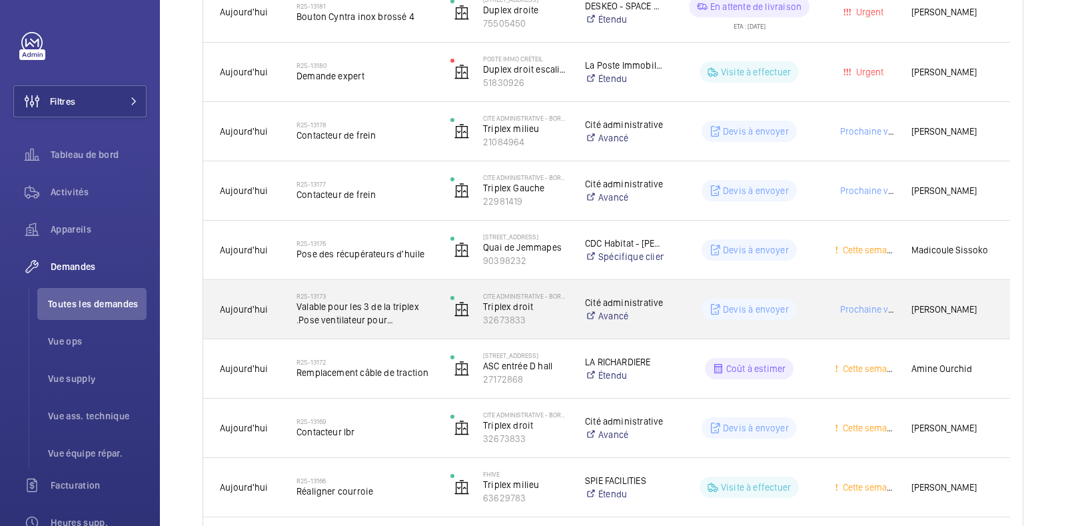
scroll to position [416, 0]
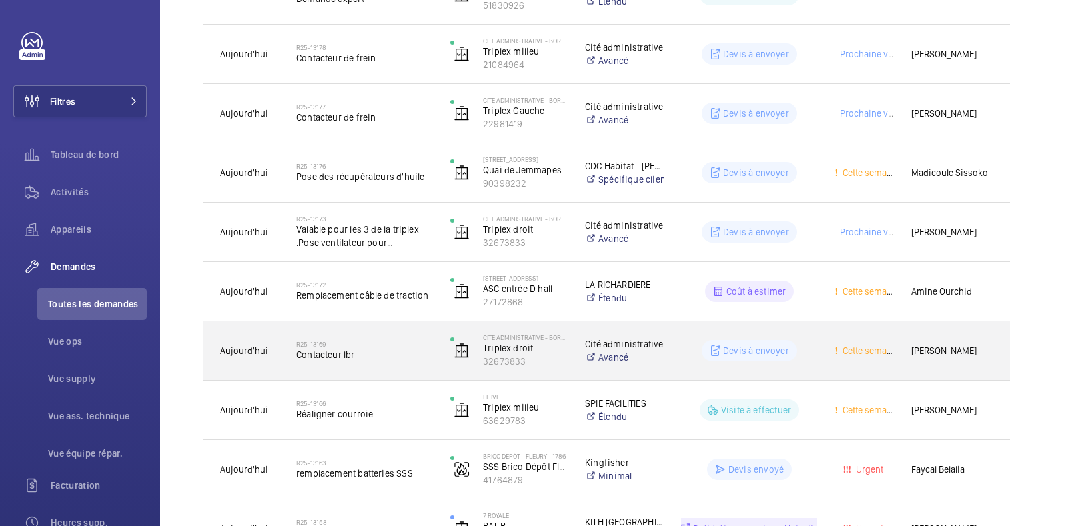
click at [367, 354] on span "Contacteur lbr" at bounding box center [364, 354] width 137 height 13
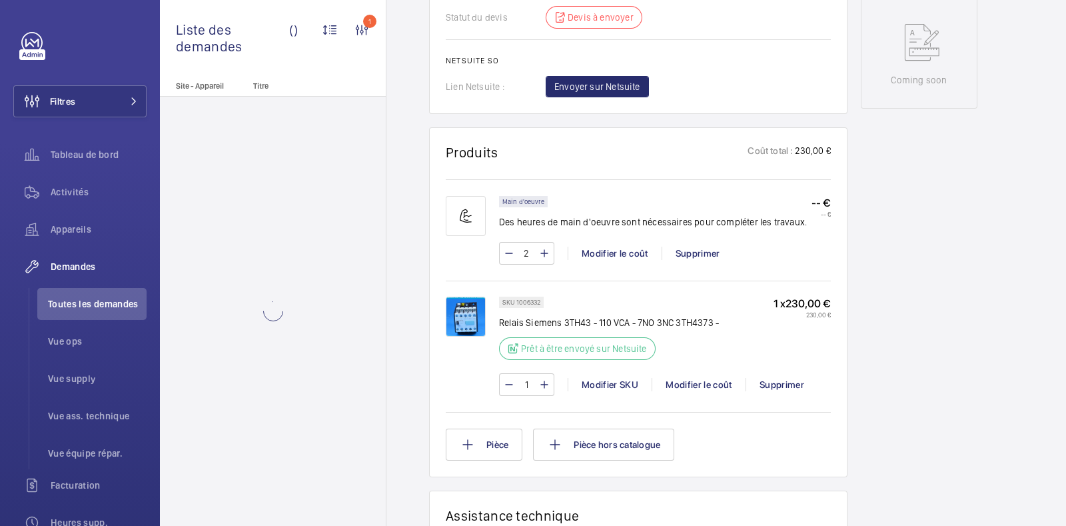
scroll to position [833, 0]
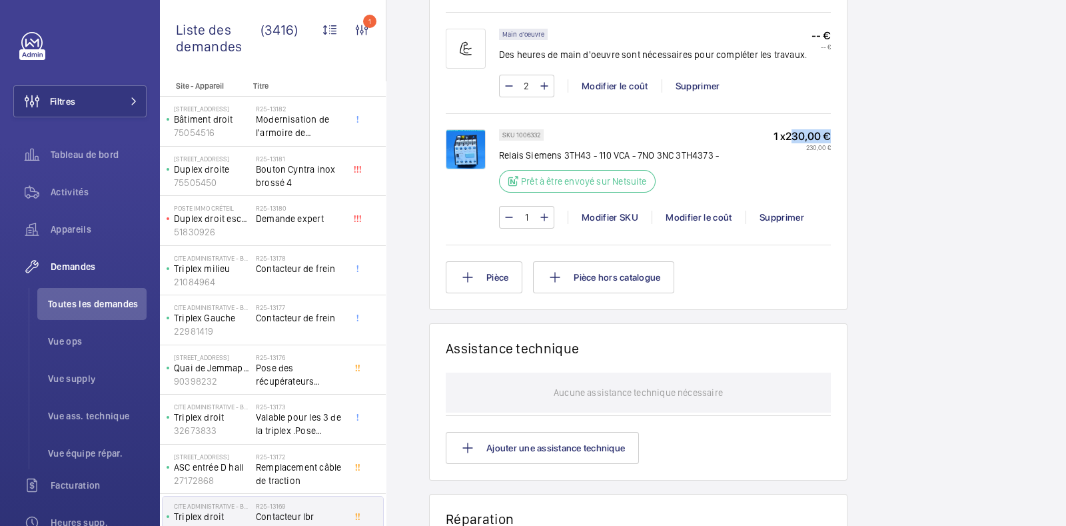
drag, startPoint x: 786, startPoint y: 135, endPoint x: 826, endPoint y: 140, distance: 41.0
click at [826, 140] on p "1 x 230,00 €" at bounding box center [802, 136] width 57 height 14
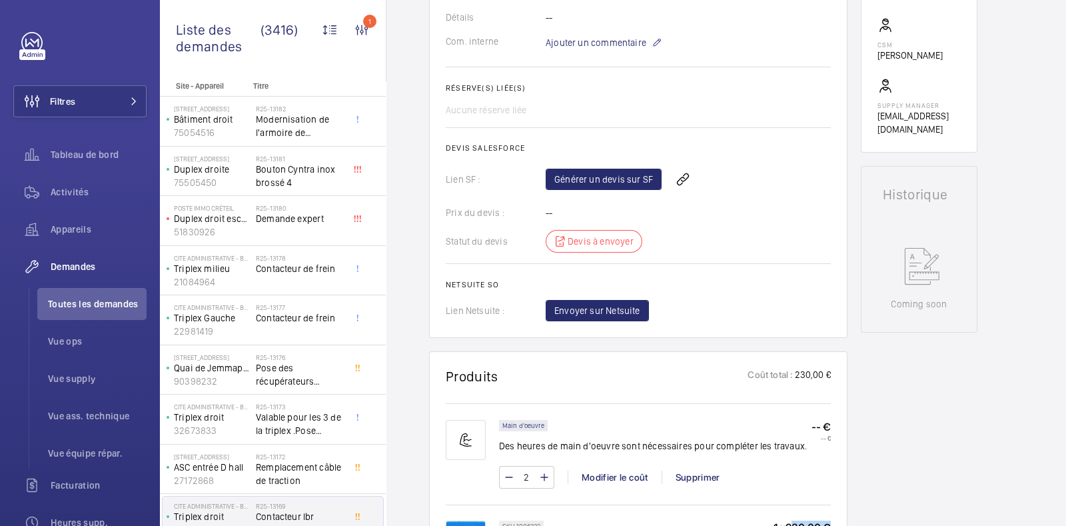
scroll to position [416, 0]
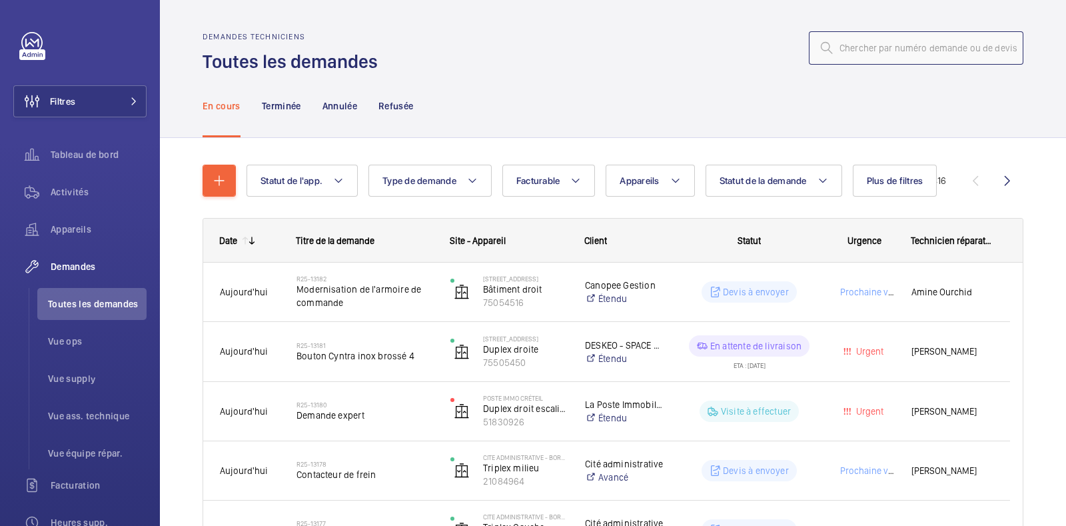
click at [917, 48] on input "text" at bounding box center [916, 47] width 215 height 33
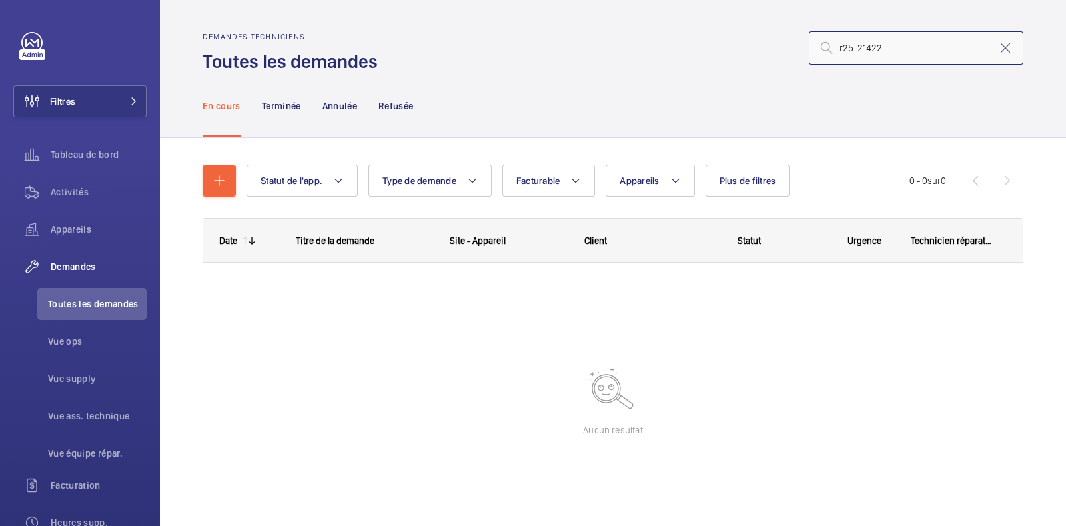
type input "r25-21422"
click at [75, 310] on li "Toutes les demandes" at bounding box center [91, 304] width 109 height 32
click at [72, 270] on span "Demandes" at bounding box center [99, 266] width 96 height 13
click at [77, 334] on span "Vue ops" at bounding box center [97, 340] width 99 height 13
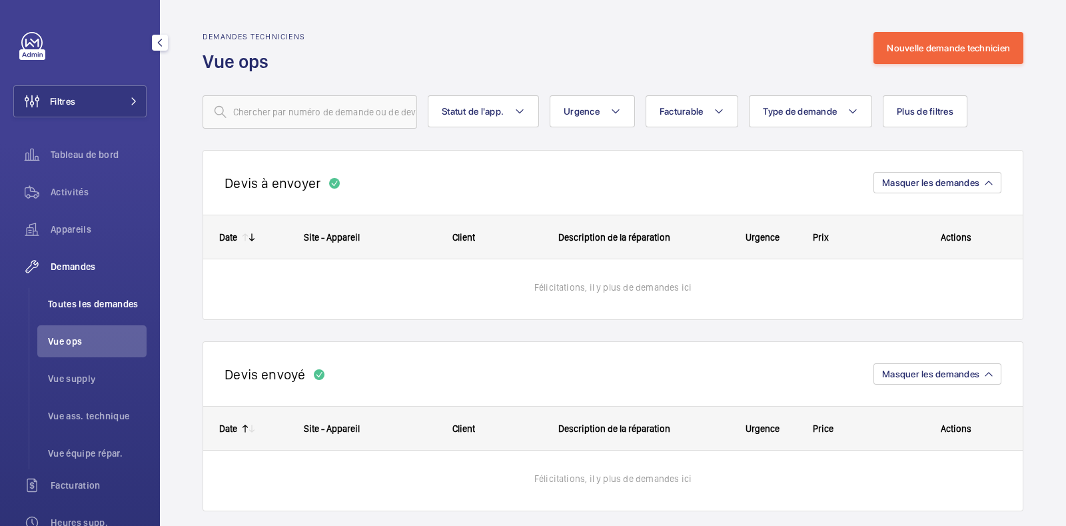
click at [79, 298] on span "Toutes les demandes" at bounding box center [97, 303] width 99 height 13
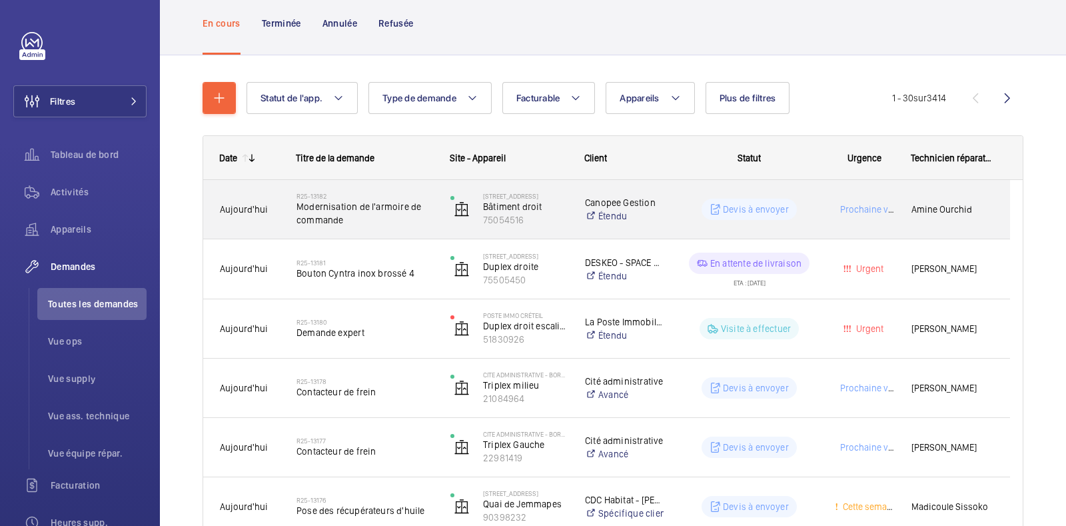
scroll to position [166, 0]
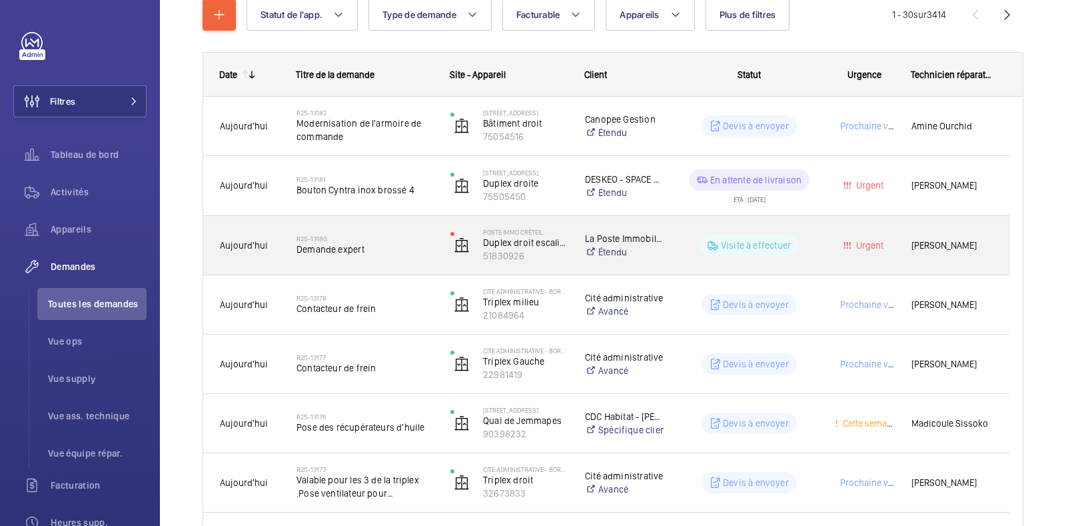
click at [758, 251] on p "Visite à effectuer" at bounding box center [756, 245] width 70 height 13
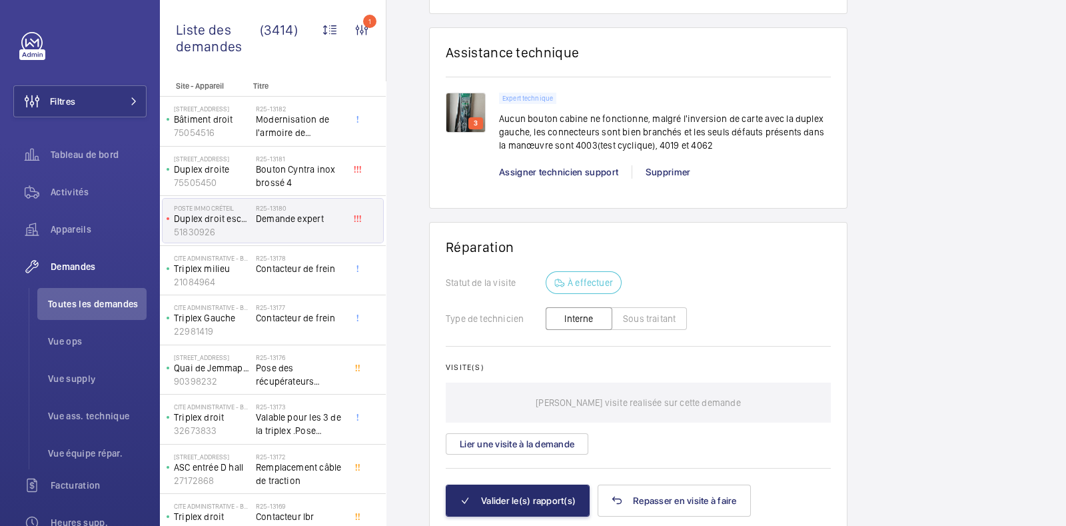
scroll to position [989, 0]
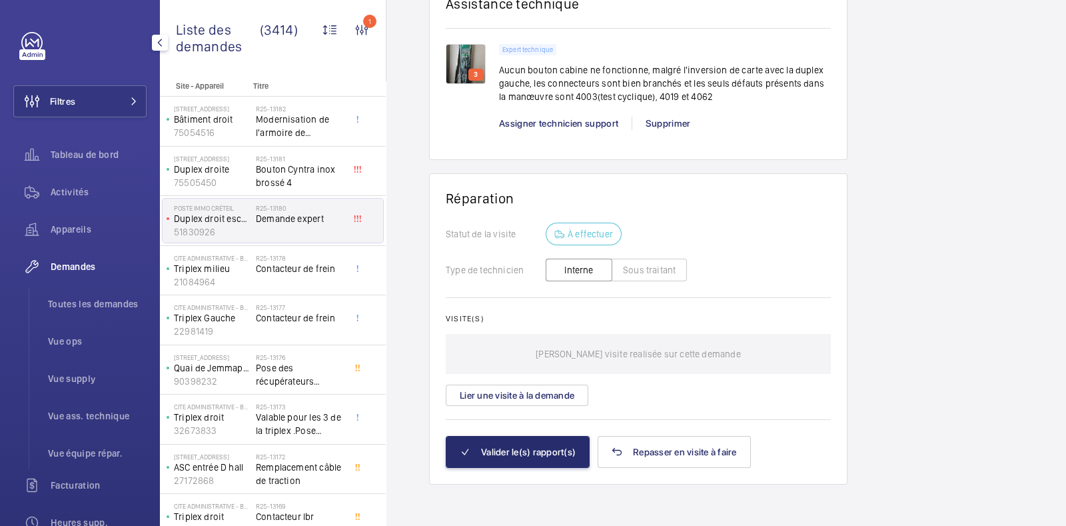
click at [67, 264] on span "Demandes" at bounding box center [99, 266] width 96 height 13
click at [80, 488] on span "Facturation" at bounding box center [99, 484] width 96 height 13
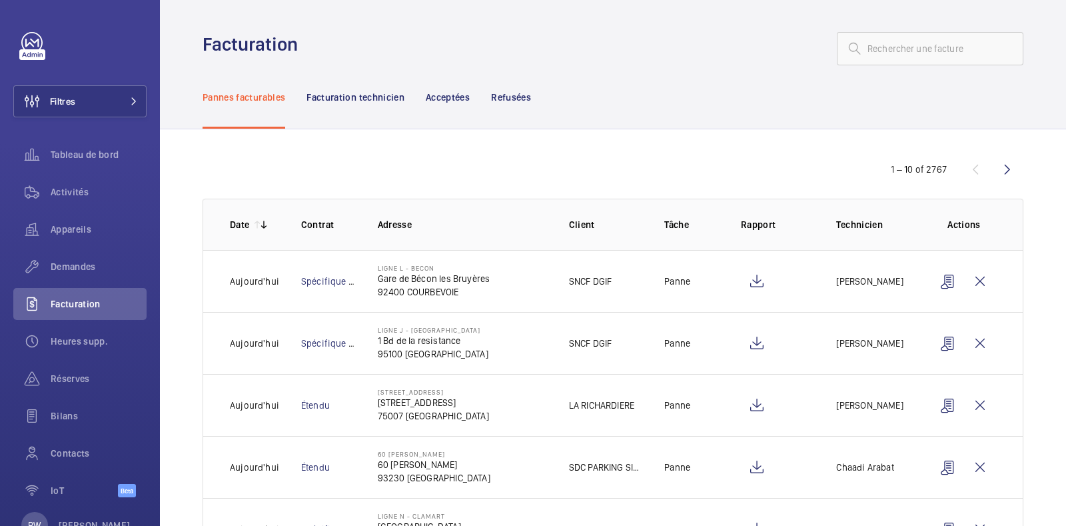
scroll to position [83, 0]
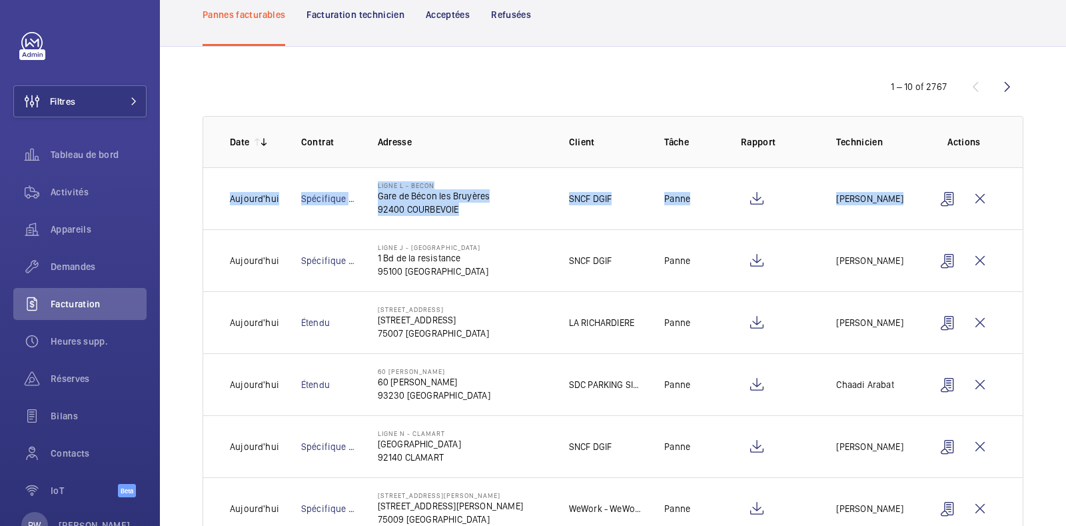
drag, startPoint x: 221, startPoint y: 178, endPoint x: 990, endPoint y: 203, distance: 770.0
click at [0, 0] on tr "[DATE] Spécifique client Ligne L - BECON Gare de Bécon les Bruyères 92400 COURB…" at bounding box center [0, 0] width 0 height 0
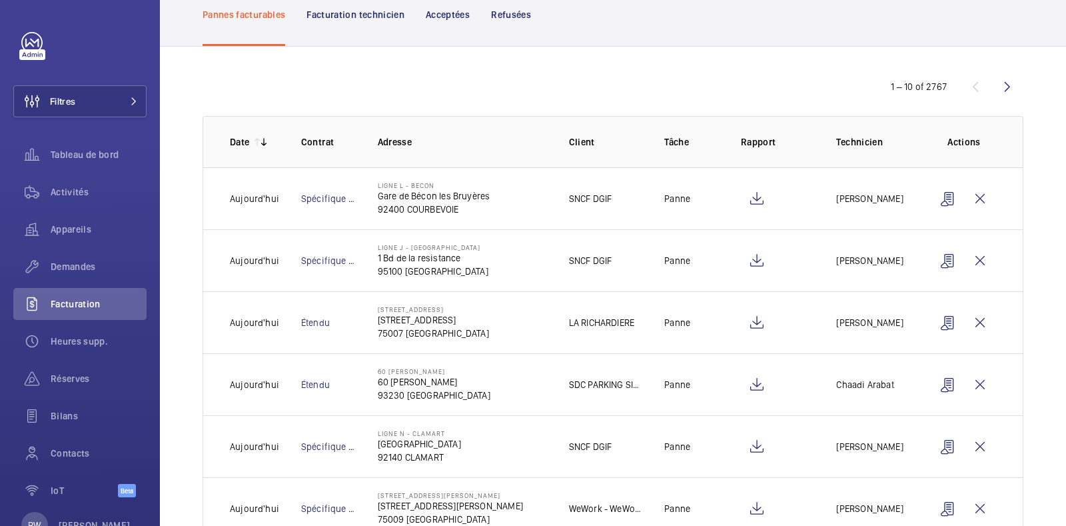
click at [775, 83] on div "1 – 10 of 2767" at bounding box center [613, 87] width 821 height 16
drag, startPoint x: 438, startPoint y: 336, endPoint x: 371, endPoint y: 320, distance: 68.7
click at [371, 320] on td "[STREET_ADDRESS]" at bounding box center [451, 322] width 191 height 62
copy div "[STREET_ADDRESS]"
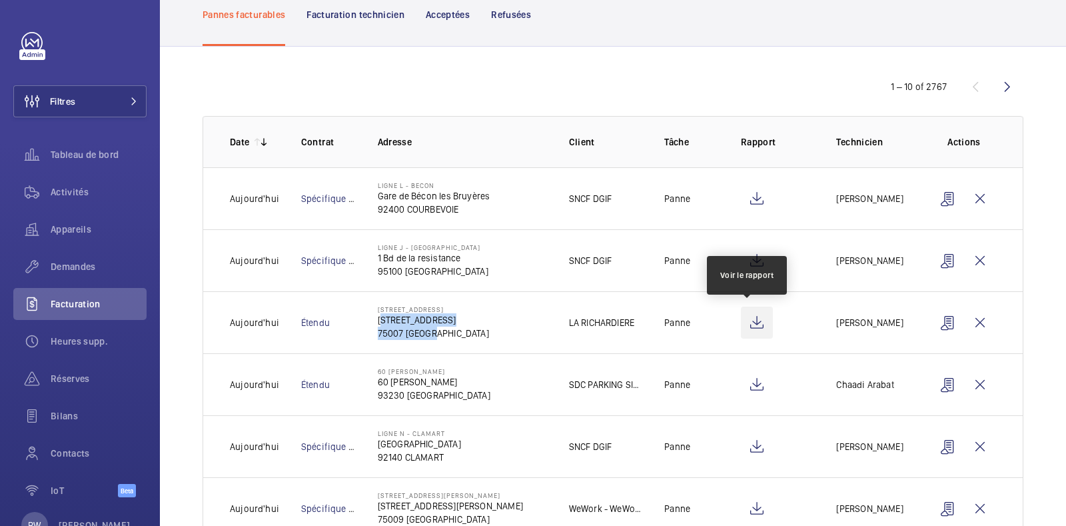
click at [745, 322] on wm-front-icon-button at bounding box center [757, 322] width 32 height 32
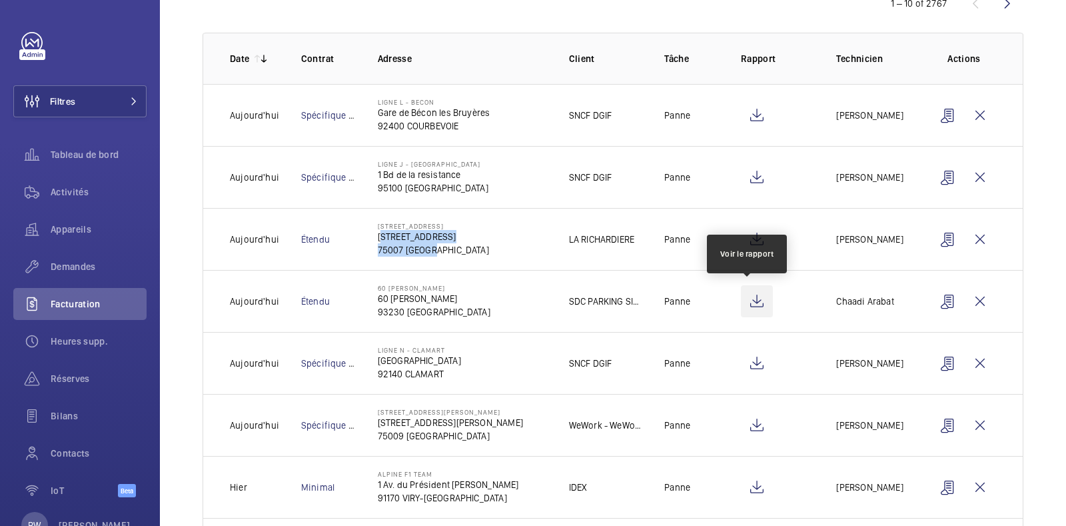
click at [748, 299] on wm-front-icon-button at bounding box center [757, 301] width 32 height 32
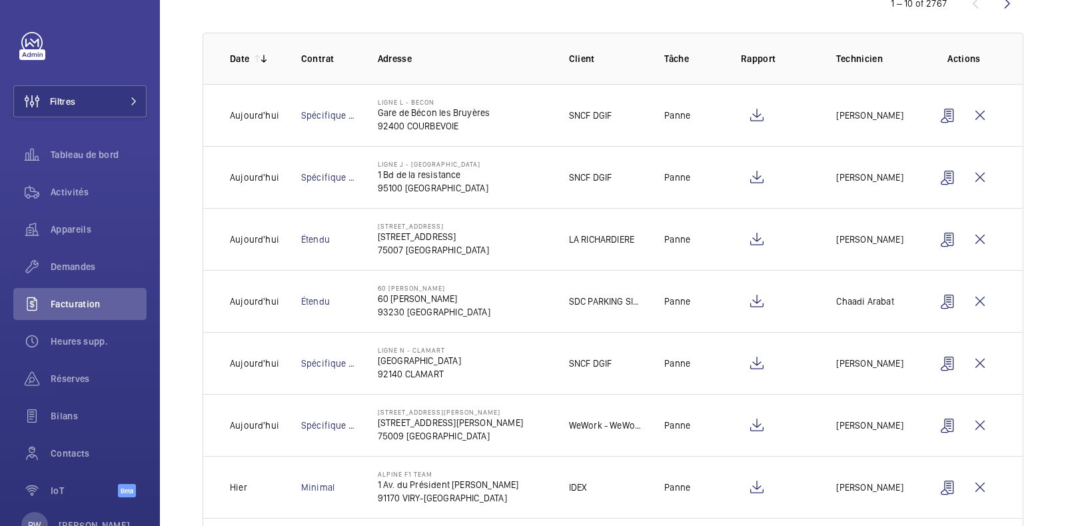
click at [480, 308] on td "60 [PERSON_NAME] [STREET_ADDRESS][PERSON_NAME]" at bounding box center [451, 301] width 191 height 62
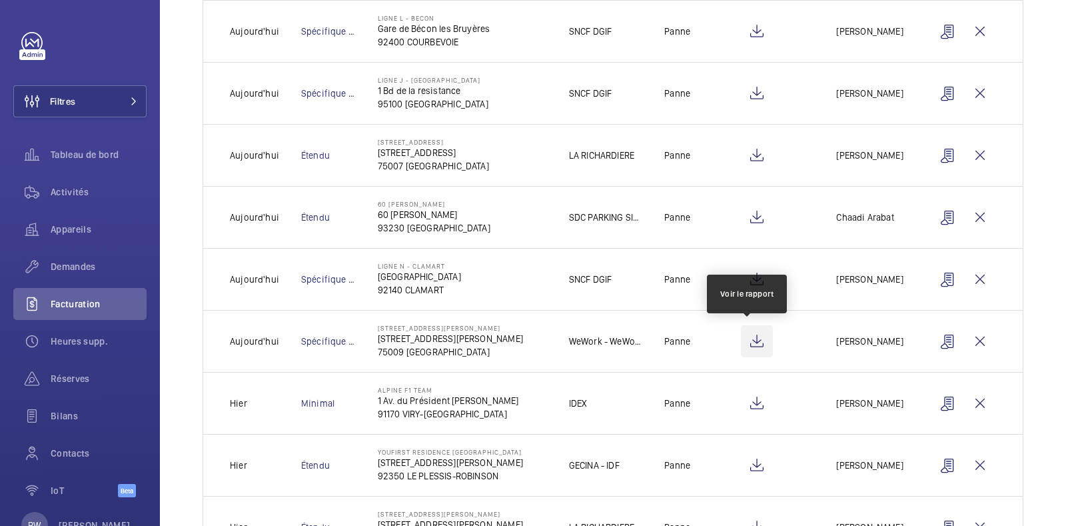
click at [746, 339] on wm-front-icon-button at bounding box center [757, 341] width 32 height 32
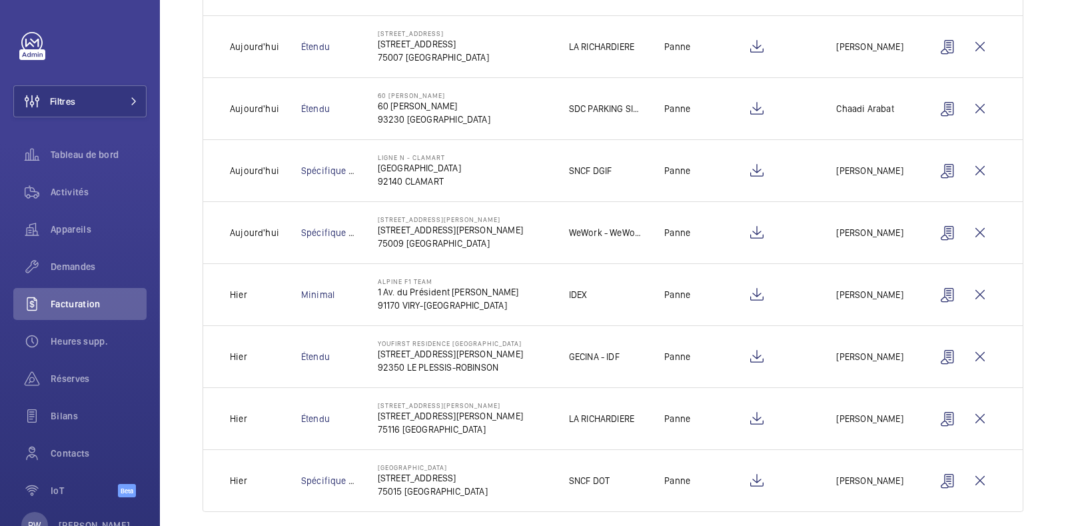
scroll to position [372, 0]
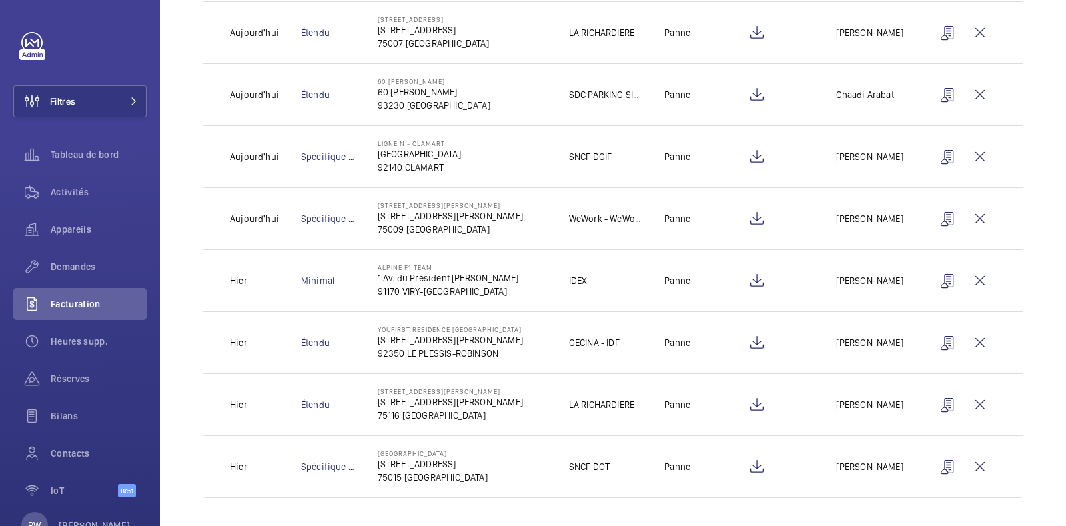
click at [280, 344] on td "Étendu" at bounding box center [318, 342] width 77 height 62
click at [746, 401] on wm-front-icon-button at bounding box center [757, 404] width 32 height 32
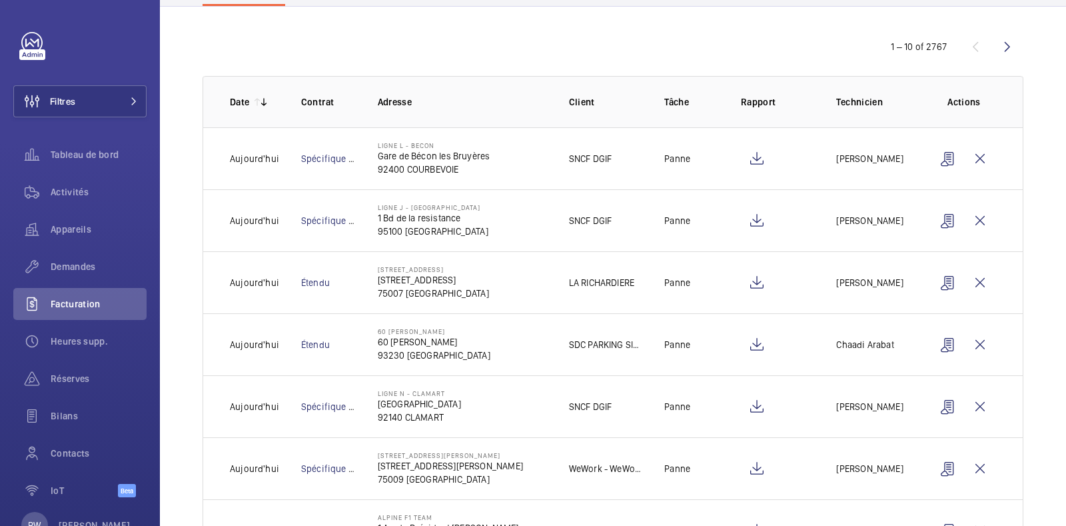
scroll to position [0, 0]
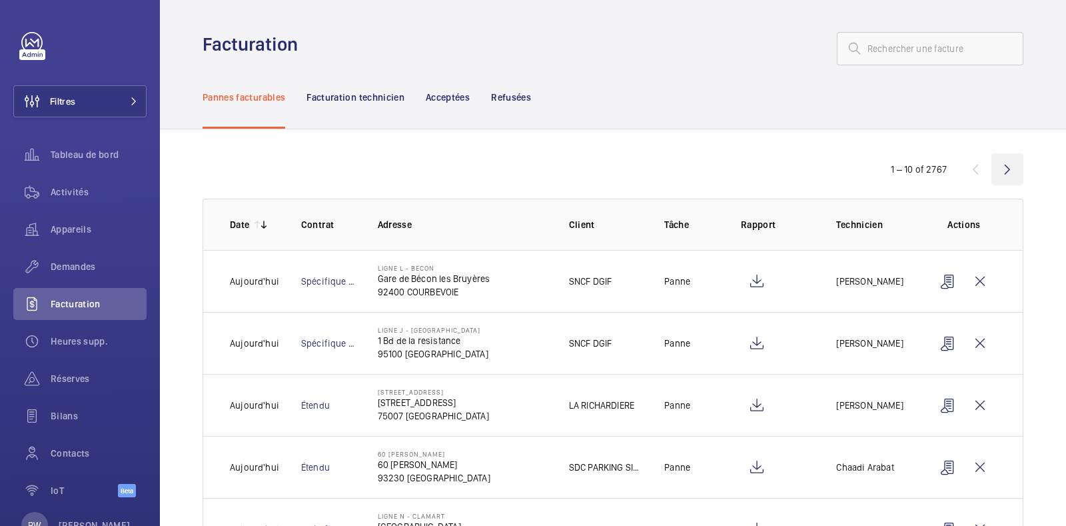
click at [1000, 171] on wm-front-icon-button at bounding box center [1007, 169] width 32 height 32
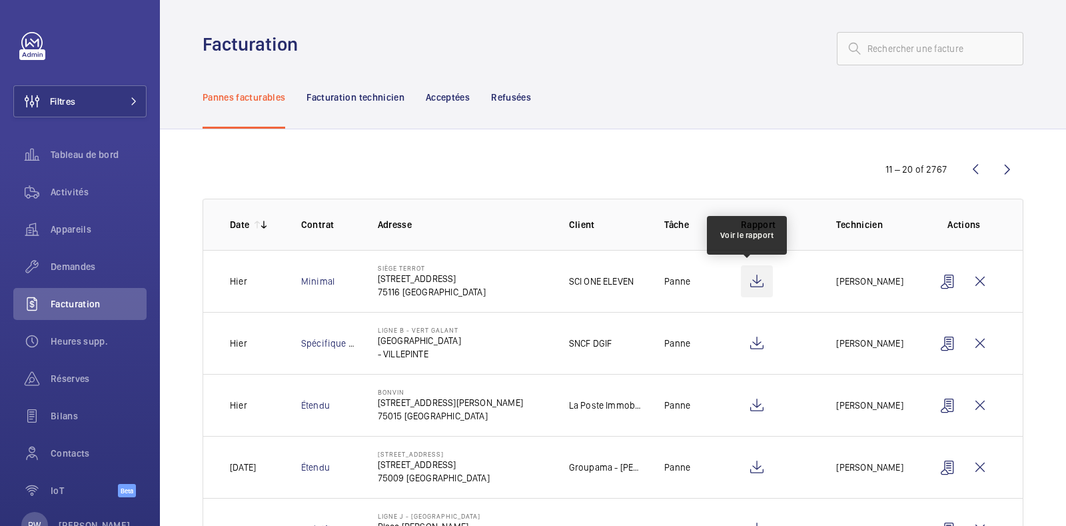
click at [751, 282] on wm-front-icon-button at bounding box center [757, 281] width 32 height 32
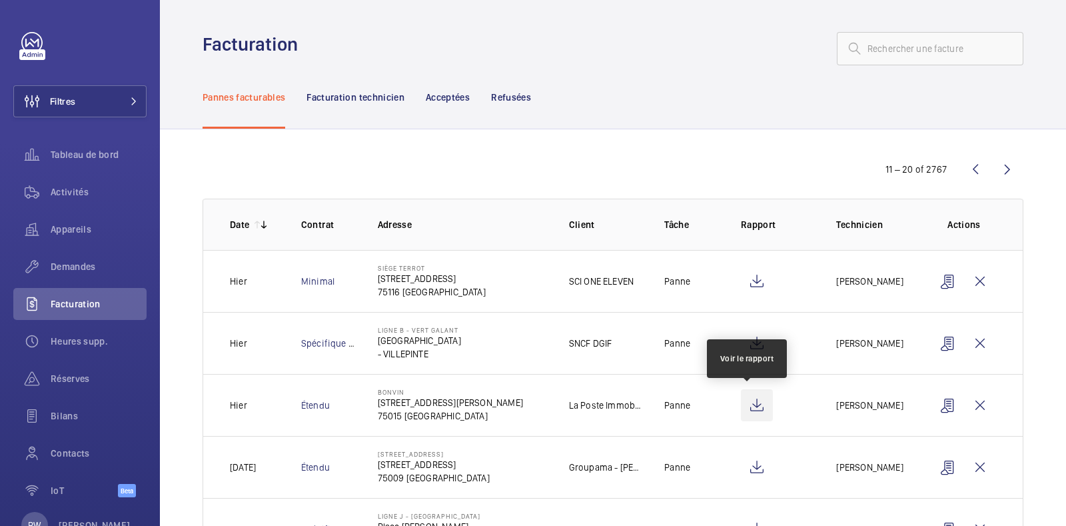
click at [753, 405] on wm-front-icon-button at bounding box center [757, 405] width 32 height 32
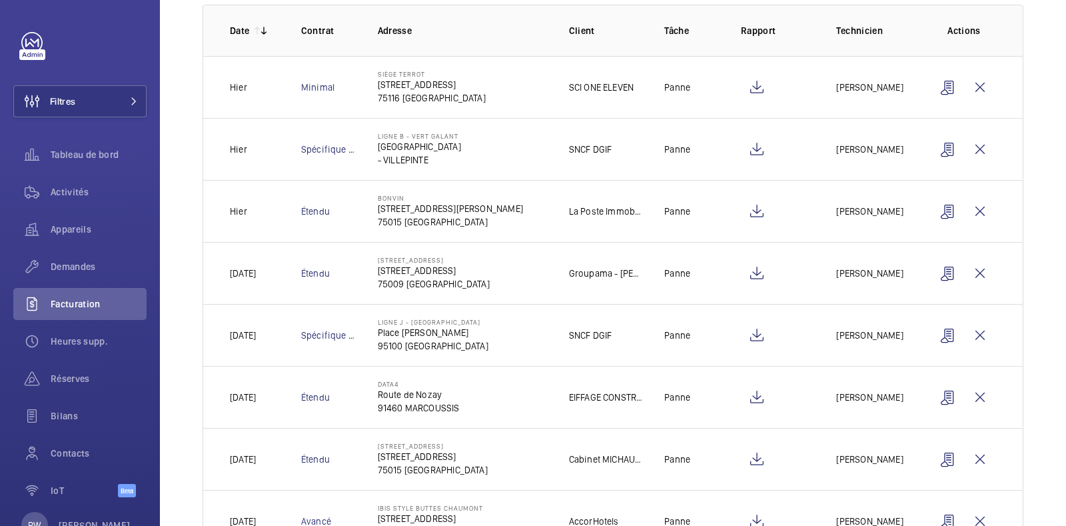
scroll to position [250, 0]
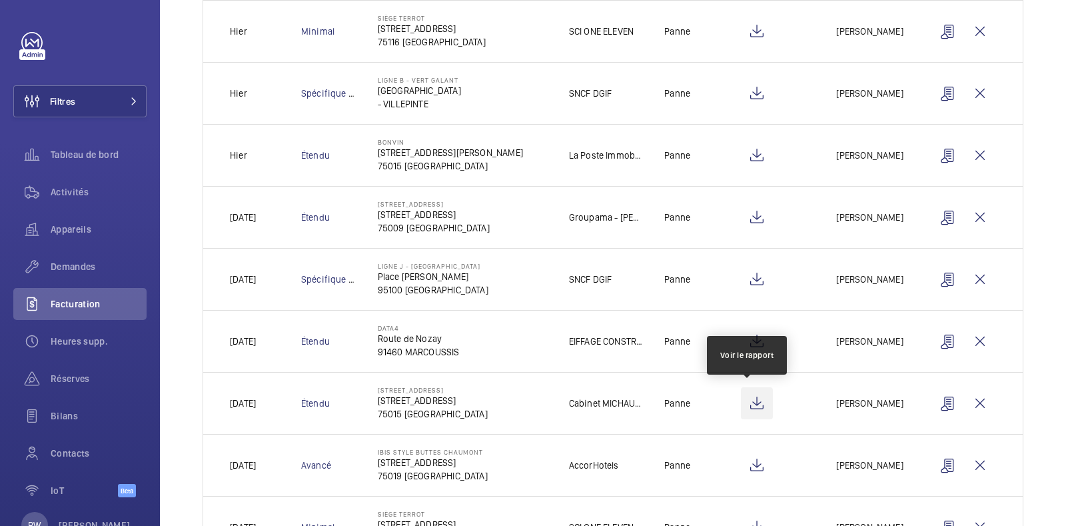
click at [748, 398] on wm-front-icon-button at bounding box center [757, 403] width 32 height 32
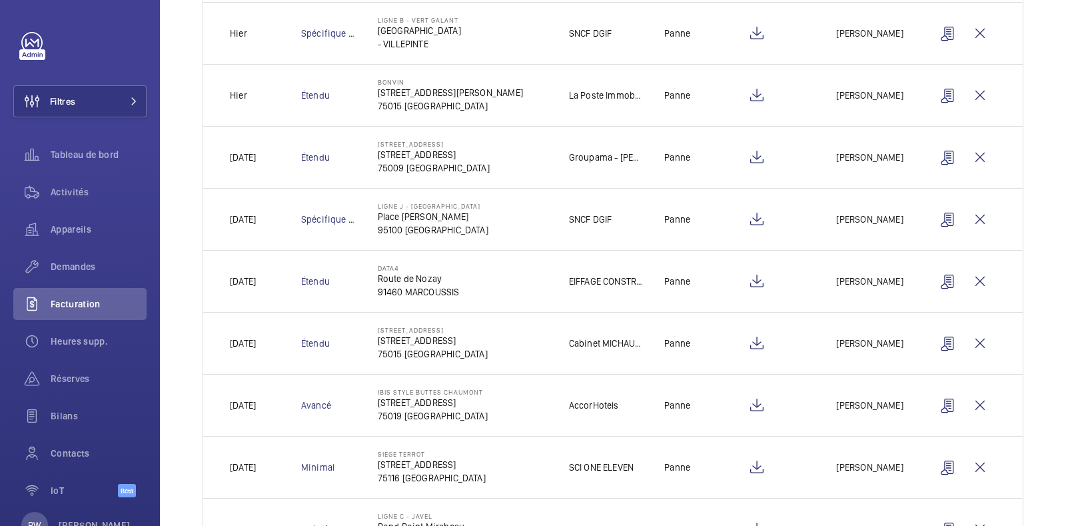
scroll to position [372, 0]
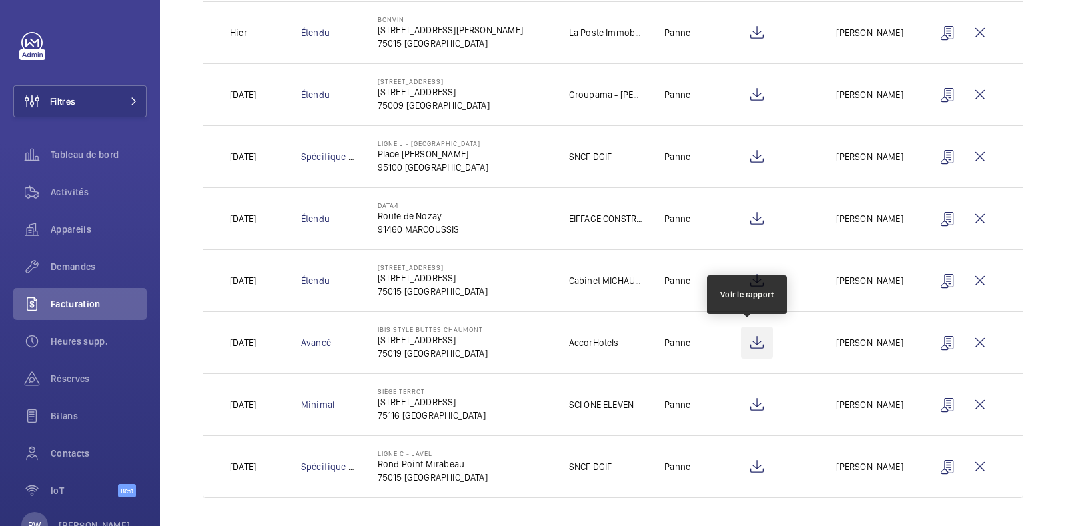
click at [741, 339] on wm-front-icon-button at bounding box center [757, 342] width 32 height 32
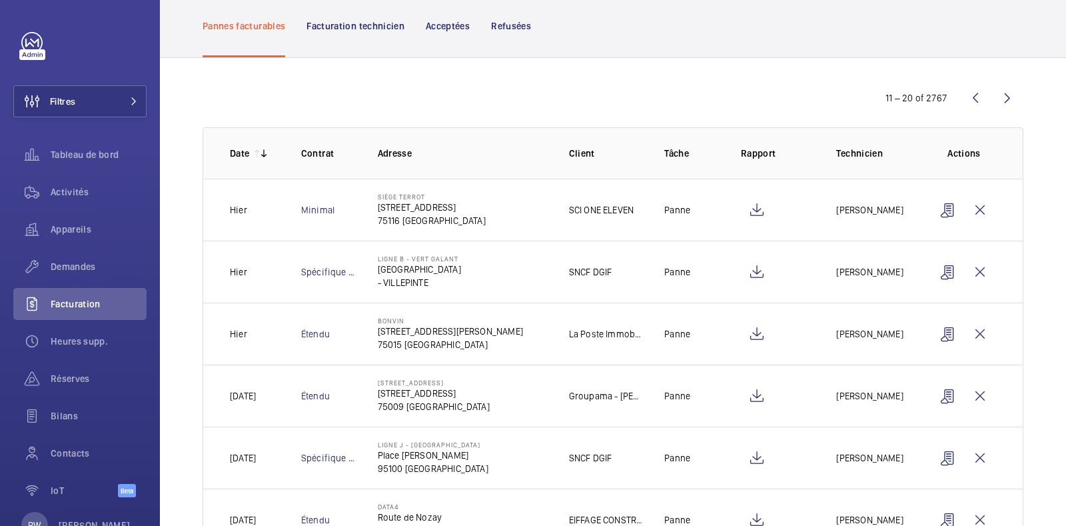
scroll to position [0, 0]
